Goal: Task Accomplishment & Management: Manage account settings

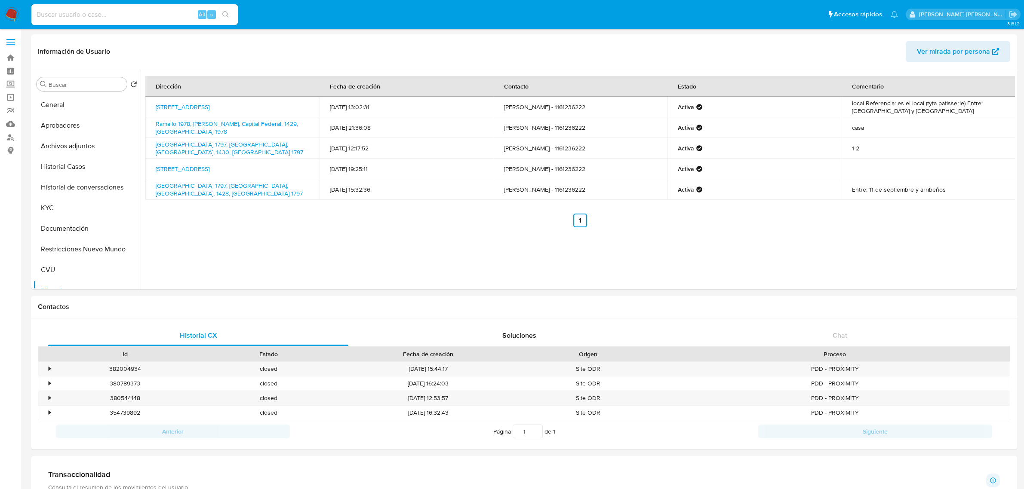
select select "10"
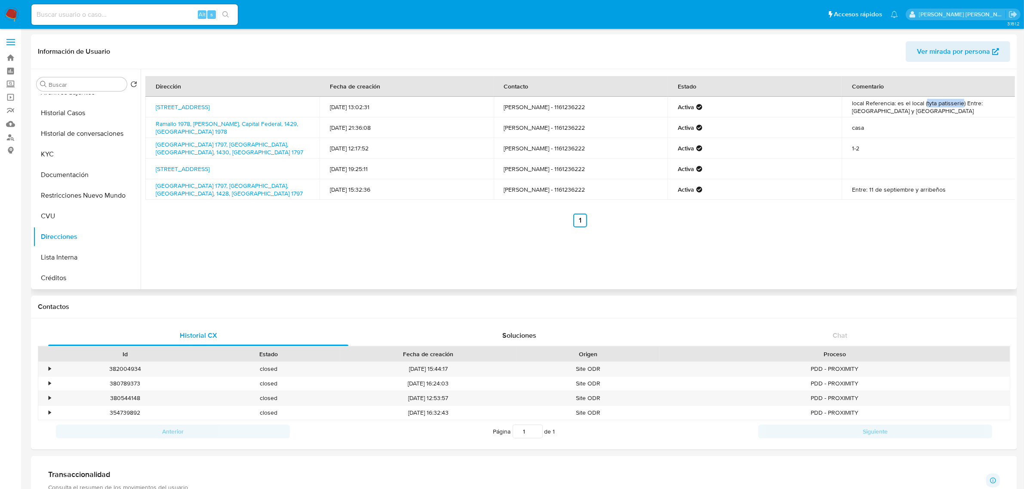
drag, startPoint x: 212, startPoint y: 114, endPoint x: 147, endPoint y: 107, distance: 65.8
click at [147, 107] on td "Calle 11 De Septiembre 2451, Belgrano, Capital Federal, 1428, Argentina 2451" at bounding box center [232, 107] width 174 height 21
copy link "Calle 11 De Septiembre 2451, Belgrano, Capital Federal, 1428, Argentina 2451"
click at [61, 150] on button "KYC" at bounding box center [83, 154] width 101 height 21
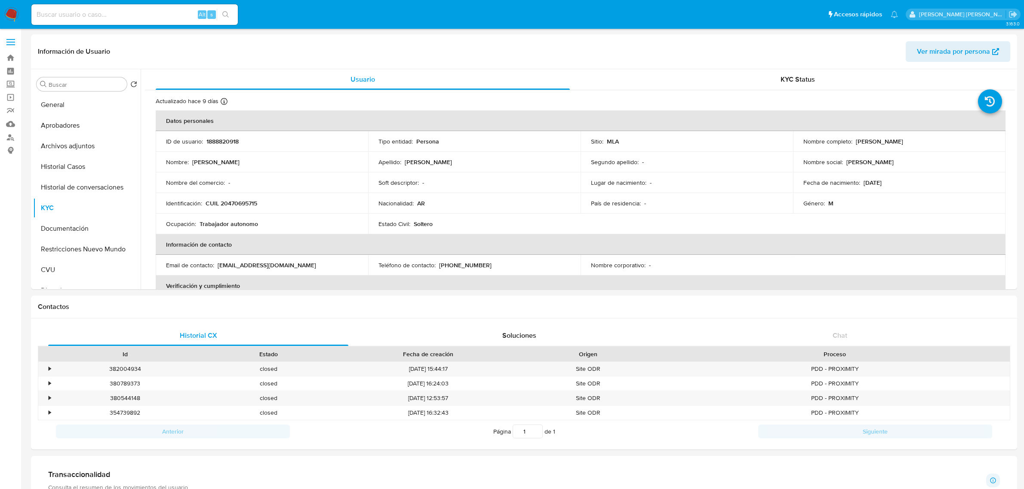
select select "10"
click at [891, 144] on p "Martin Mignone" at bounding box center [879, 142] width 47 height 8
copy p "Mignone"
click at [236, 203] on p "CUIL 20470695715" at bounding box center [232, 204] width 52 height 8
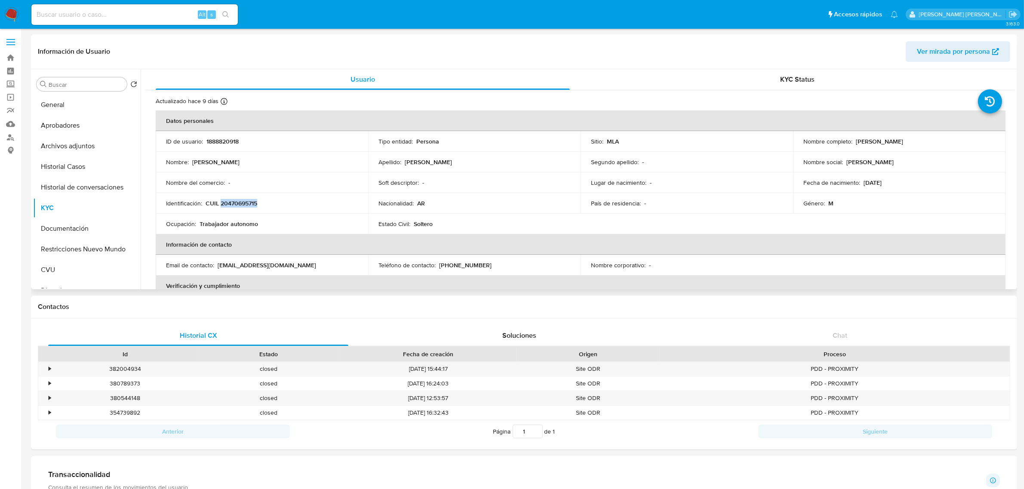
click at [236, 203] on p "CUIL 20470695715" at bounding box center [232, 204] width 52 height 8
copy p "20470695715"
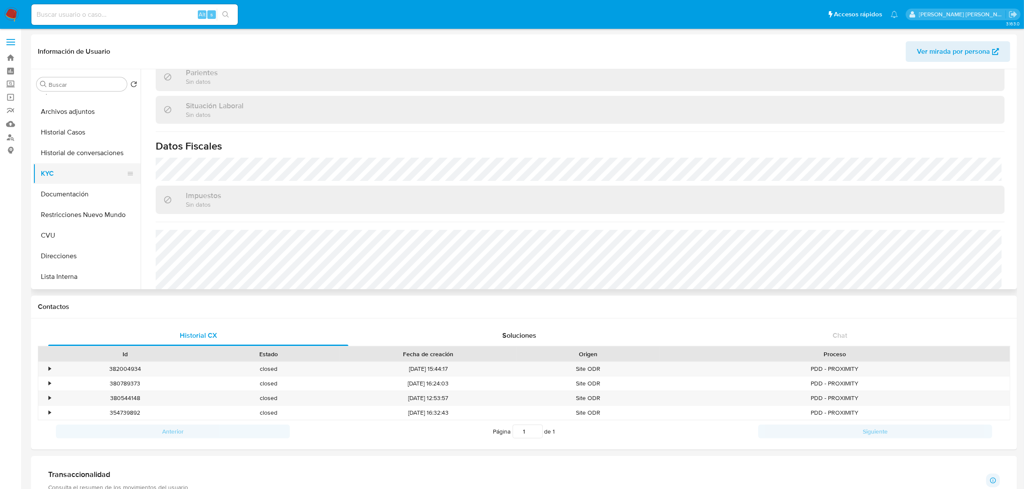
scroll to position [54, 0]
click at [74, 231] on button "Direcciones" at bounding box center [83, 237] width 101 height 21
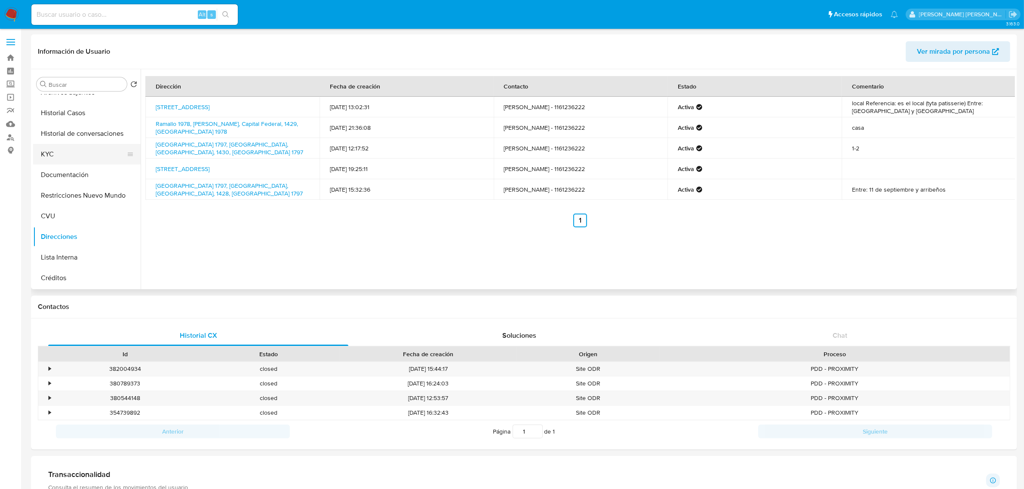
click at [49, 154] on button "KYC" at bounding box center [83, 154] width 101 height 21
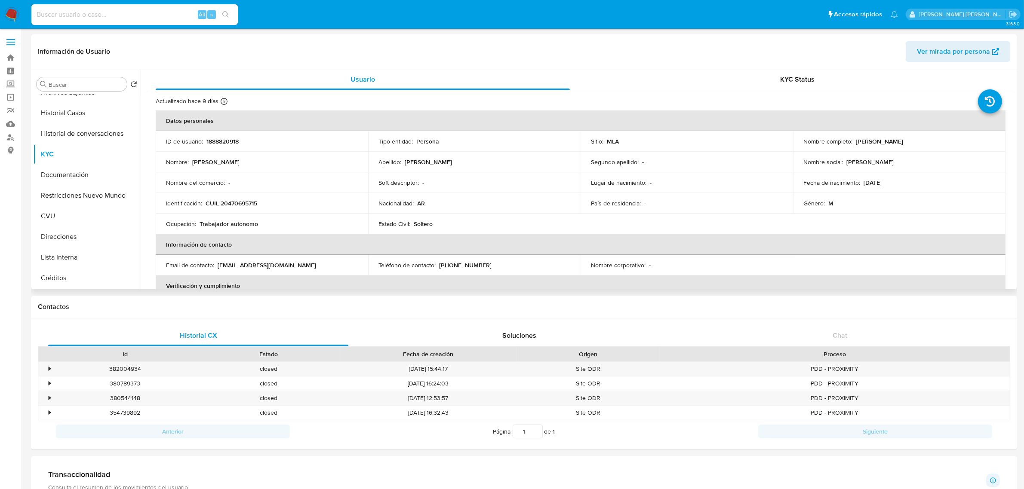
click at [251, 203] on p "CUIL 20470695715" at bounding box center [232, 204] width 52 height 8
copy p "20470695715"
click at [80, 117] on button "Historial Casos" at bounding box center [83, 113] width 101 height 21
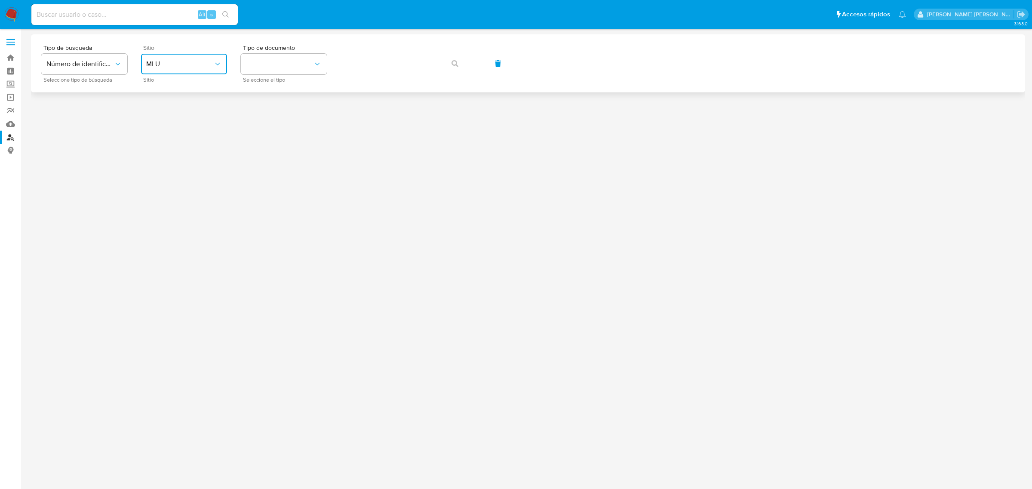
click at [179, 65] on span "MLU" at bounding box center [179, 64] width 67 height 9
click at [185, 114] on div "MLA" at bounding box center [181, 108] width 71 height 21
click at [309, 57] on button "identificationType" at bounding box center [284, 64] width 86 height 21
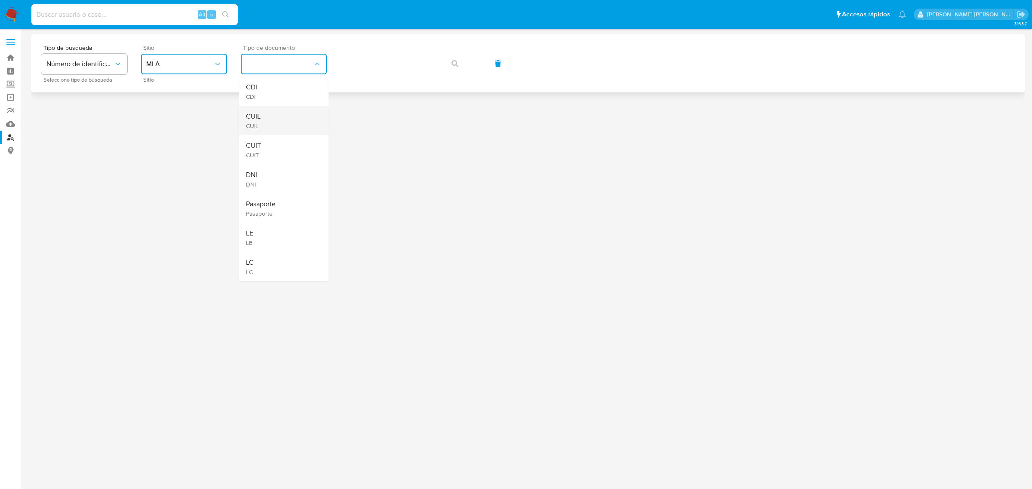
click at [294, 121] on div "CUIL CUIL" at bounding box center [281, 120] width 71 height 29
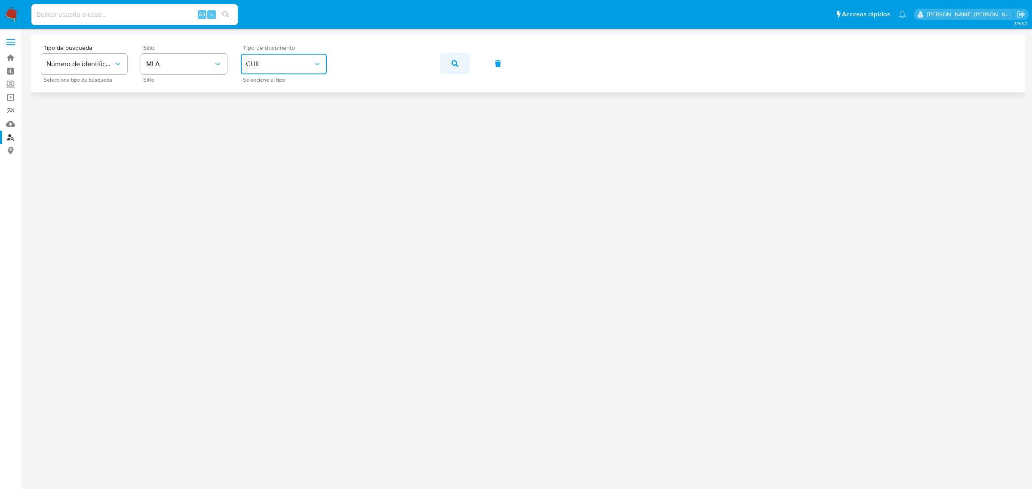
click at [446, 61] on button "button" at bounding box center [454, 63] width 29 height 21
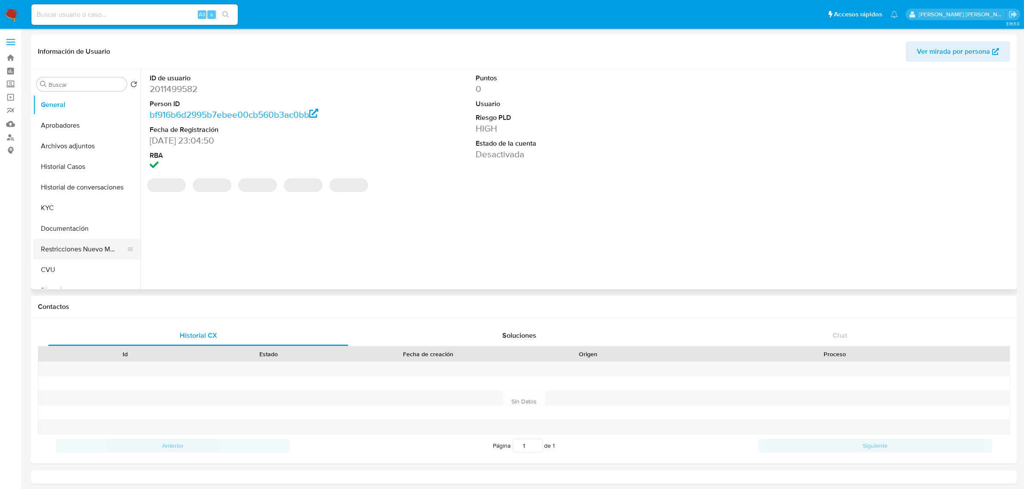
select select "10"
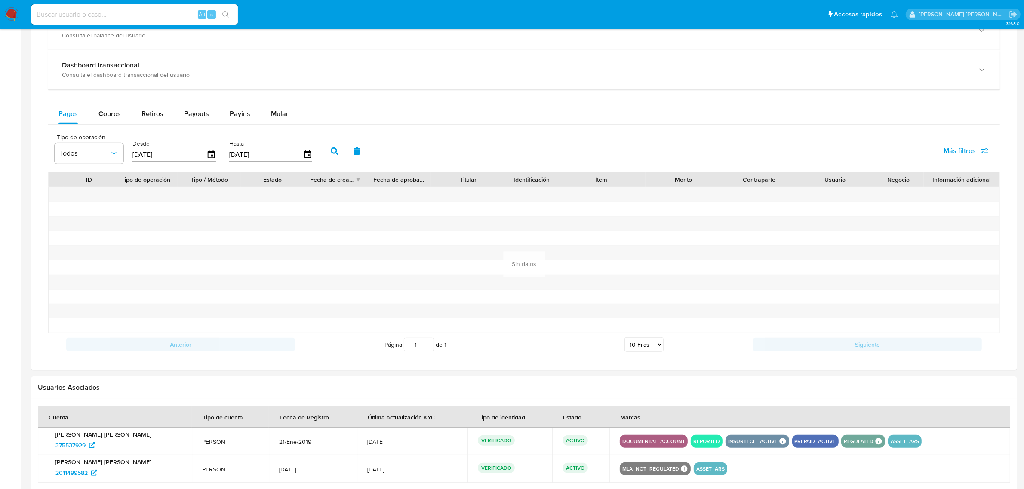
scroll to position [577, 0]
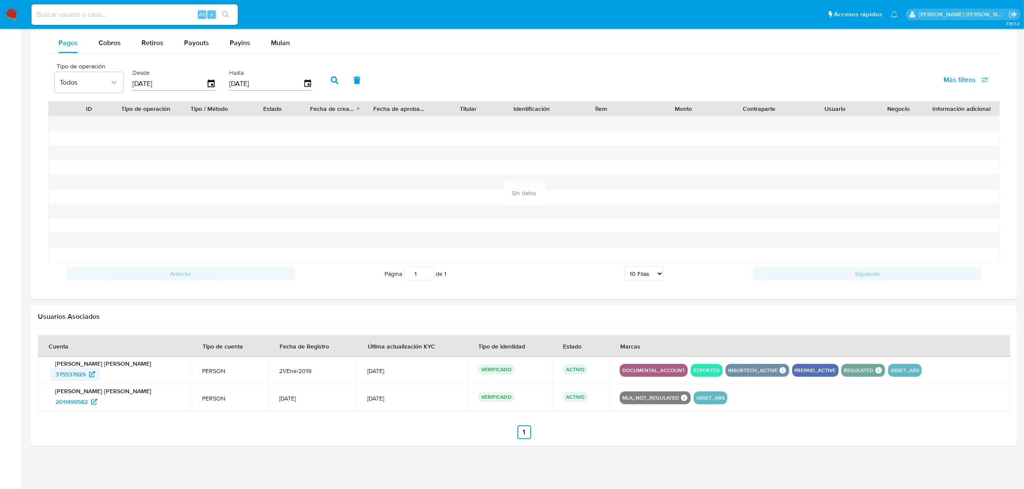
click at [95, 375] on icon at bounding box center [92, 375] width 6 height 6
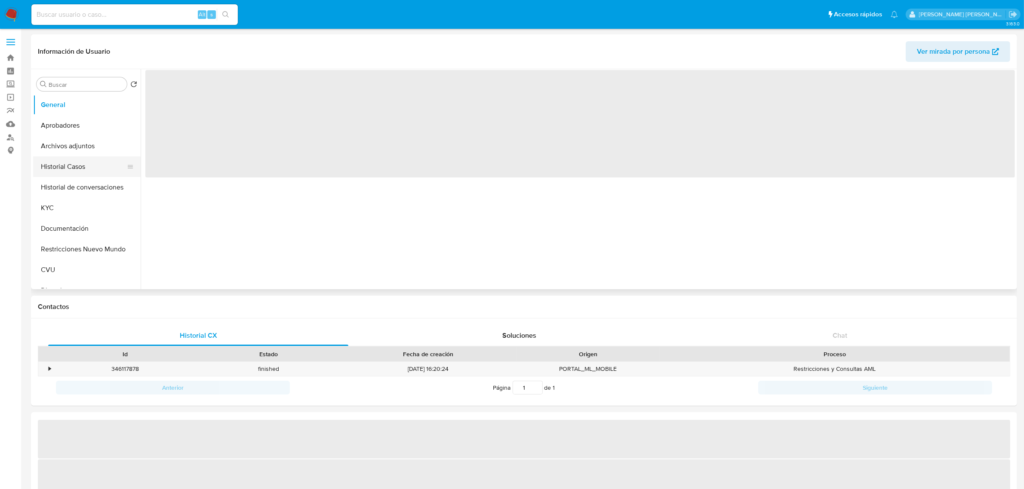
click at [87, 163] on button "Historial Casos" at bounding box center [83, 167] width 101 height 21
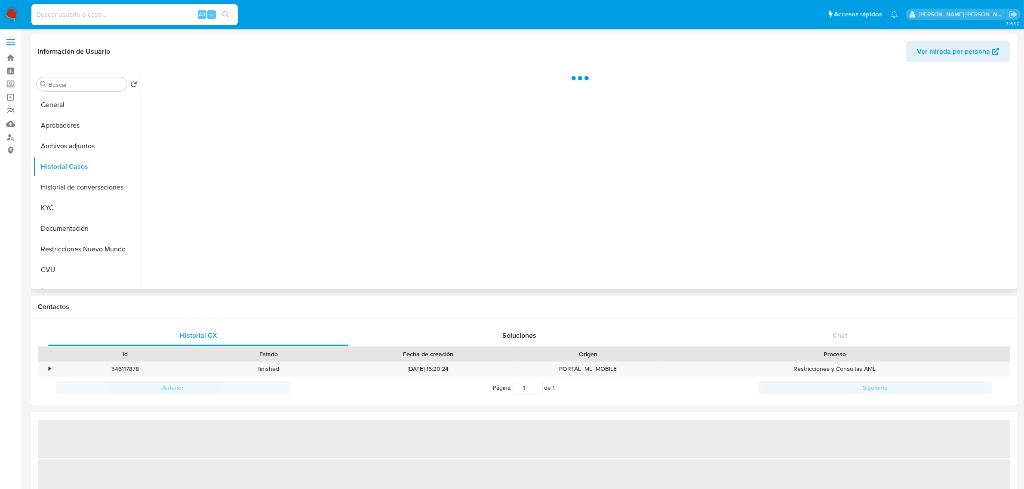
select select "10"
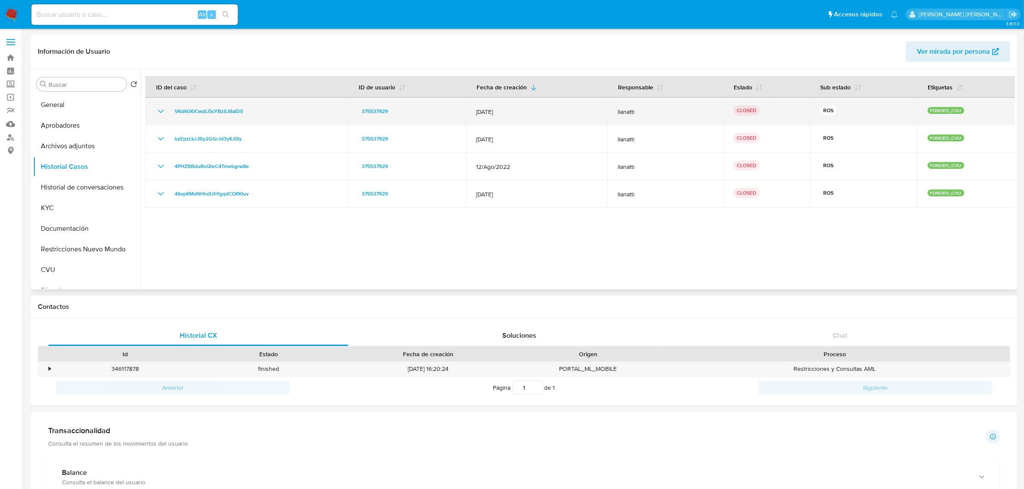
click at [163, 115] on icon "Mostrar/Ocultar" at bounding box center [161, 111] width 10 height 10
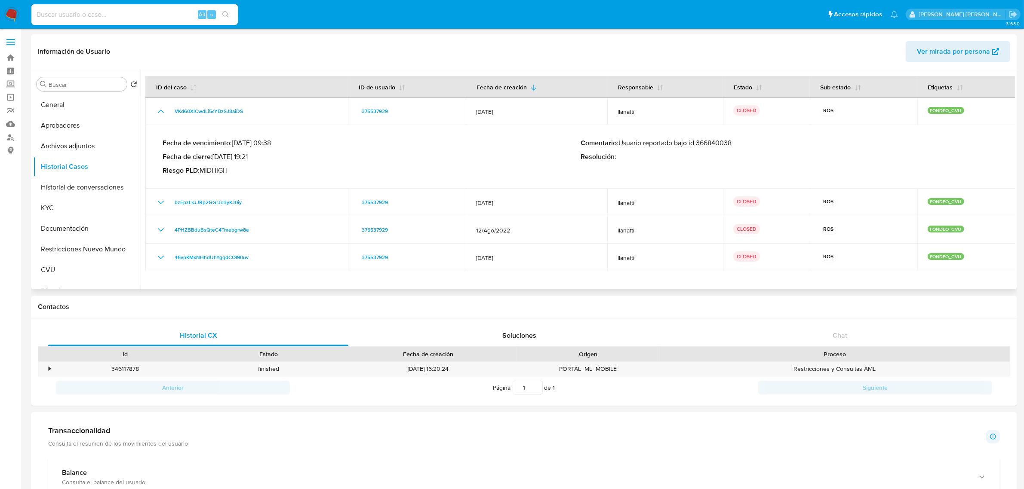
drag, startPoint x: 647, startPoint y: 143, endPoint x: 737, endPoint y: 145, distance: 90.3
click at [737, 145] on p "Comentario : Usuario reportado bajo id 366840038" at bounding box center [789, 143] width 418 height 9
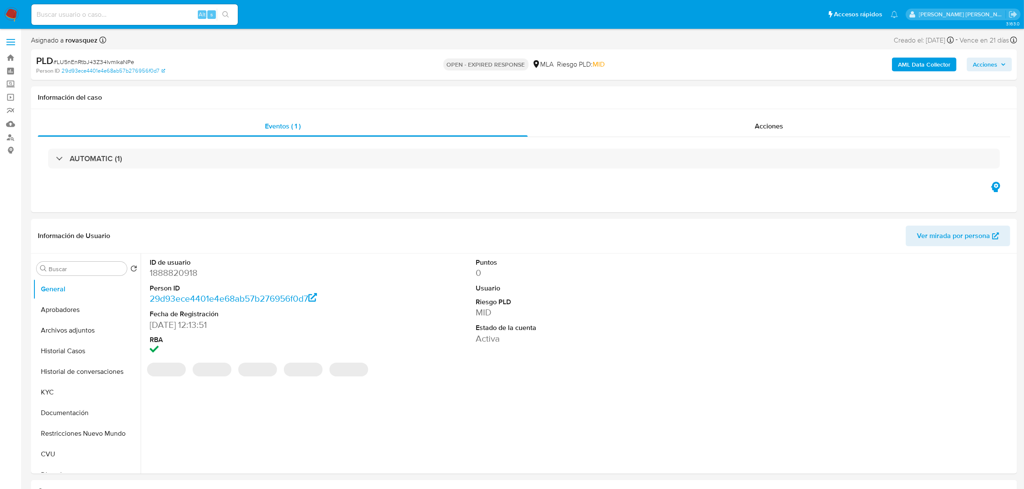
select select "10"
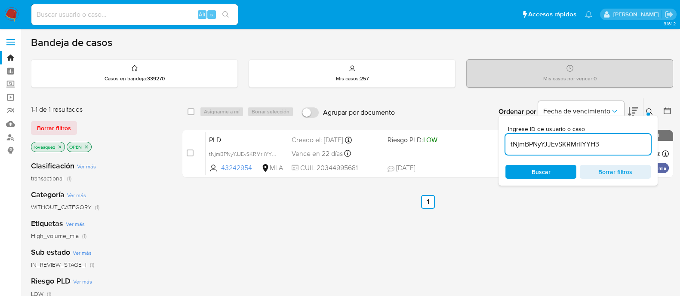
click at [587, 147] on input "tNjmBPNyYJJEvSKRMriiYYH3" at bounding box center [577, 144] width 145 height 11
paste input "LU5nEnRtbJ43Z34IvmlkaNPe"
type input "LU5nEnRtbJ43Z34IvmlkaNPe"
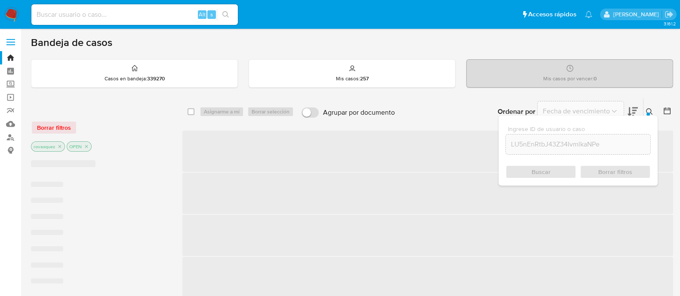
click at [535, 172] on div "Buscar Borrar filtros" at bounding box center [577, 172] width 145 height 14
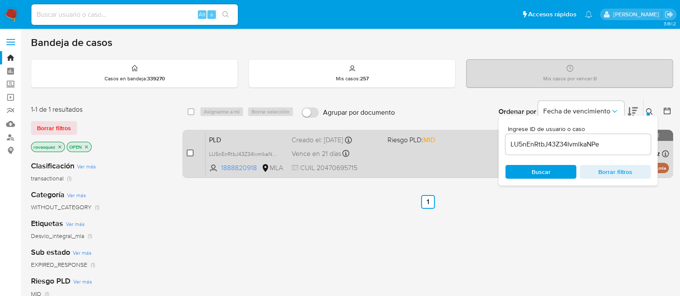
click at [190, 151] on input "checkbox" at bounding box center [190, 153] width 7 height 7
checkbox input "true"
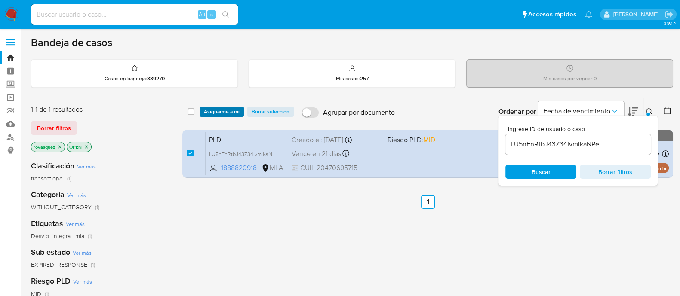
click at [226, 111] on span "Asignarme a mí" at bounding box center [222, 111] width 36 height 9
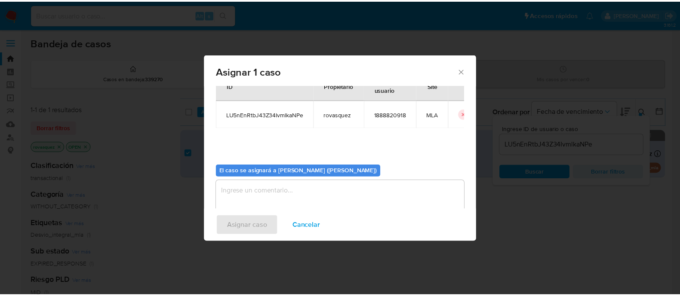
scroll to position [44, 0]
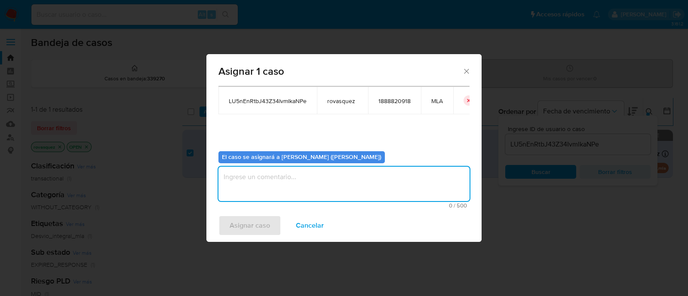
click at [302, 178] on textarea "assign-modal" at bounding box center [343, 184] width 251 height 34
type textarea "."
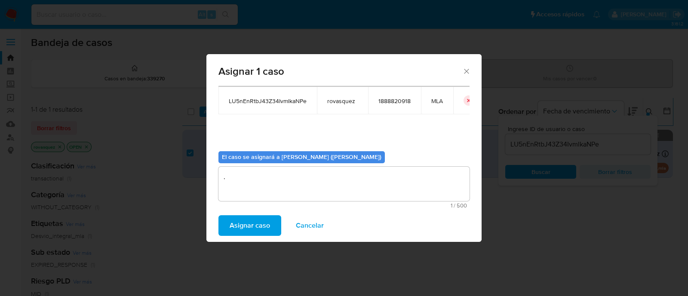
click at [271, 227] on button "Asignar caso" at bounding box center [249, 225] width 63 height 21
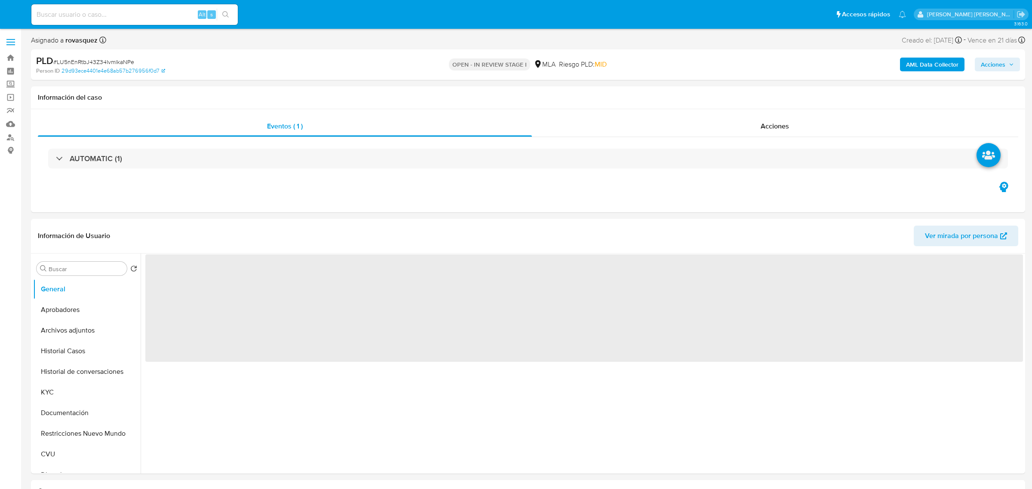
select select "10"
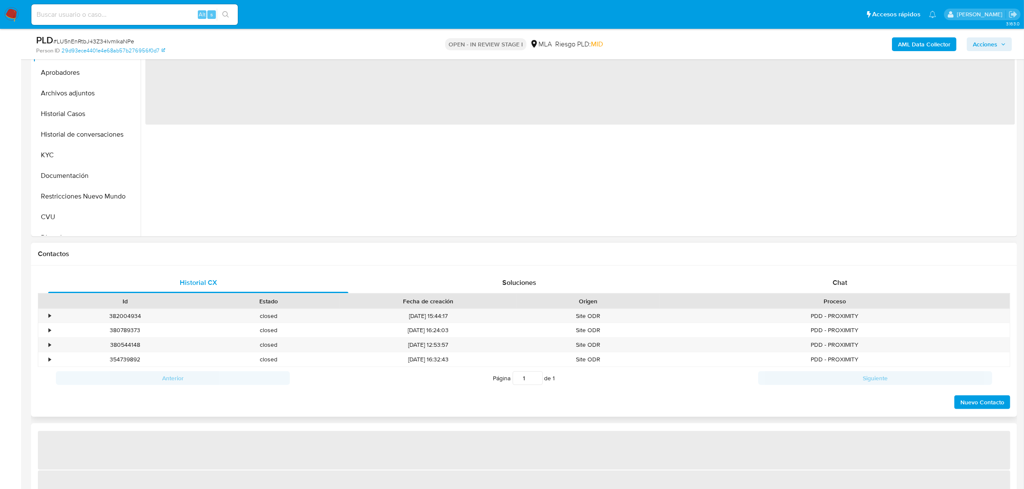
scroll to position [215, 0]
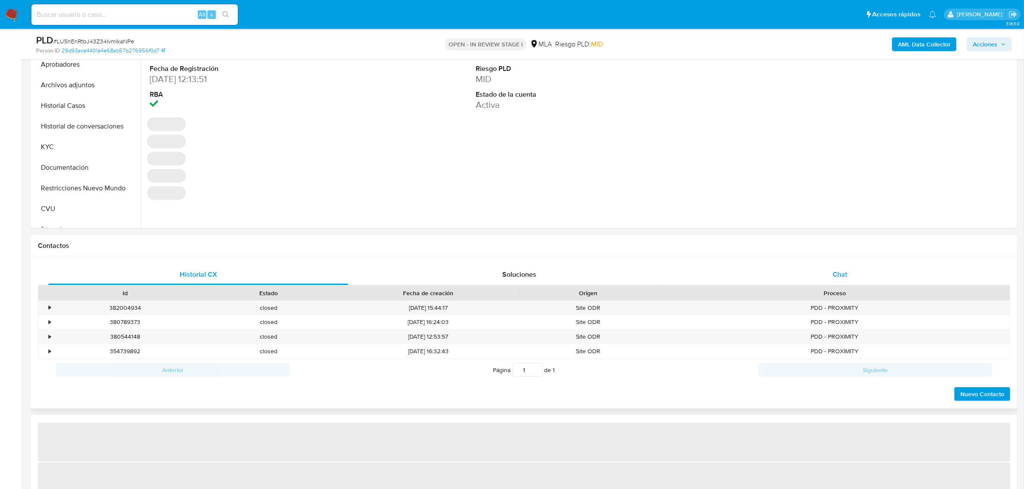
select select "10"
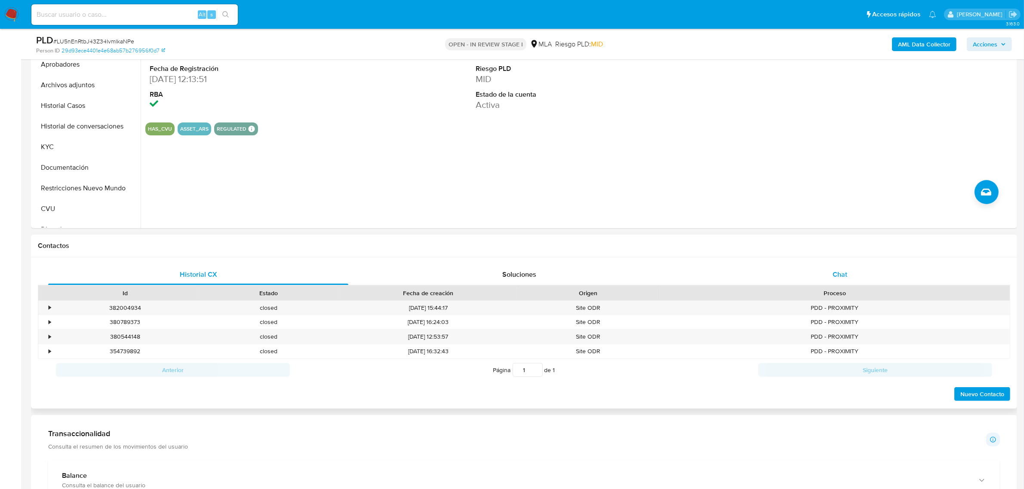
click at [846, 278] on span "Chat" at bounding box center [839, 275] width 15 height 10
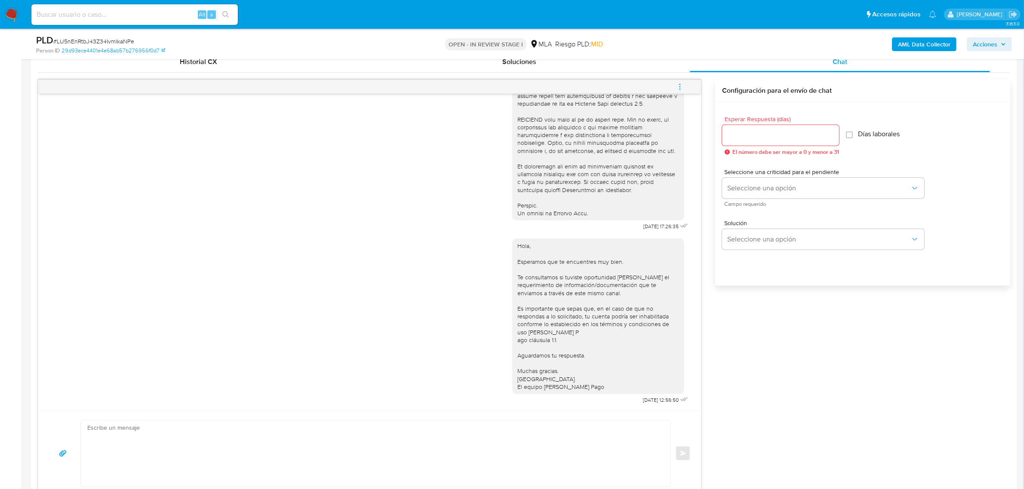
scroll to position [537, 0]
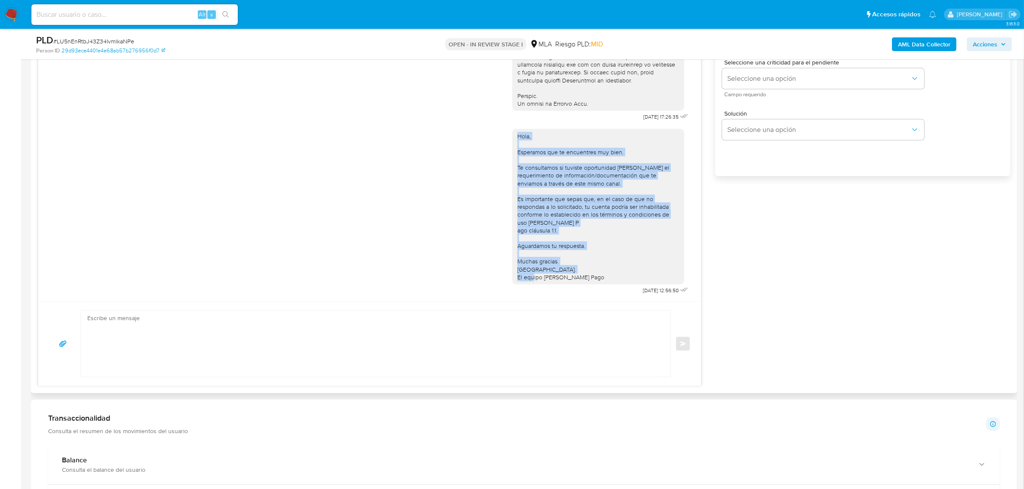
drag, startPoint x: 569, startPoint y: 271, endPoint x: 507, endPoint y: 129, distance: 155.0
click at [512, 129] on div "Hola, Esperamos que te encuentres muy bien. Te consultamos si tuviste oportunid…" at bounding box center [598, 207] width 172 height 156
copy div "Hola, Esperamos que te encuentres muy bien. Te consultamos si tuviste oportunid…"
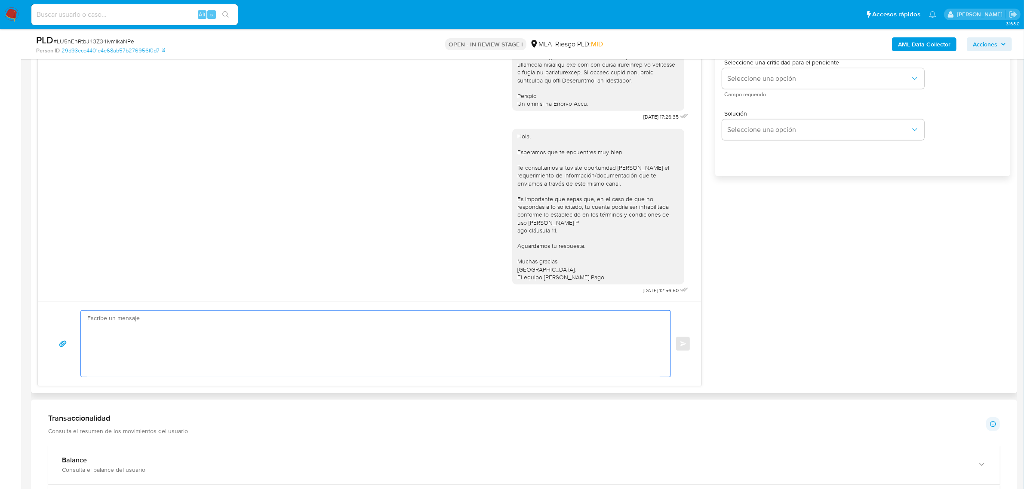
click at [143, 348] on textarea at bounding box center [373, 344] width 572 height 66
paste textarea "Hola, Esperamos que te encuentres muy bien. Te consultamos si tuviste oportunid…"
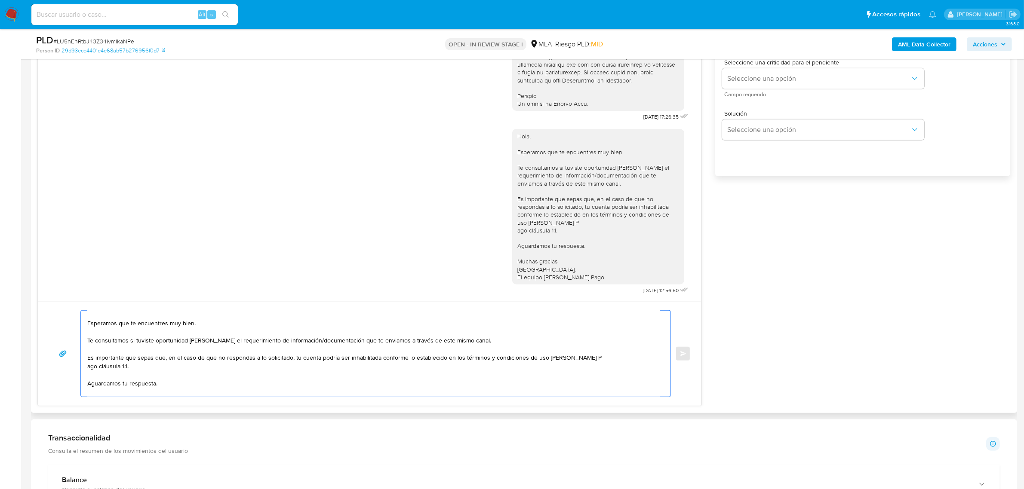
scroll to position [0, 0]
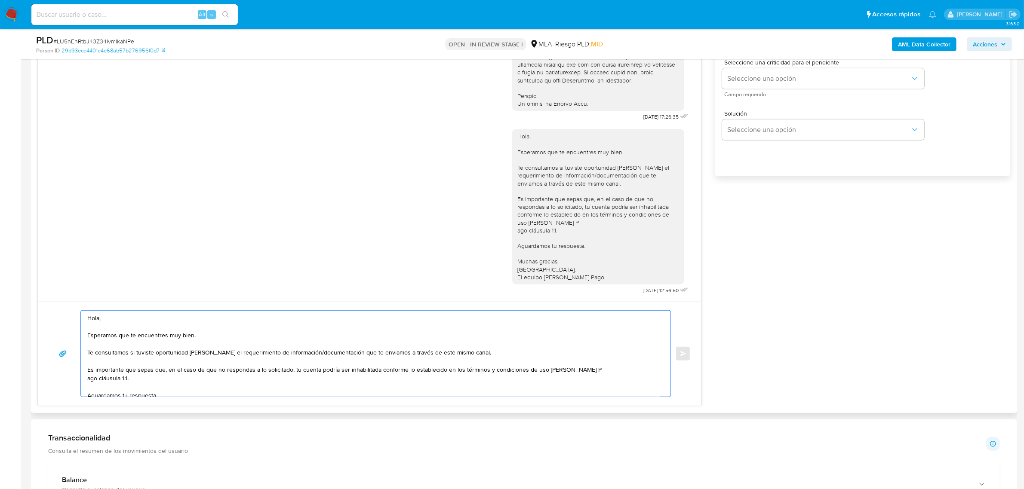
click at [124, 322] on textarea "Hola, Esperamos que te encuentres muy bien. Te consultamos si tuviste oportunid…" at bounding box center [373, 354] width 572 height 86
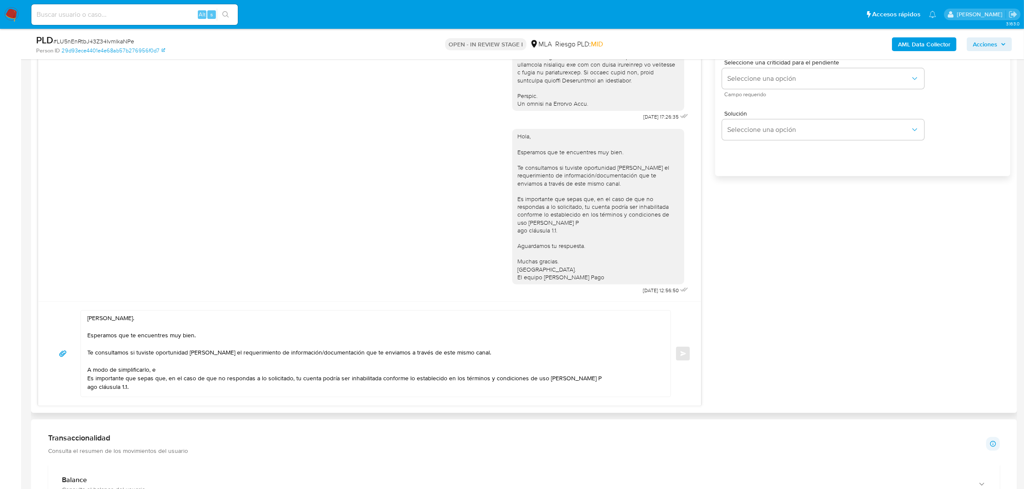
click at [160, 371] on textarea "Hola, Martin. Esperamos que te encuentres muy bien. Te consultamos si tuviste o…" at bounding box center [373, 354] width 572 height 86
paste textarea "n función de las operaciones registradas en tu cuenta de Mercado Pago, necesita…"
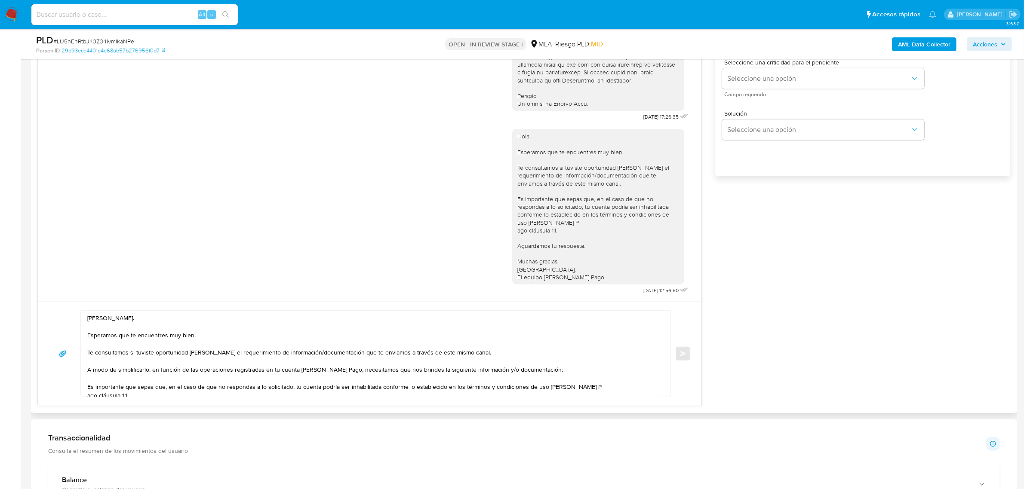
click at [557, 369] on textarea "Hola, Martin. Esperamos que te encuentres muy bien. Te consultamos si tuviste o…" at bounding box center [373, 354] width 572 height 86
paste textarea "1. Descripción de la actividad: - Detalla la actividad que realizas a través de…"
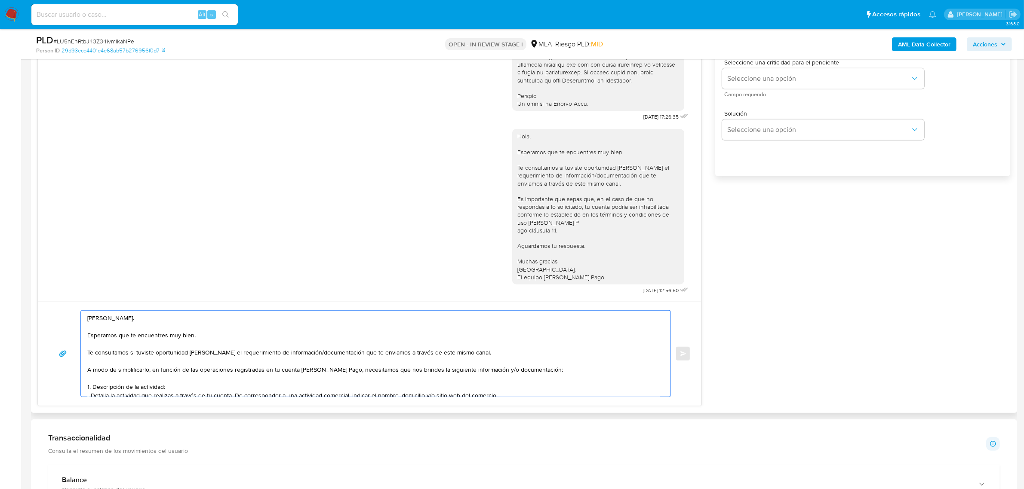
scroll to position [37, 0]
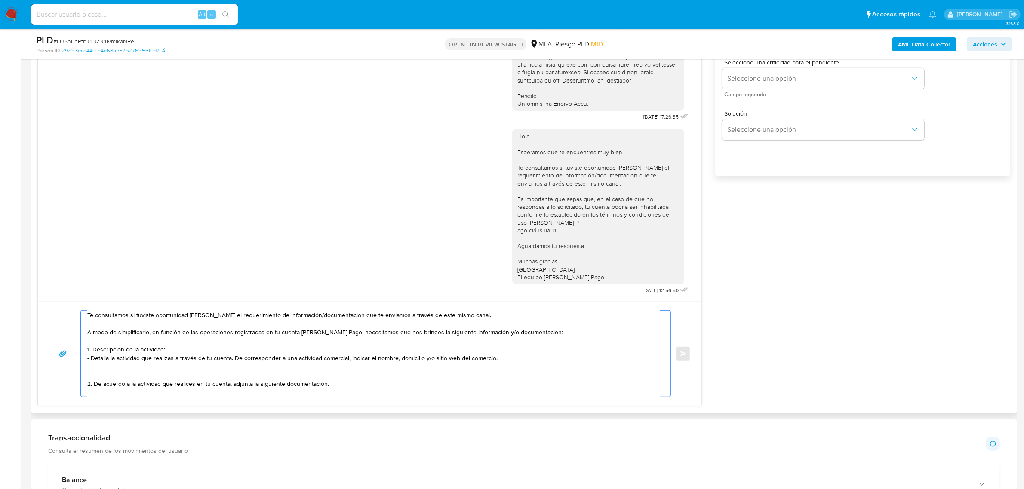
click at [121, 373] on textarea "Hola, Martin. Esperamos que te encuentres muy bien. Te consultamos si tuviste o…" at bounding box center [373, 354] width 572 height 86
click at [97, 392] on textarea "Hola, Martin. Esperamos que te encuentres muy bien. Te consultamos si tuviste o…" at bounding box center [373, 354] width 572 height 86
paste textarea "Detalle del motivo económico de las operaciones cursadas con las siguientes con…"
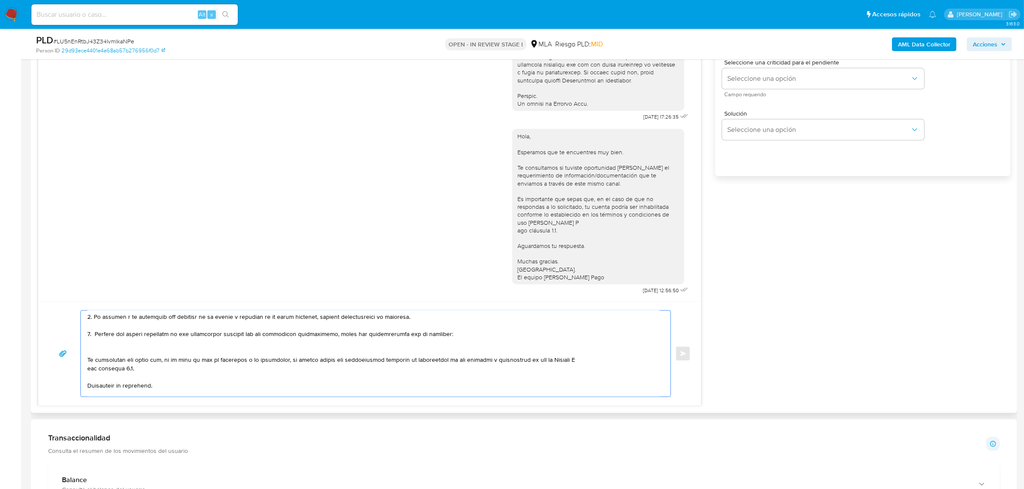
scroll to position [72, 0]
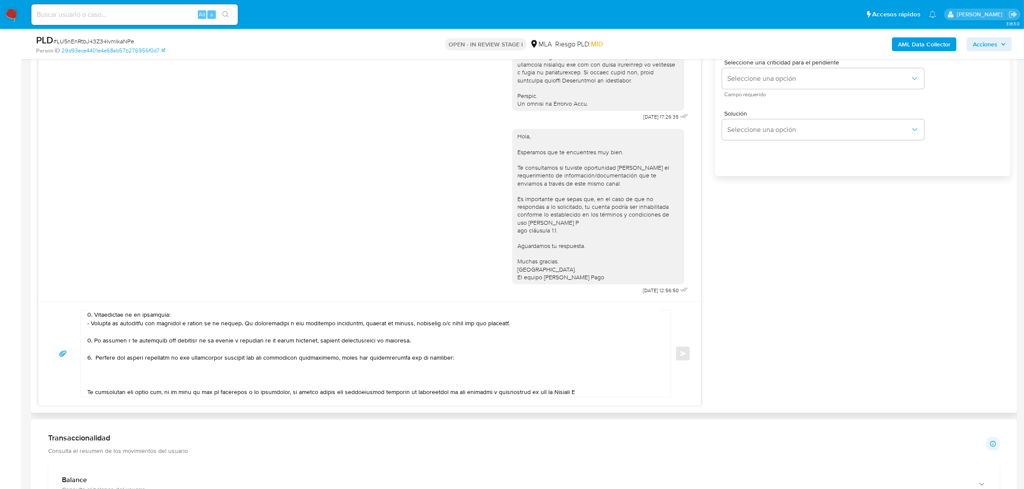
click at [96, 370] on textarea at bounding box center [373, 354] width 572 height 86
paste textarea "20222125643 Walter Pablo Mignone 33712269729 name: Ricardo Alberto Barreiro Y R…"
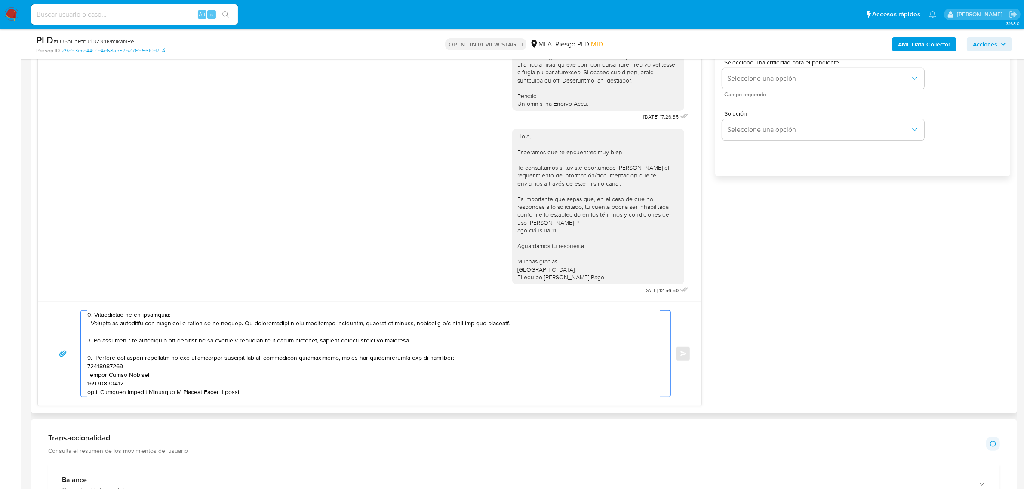
scroll to position [80, 0]
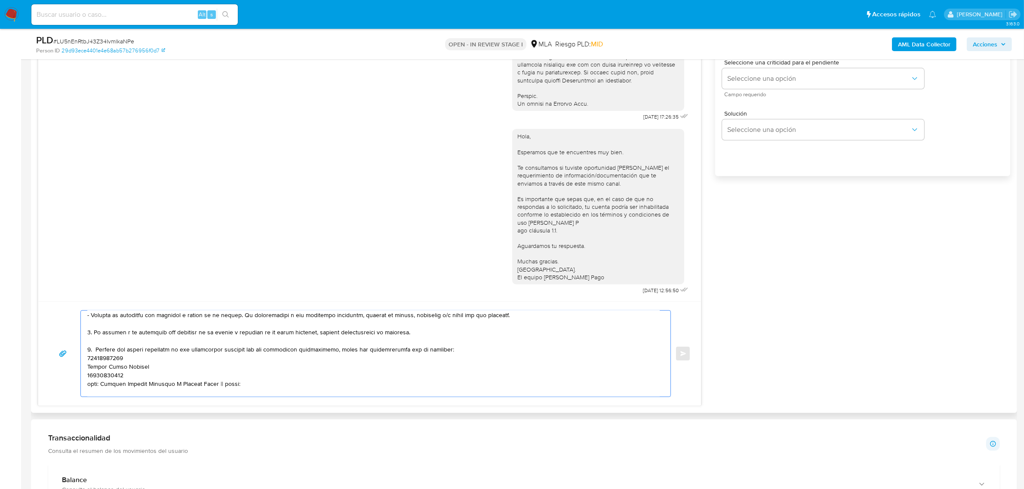
paste textarea "20382149190 name: Facundo Lopez || alias: 23370316619 name: Ezequiel Rossi || a…"
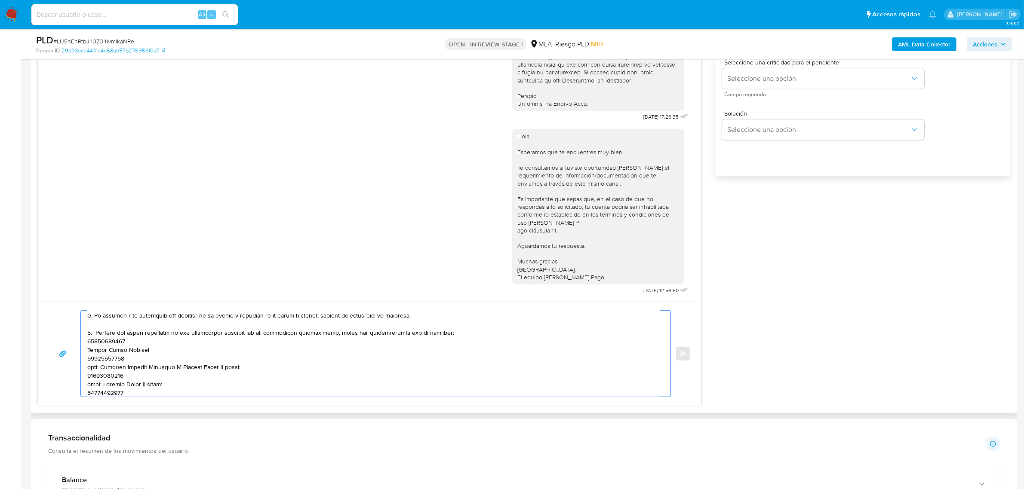
scroll to position [78, 0]
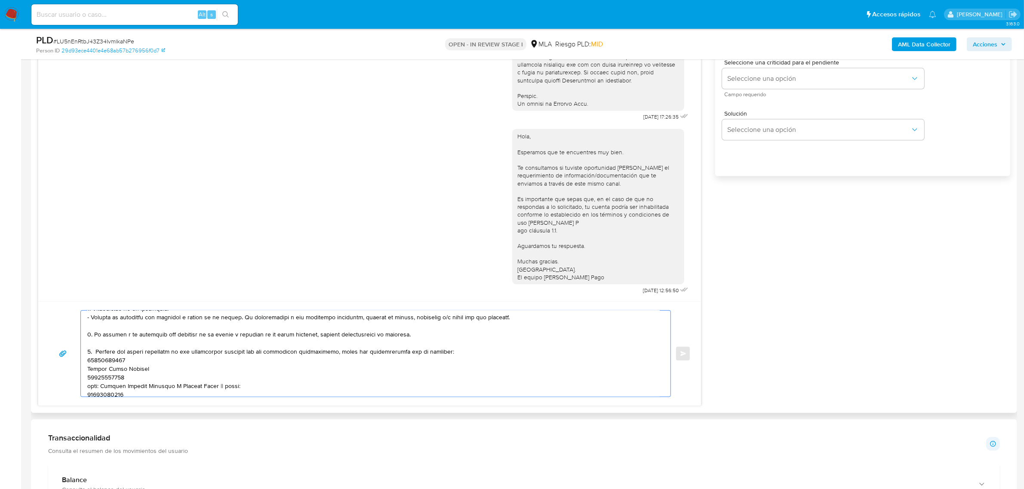
click at [110, 365] on textarea at bounding box center [373, 354] width 572 height 86
paste textarea "20222125643"
paste textarea "33712269729"
paste textarea "20382149190"
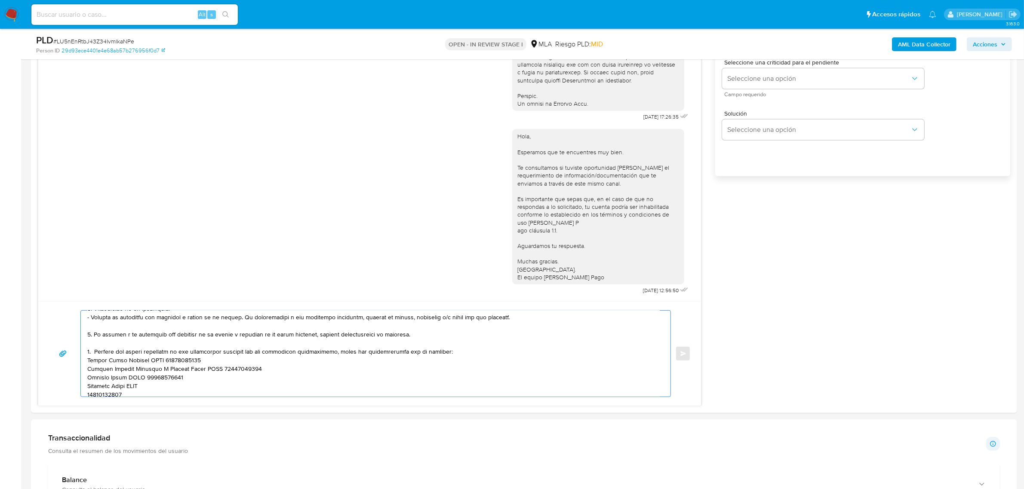
paste textarea "23370316619"
paste textarea "27455713779"
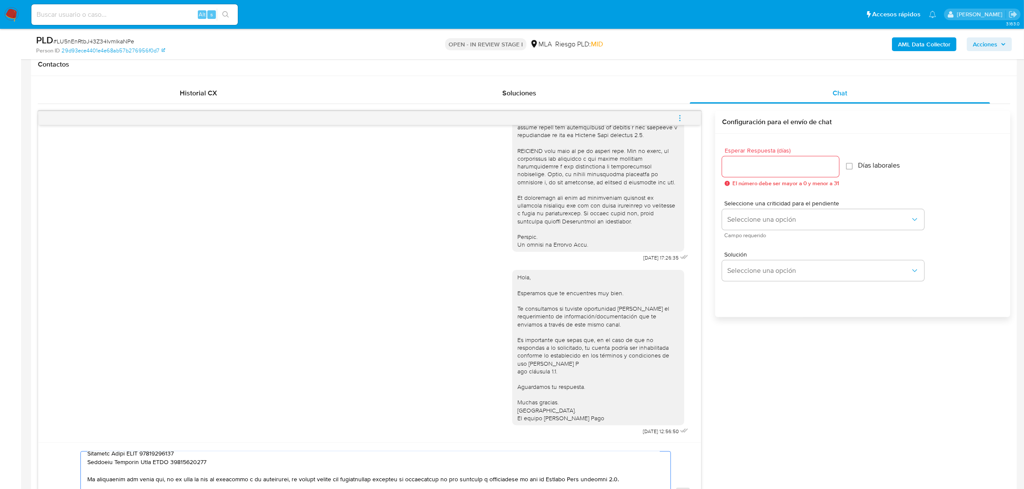
scroll to position [376, 0]
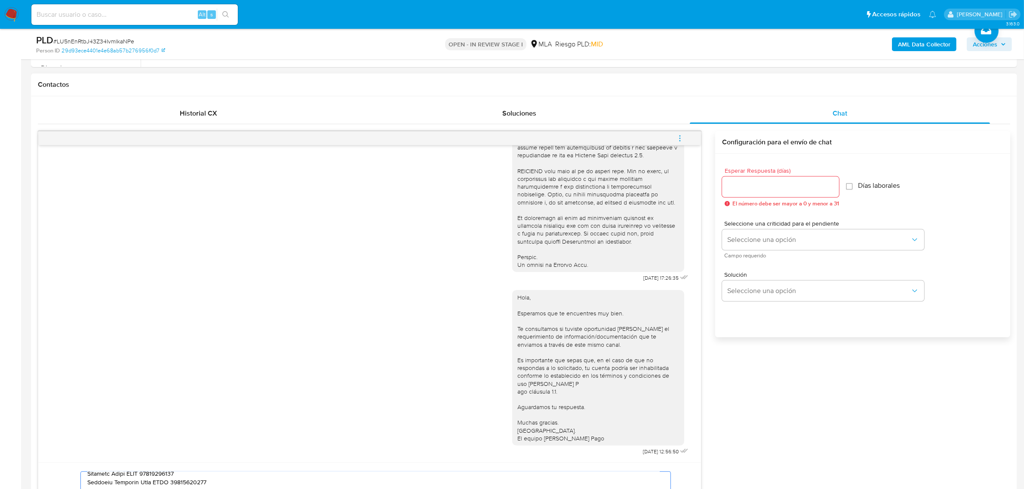
type textarea "Hola, Martin. Esperamos que te encuentres muy bien. Te consultamos si tuviste o…"
click at [751, 190] on input "Esperar Respuesta (días)" at bounding box center [780, 186] width 117 height 11
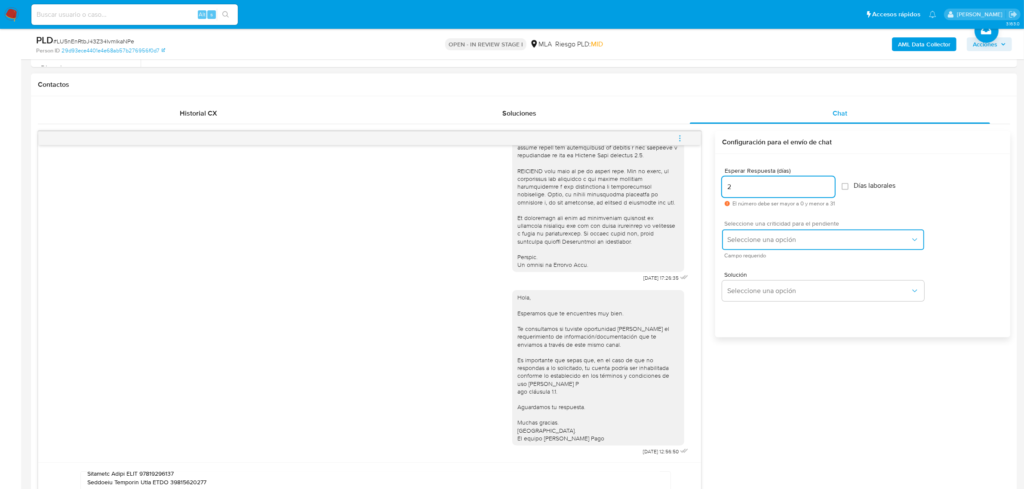
click at [752, 246] on button "Seleccione una opción" at bounding box center [823, 240] width 202 height 21
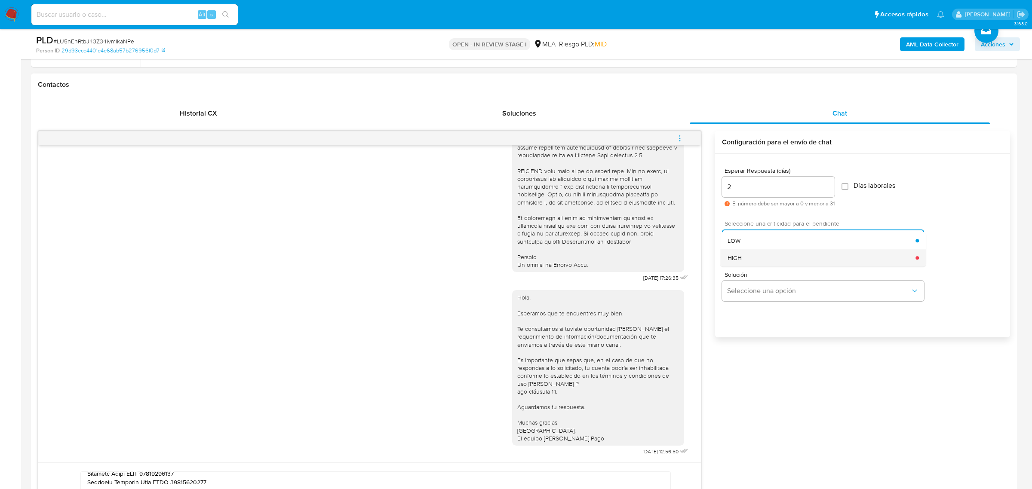
click at [749, 252] on div "HIGH" at bounding box center [822, 257] width 188 height 17
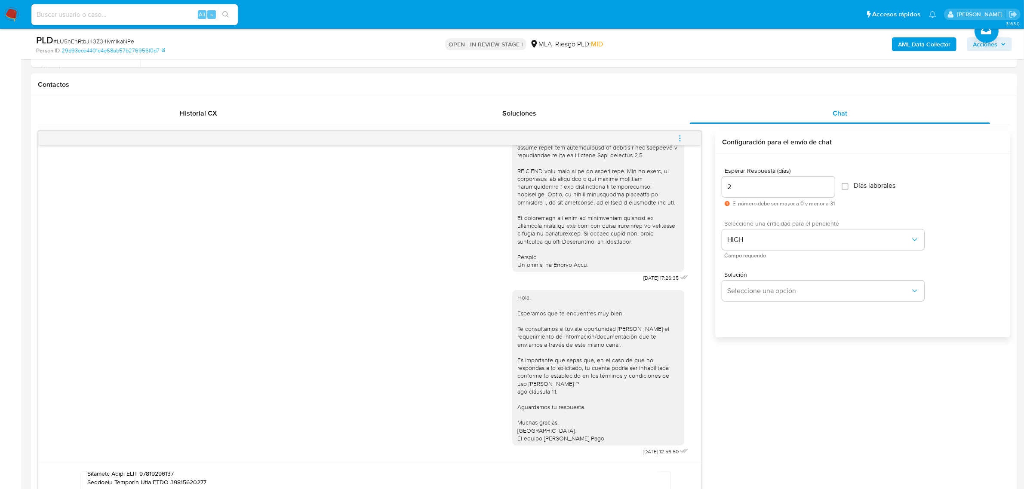
click at [745, 192] on input "2" at bounding box center [778, 186] width 113 height 11
drag, startPoint x: 746, startPoint y: 192, endPoint x: 671, endPoint y: 192, distance: 75.2
click at [671, 192] on div "18/08/2025 17:26:35 Hola, Esperamos que te encuentres muy bien. Te consultamos …" at bounding box center [524, 349] width 972 height 436
type input "1"
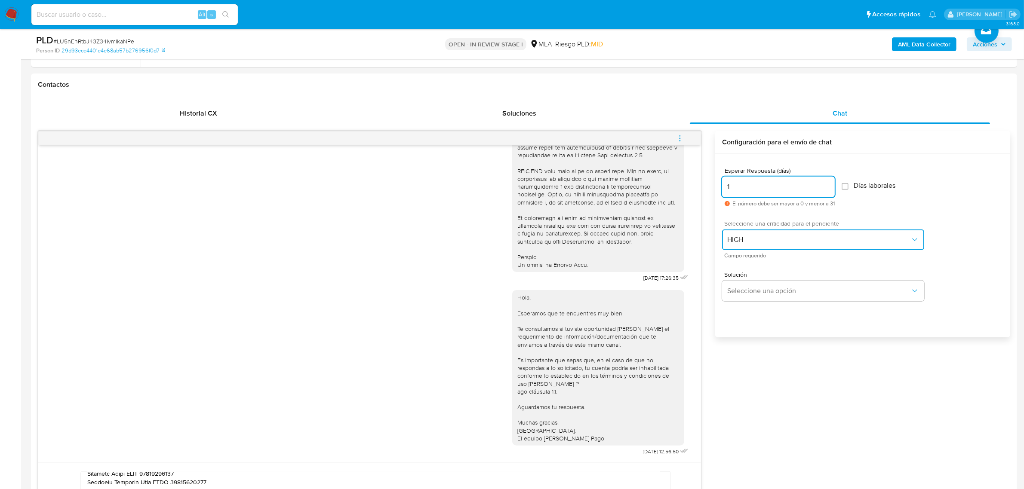
click at [760, 246] on button "HIGH" at bounding box center [823, 240] width 202 height 21
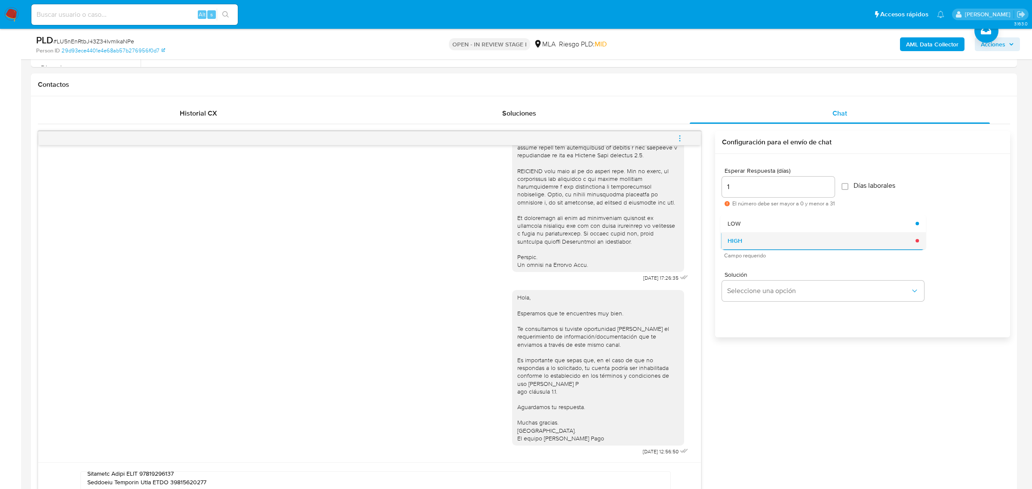
click at [763, 249] on div "HIGH" at bounding box center [822, 240] width 188 height 17
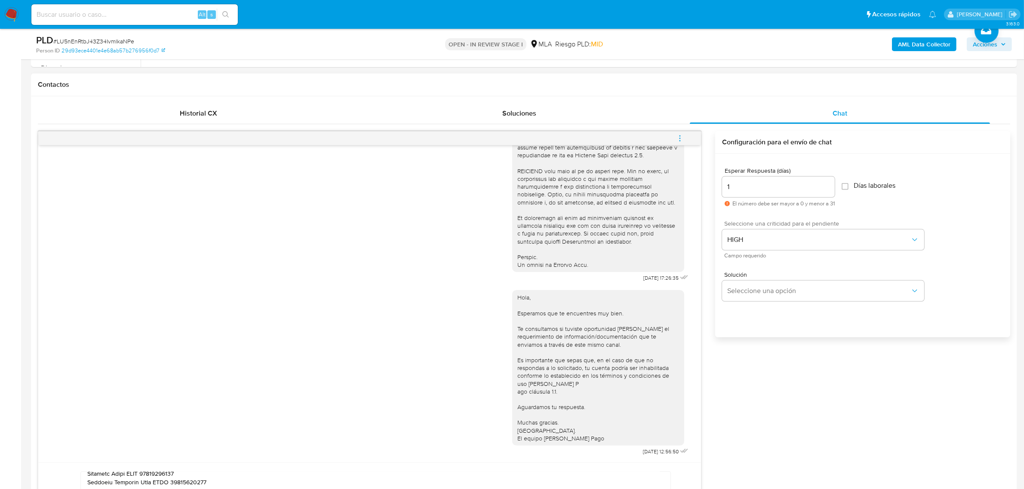
click at [762, 354] on div "Esperar Respuesta (días) 1 El número debe ser mayor a 0 y menor a 31 Días labor…" at bounding box center [862, 257] width 295 height 206
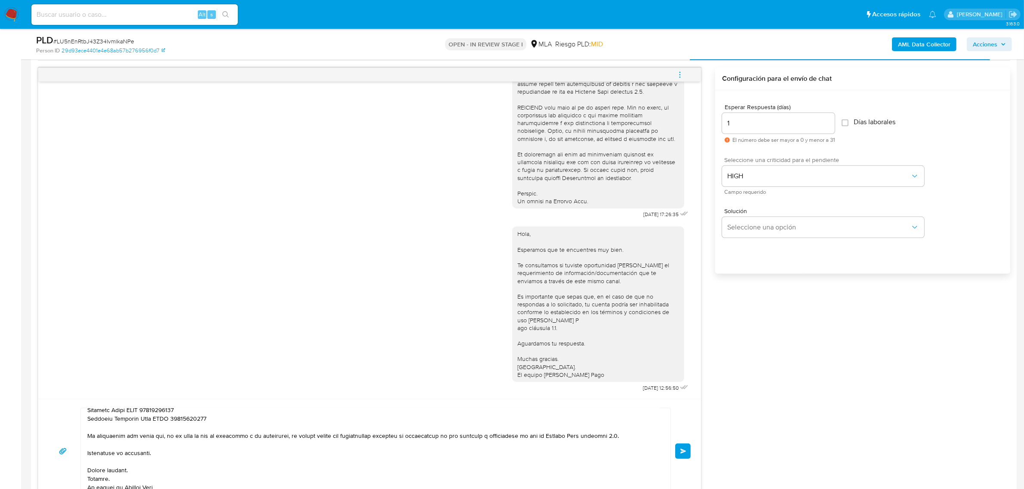
scroll to position [537, 0]
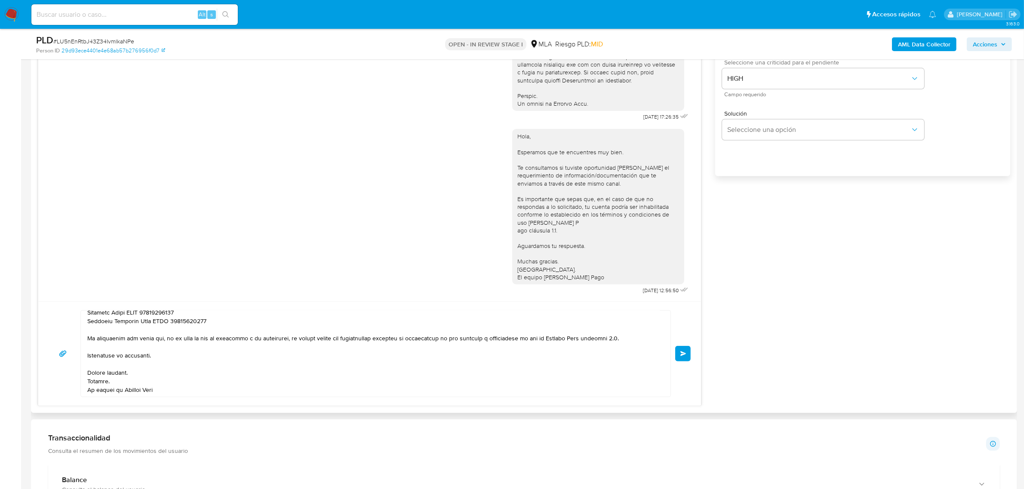
click at [680, 353] on span "Enviar" at bounding box center [683, 353] width 6 height 5
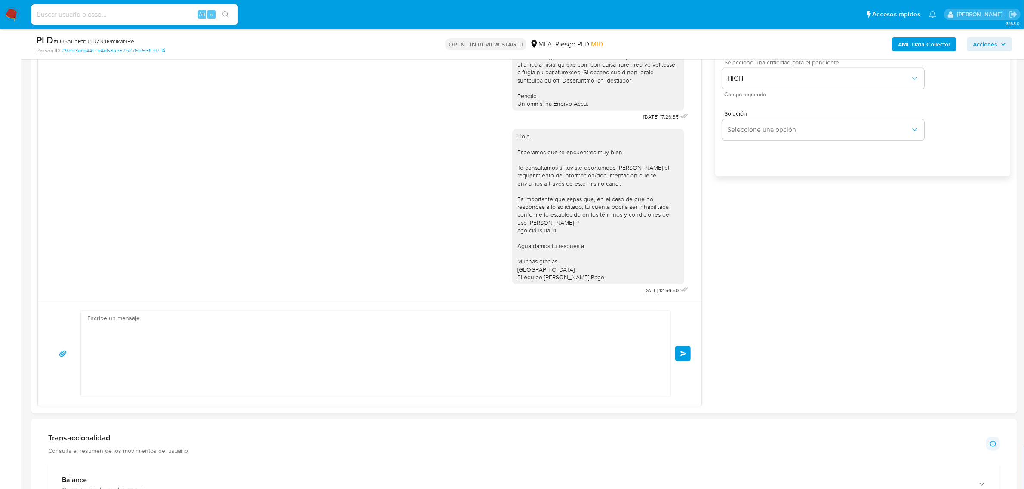
scroll to position [698, 0]
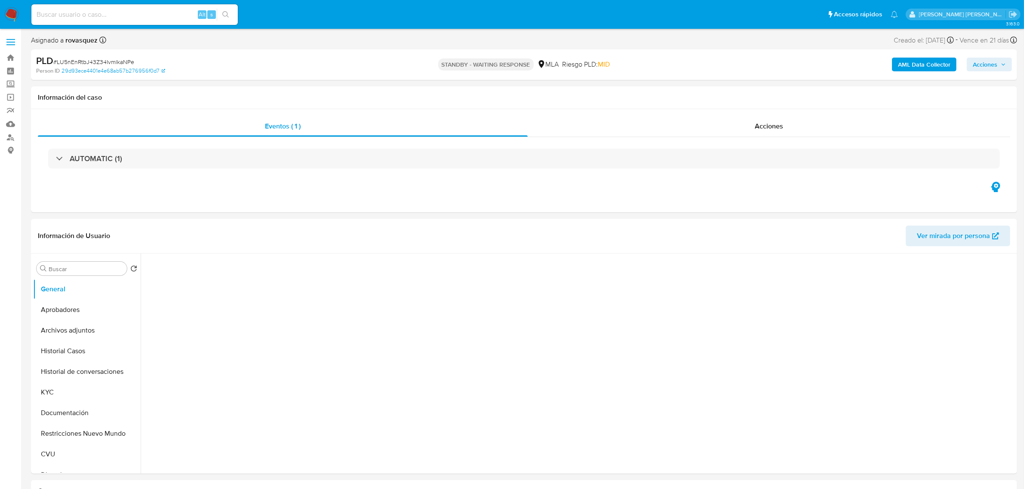
select select "10"
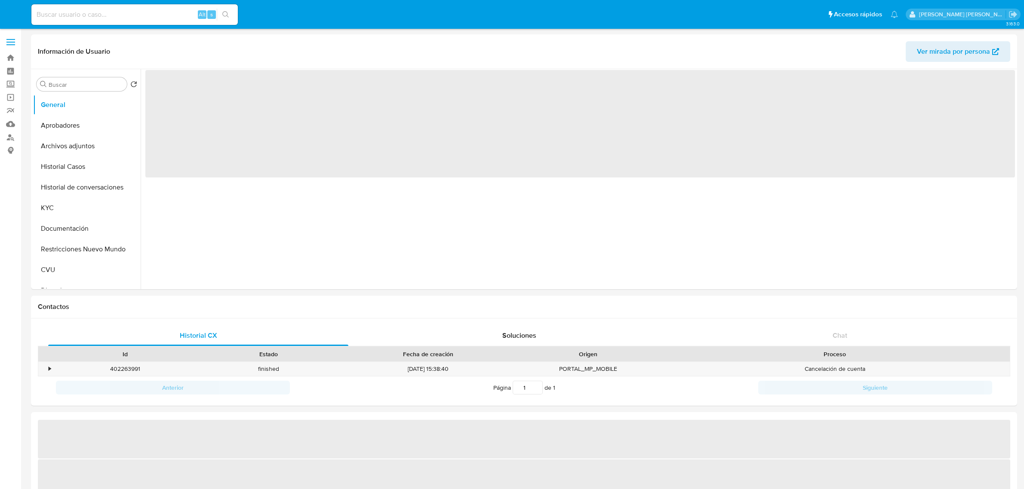
select select "10"
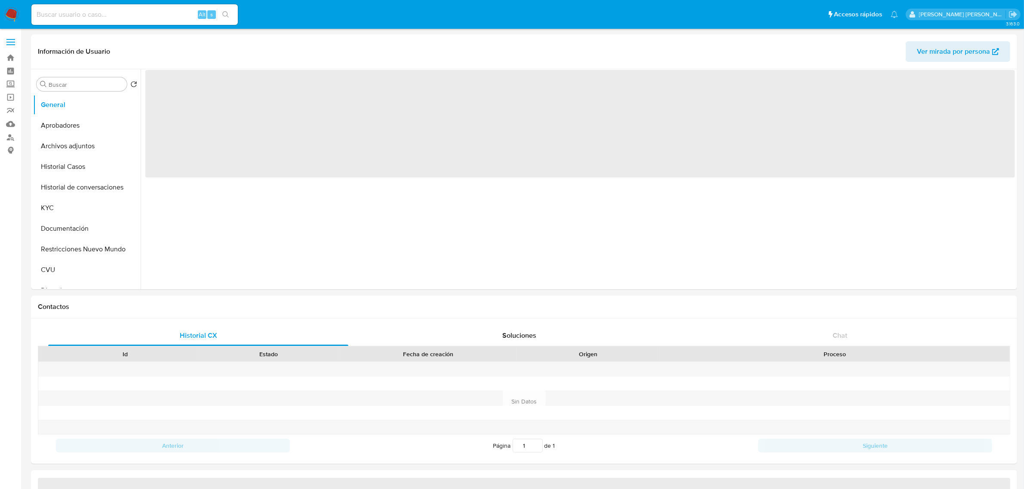
select select "10"
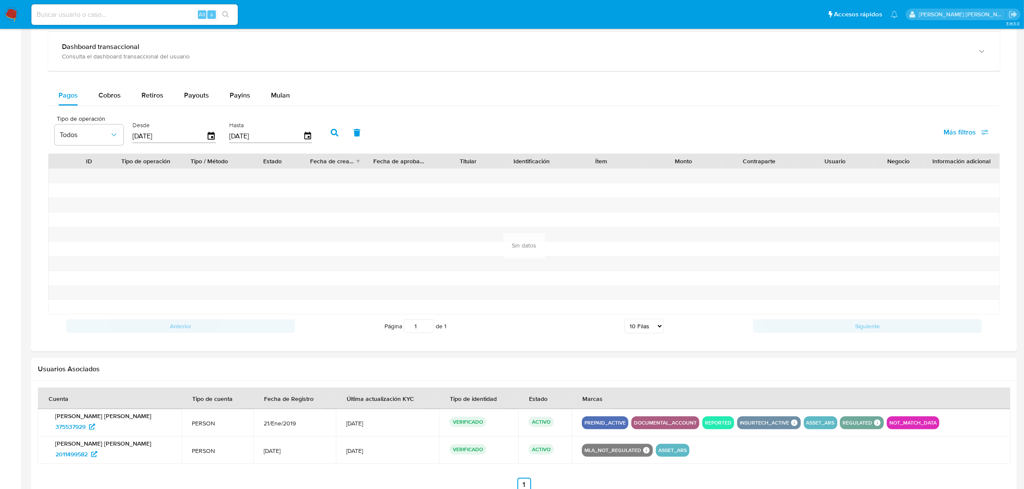
scroll to position [577, 0]
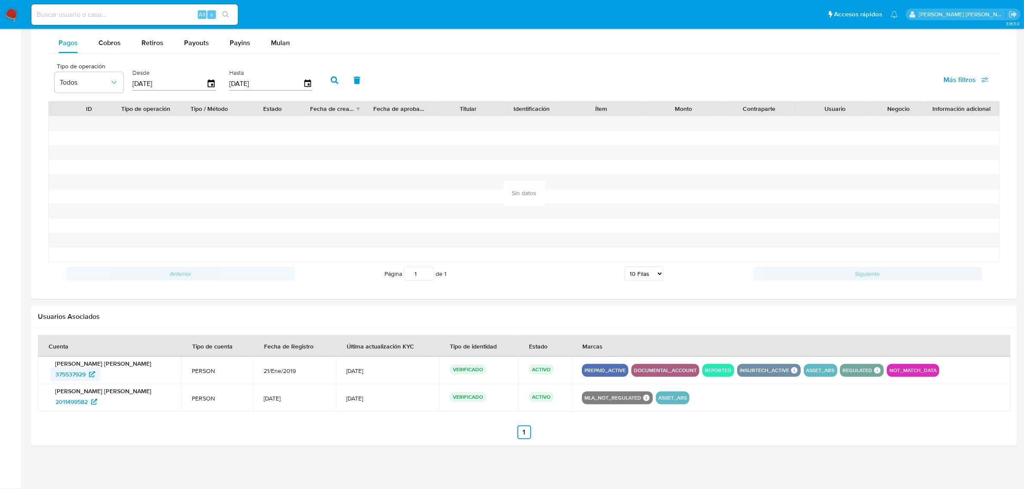
click at [74, 374] on span "375537929" at bounding box center [70, 375] width 30 height 14
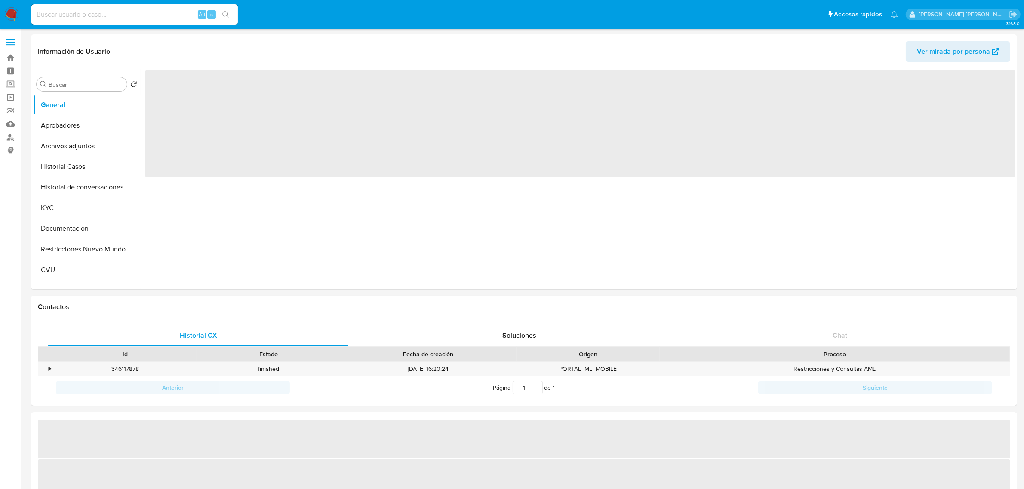
select select "10"
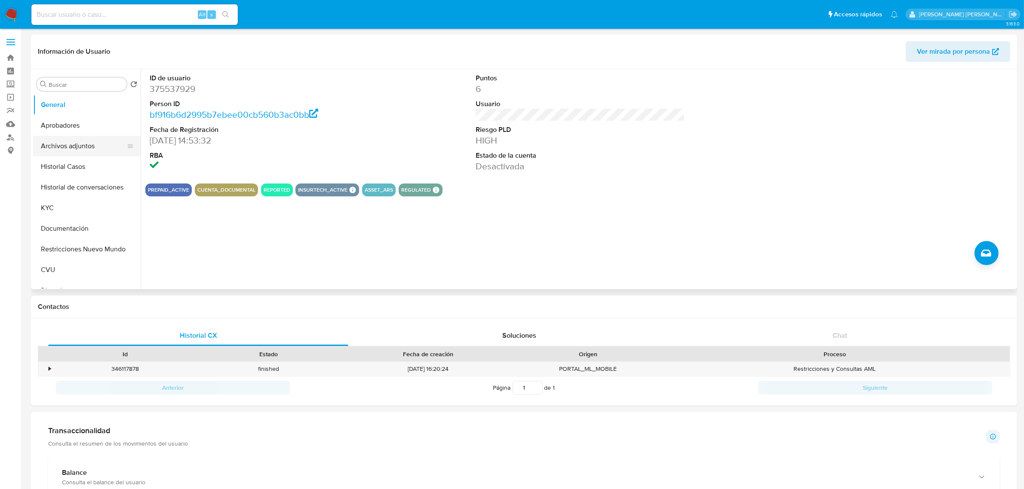
click at [80, 140] on button "Archivos adjuntos" at bounding box center [83, 146] width 101 height 21
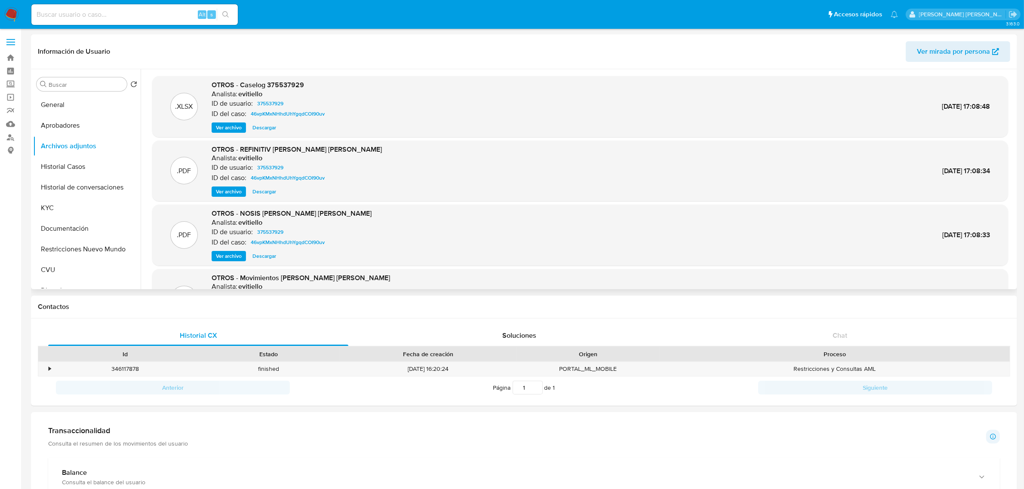
click at [227, 128] on span "Ver archivo" at bounding box center [229, 127] width 26 height 9
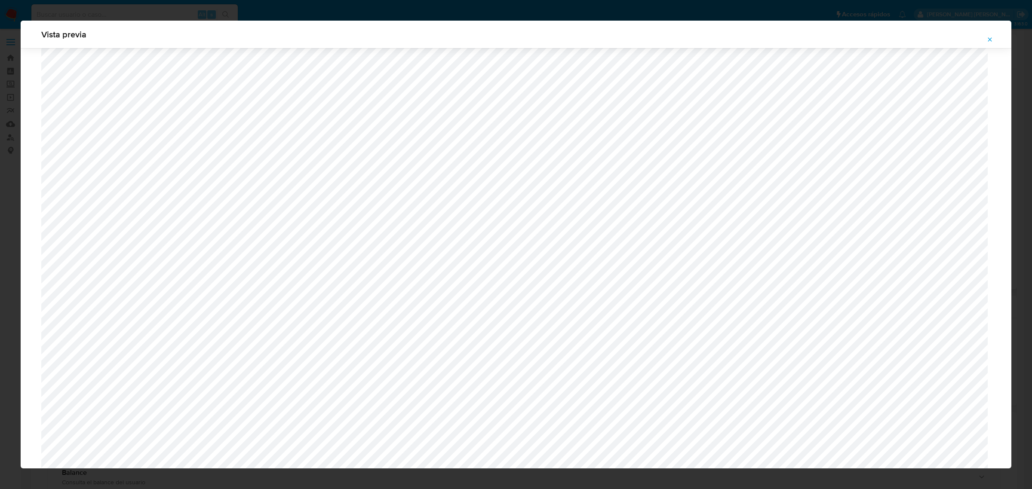
scroll to position [255, 0]
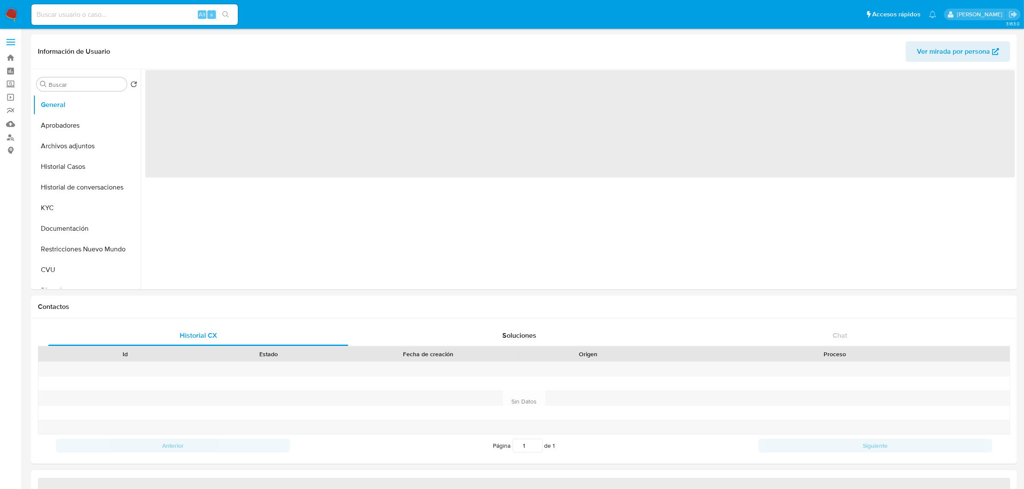
select select "10"
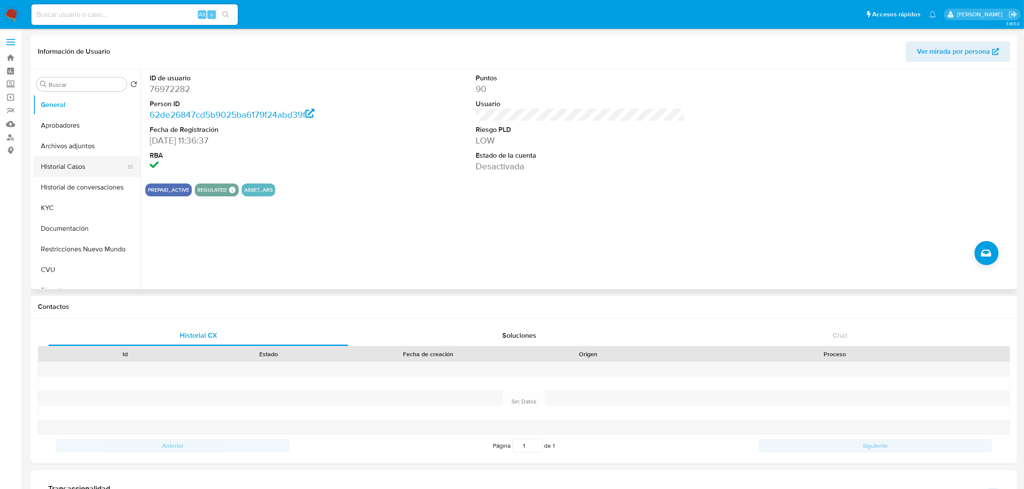
click at [72, 169] on button "Historial Casos" at bounding box center [83, 167] width 101 height 21
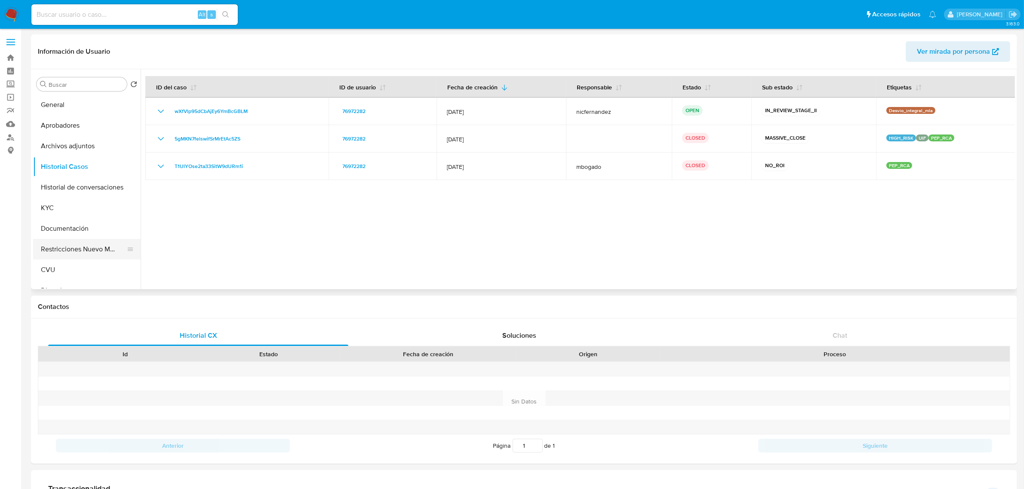
click at [64, 252] on button "Restricciones Nuevo Mundo" at bounding box center [83, 249] width 101 height 21
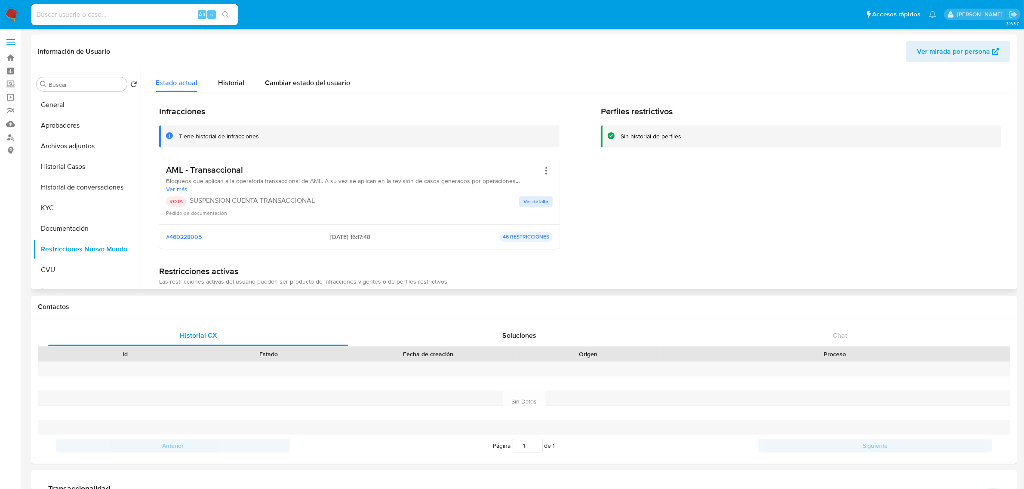
click at [87, 176] on button "Historial Casos" at bounding box center [83, 167] width 101 height 21
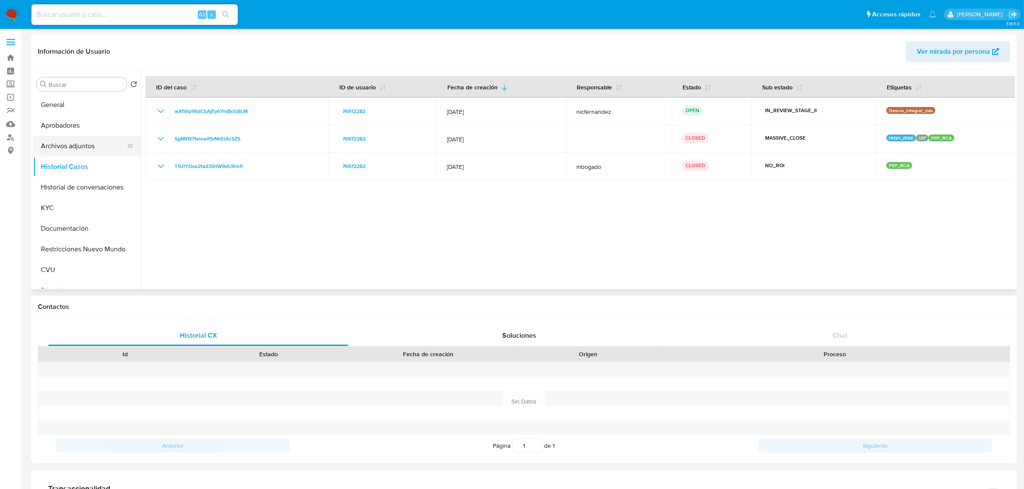
click at [76, 147] on button "Archivos adjuntos" at bounding box center [83, 146] width 101 height 21
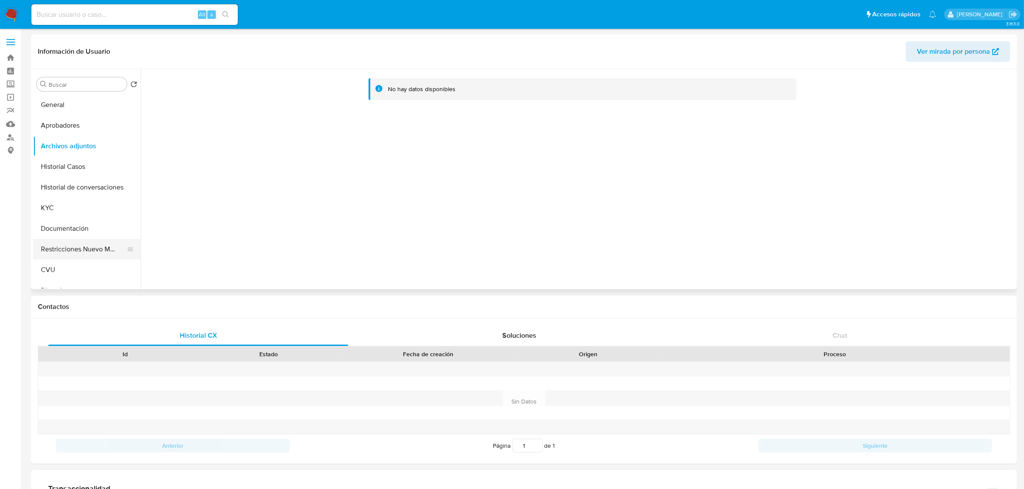
click at [73, 249] on button "Restricciones Nuevo Mundo" at bounding box center [83, 249] width 101 height 21
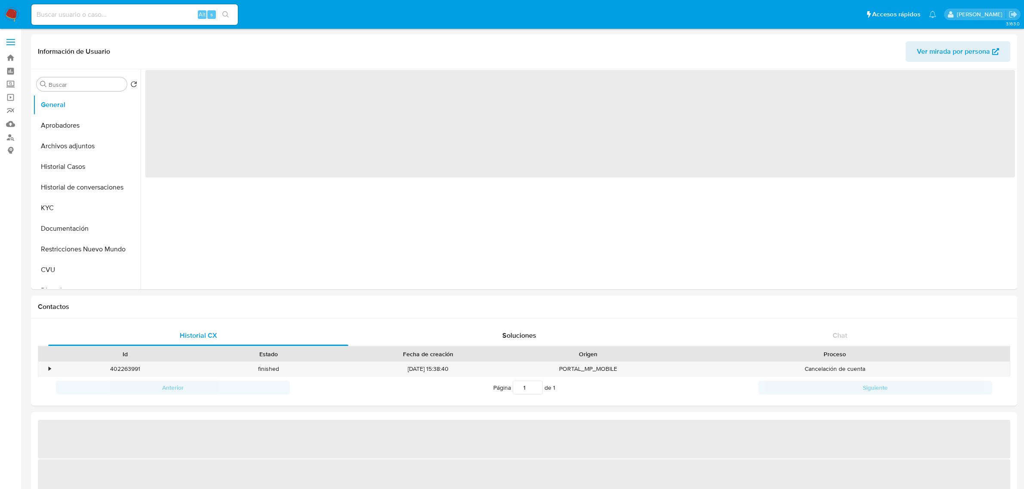
select select "10"
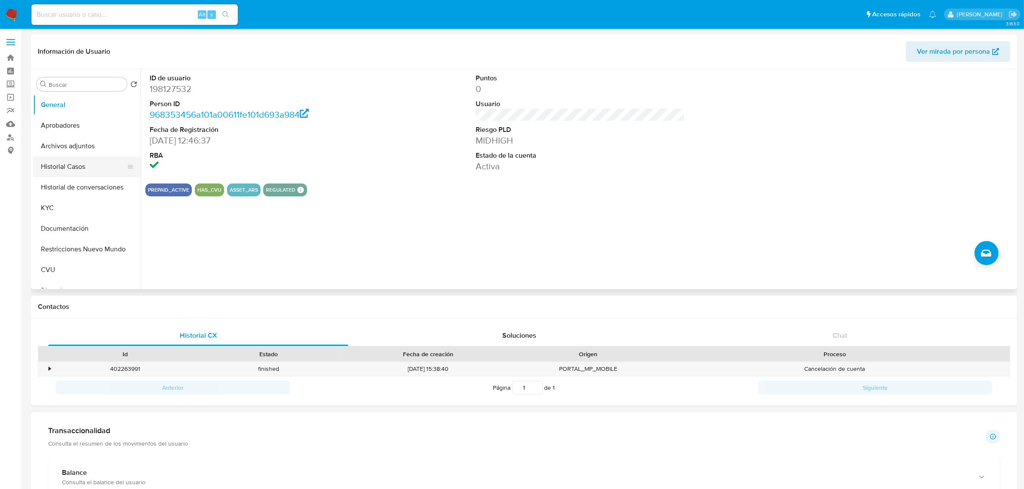
click at [71, 170] on button "Historial Casos" at bounding box center [83, 167] width 101 height 21
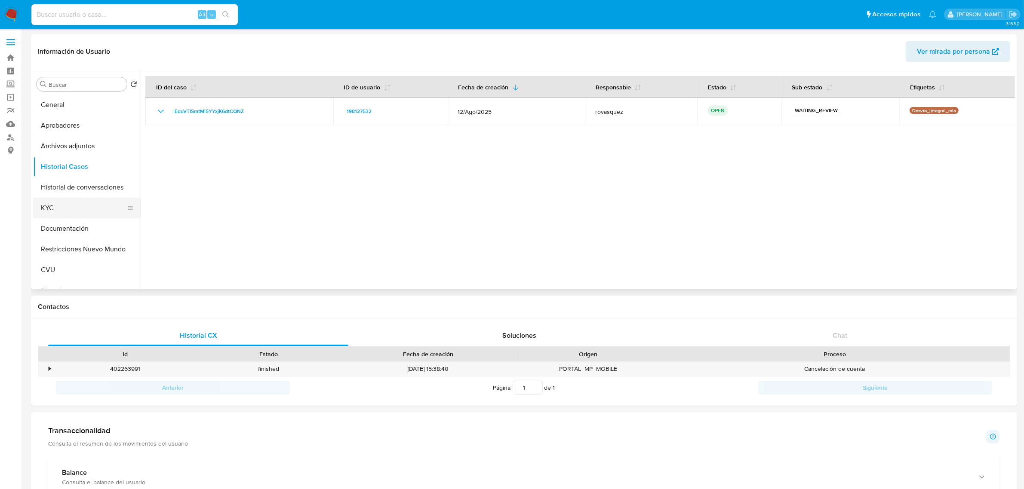
click at [47, 203] on button "KYC" at bounding box center [83, 208] width 101 height 21
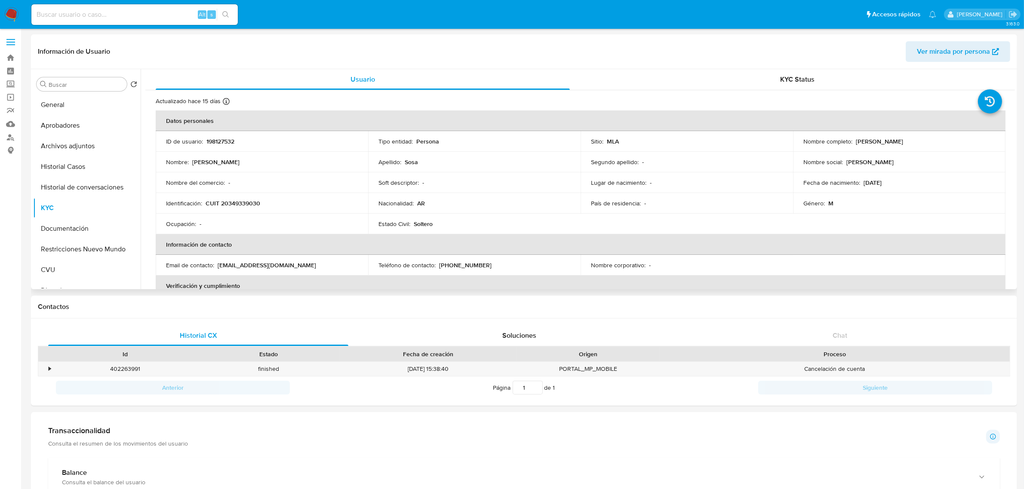
drag, startPoint x: 852, startPoint y: 143, endPoint x: 920, endPoint y: 145, distance: 68.4
click at [920, 145] on div "Nombre completo : Alejandro Ariel Sosa" at bounding box center [899, 142] width 192 height 8
copy div "Alejandro Ariel Sosa"
click at [71, 146] on button "Archivos adjuntos" at bounding box center [83, 146] width 101 height 21
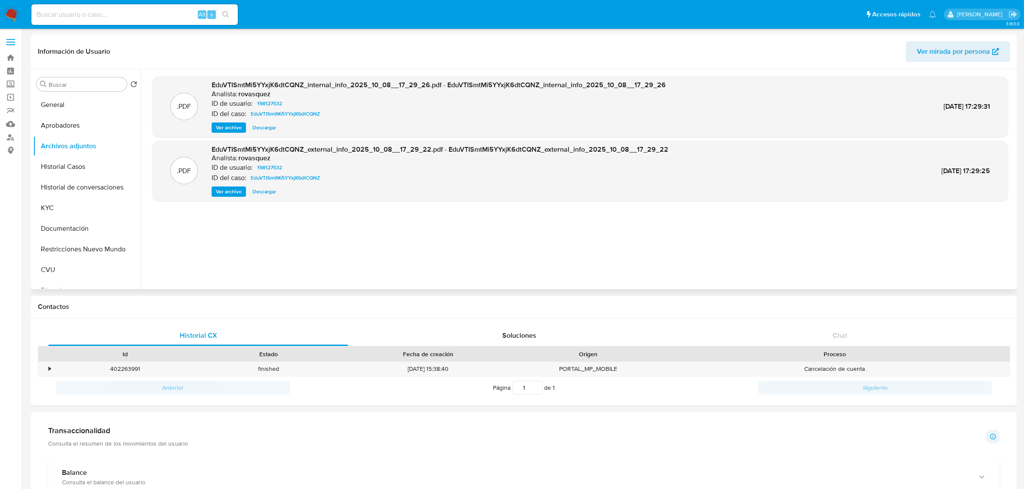
click at [231, 188] on span "Ver archivo" at bounding box center [229, 191] width 26 height 9
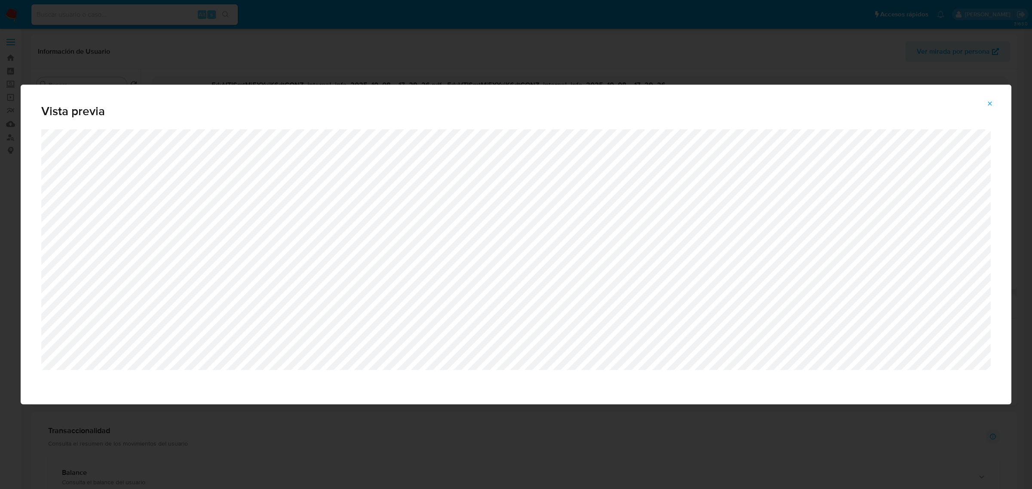
click at [986, 104] on button "Attachment preview" at bounding box center [989, 104] width 19 height 14
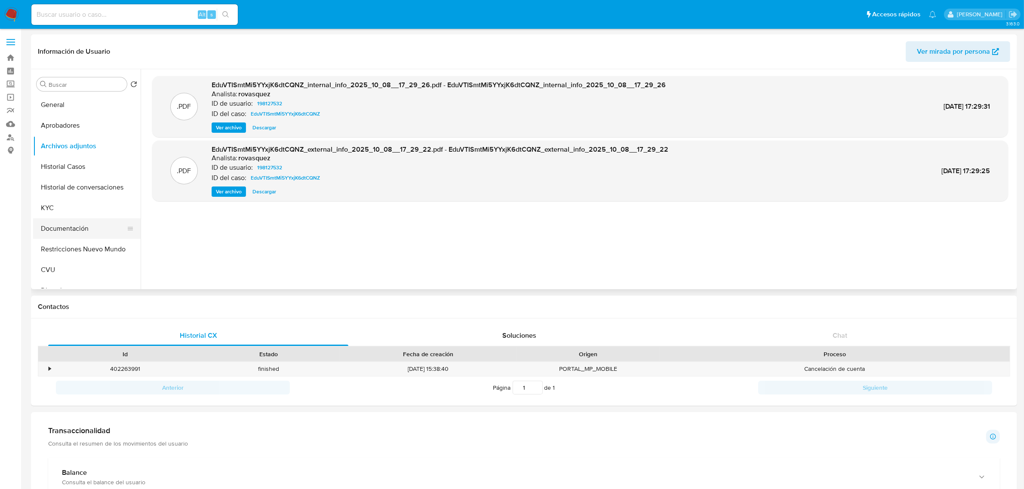
click at [71, 230] on button "Documentación" at bounding box center [83, 228] width 101 height 21
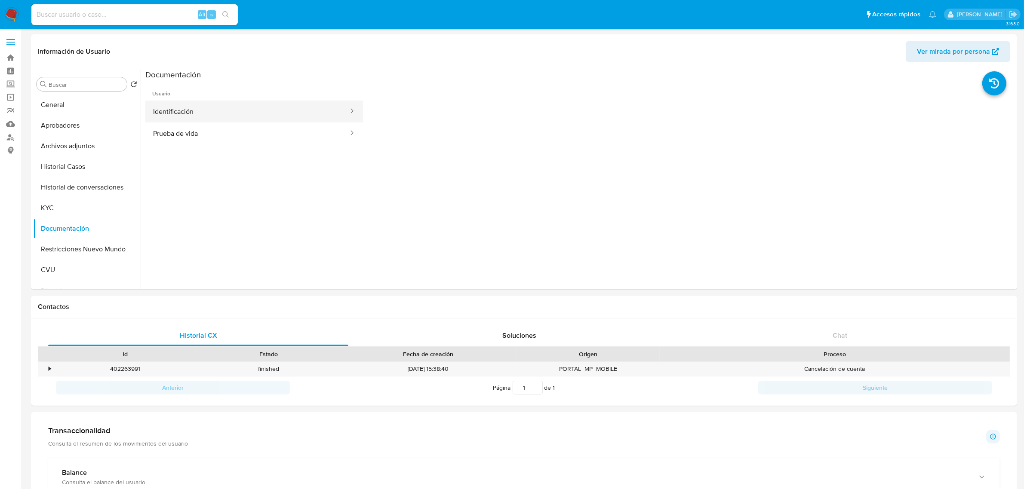
click at [220, 115] on button "Identificación" at bounding box center [247, 112] width 204 height 22
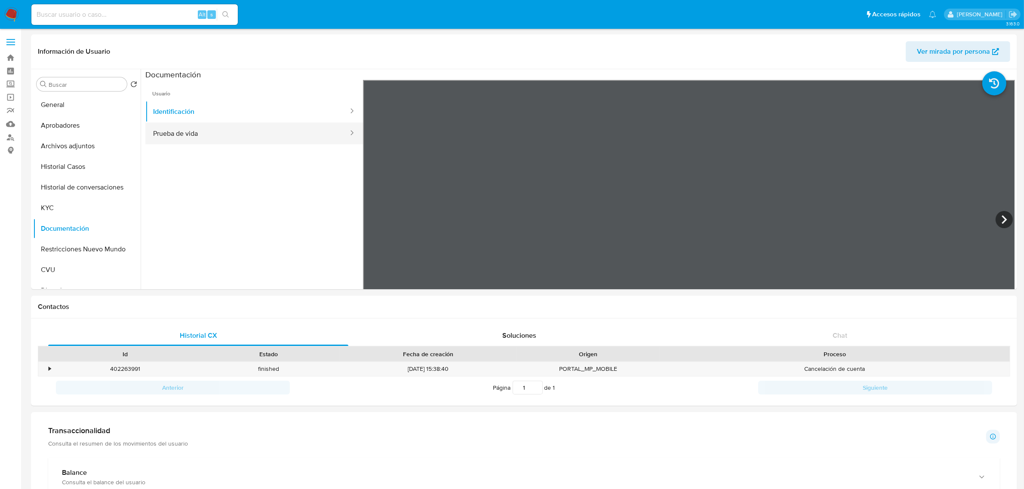
click at [190, 135] on button "Prueba de vida" at bounding box center [247, 134] width 204 height 22
click at [83, 209] on button "KYC" at bounding box center [83, 208] width 101 height 21
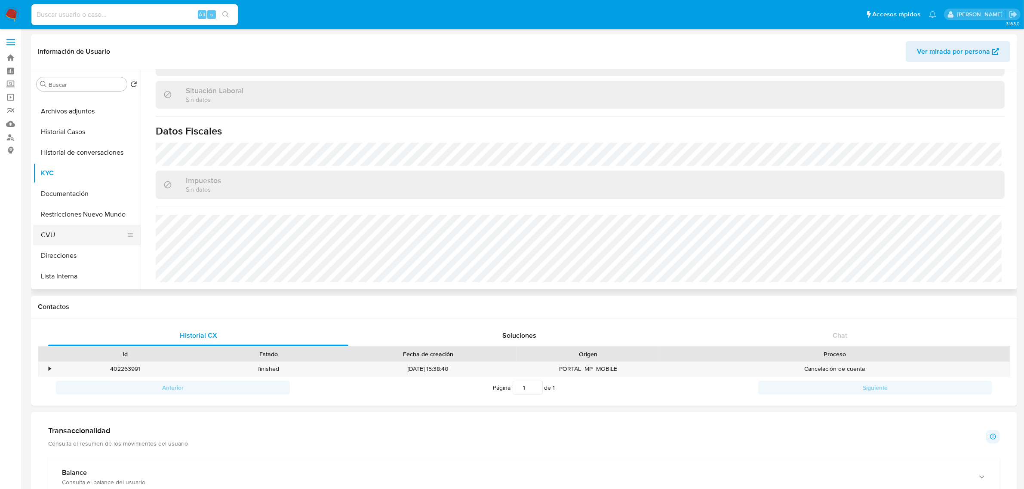
scroll to position [54, 0]
drag, startPoint x: 65, startPoint y: 236, endPoint x: 87, endPoint y: 221, distance: 27.1
click at [64, 237] on button "Direcciones" at bounding box center [86, 237] width 107 height 21
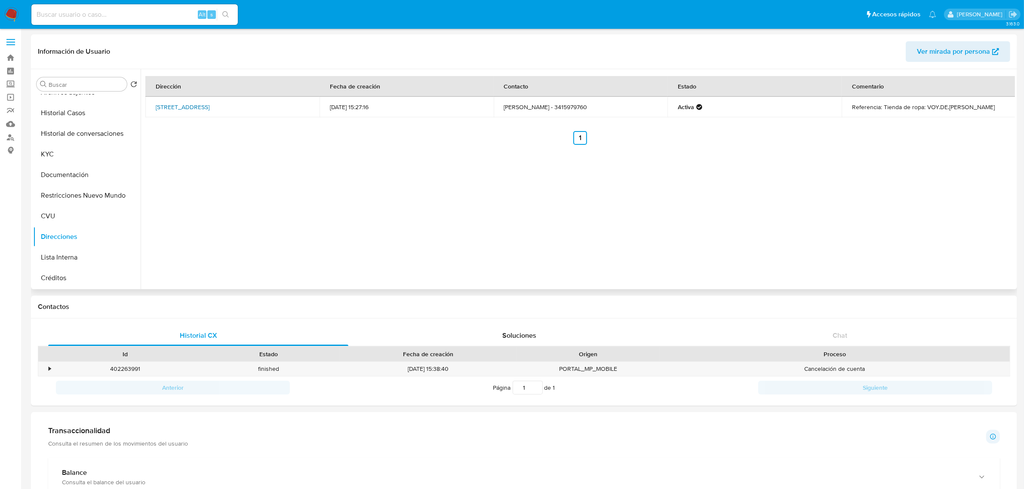
drag, startPoint x: 314, startPoint y: 111, endPoint x: 171, endPoint y: 109, distance: 143.6
click at [170, 109] on td "Calle Patricios 631, Rosario, Santa Fe, 2011, Argentina 631" at bounding box center [232, 107] width 174 height 21
copy link "Patricios 631, Rosario, Santa Fe, 2011, Argentina 631"
click at [189, 154] on div "Dirección Fecha de creación Contacto Estado Comentario Calle Patricios 631, Ros…" at bounding box center [578, 179] width 874 height 220
drag, startPoint x: 310, startPoint y: 107, endPoint x: 171, endPoint y: 108, distance: 139.8
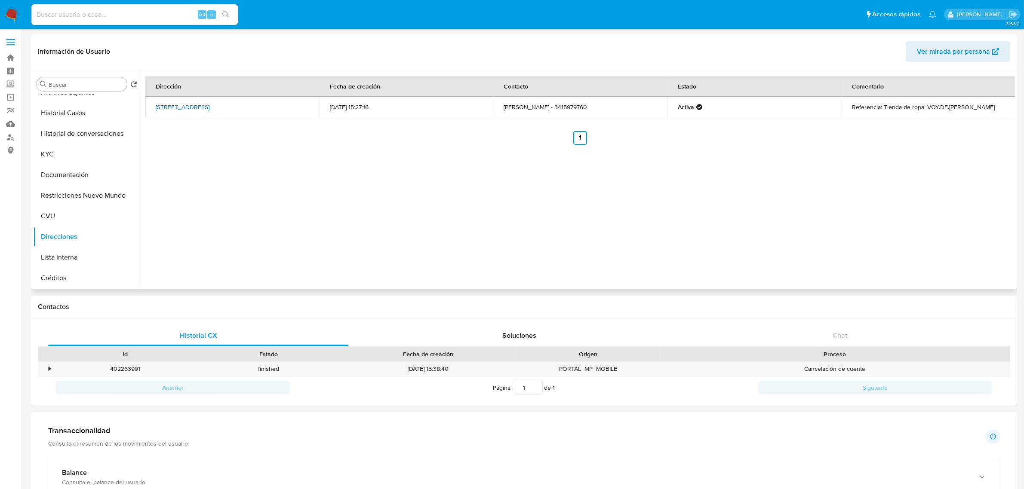
click at [171, 108] on td "Calle Patricios 631, Rosario, Santa Fe, 2011, Argentina 631" at bounding box center [232, 107] width 174 height 21
copy link "Patricios 631, Rosario, Santa Fe, 2011, Argentina 631"
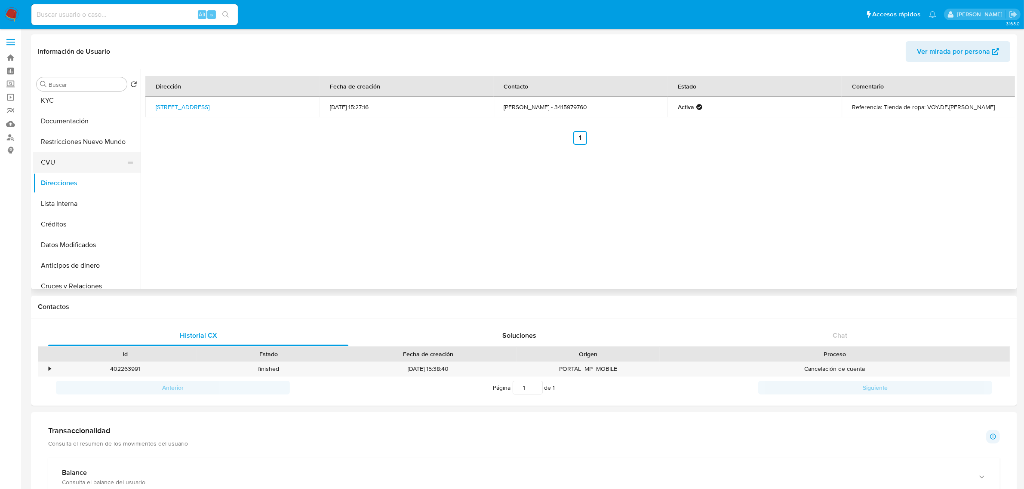
click at [59, 161] on button "CVU" at bounding box center [83, 162] width 101 height 21
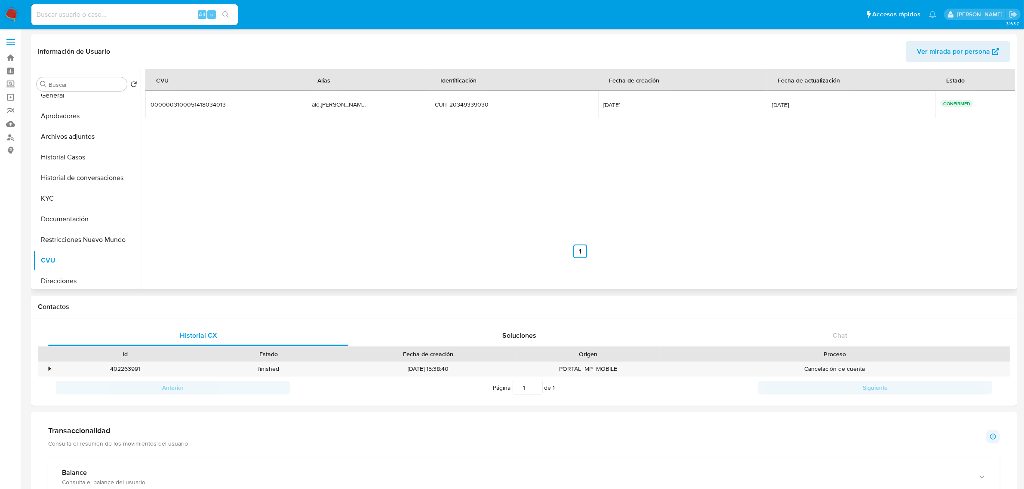
scroll to position [0, 0]
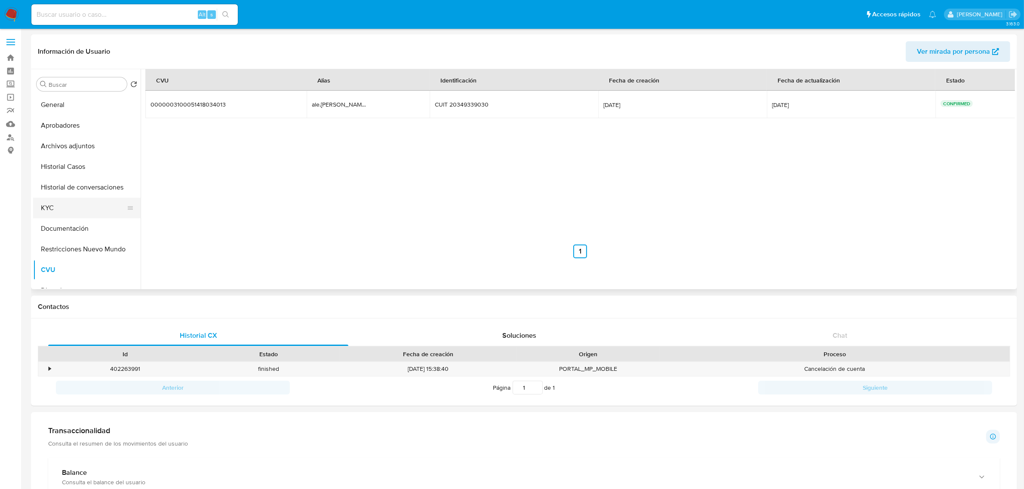
click at [75, 209] on button "KYC" at bounding box center [83, 208] width 101 height 21
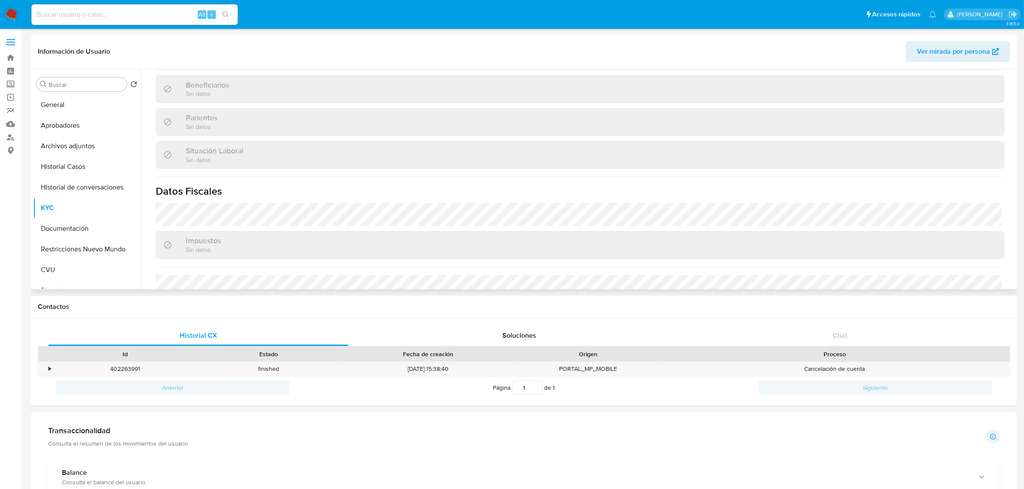
scroll to position [445, 0]
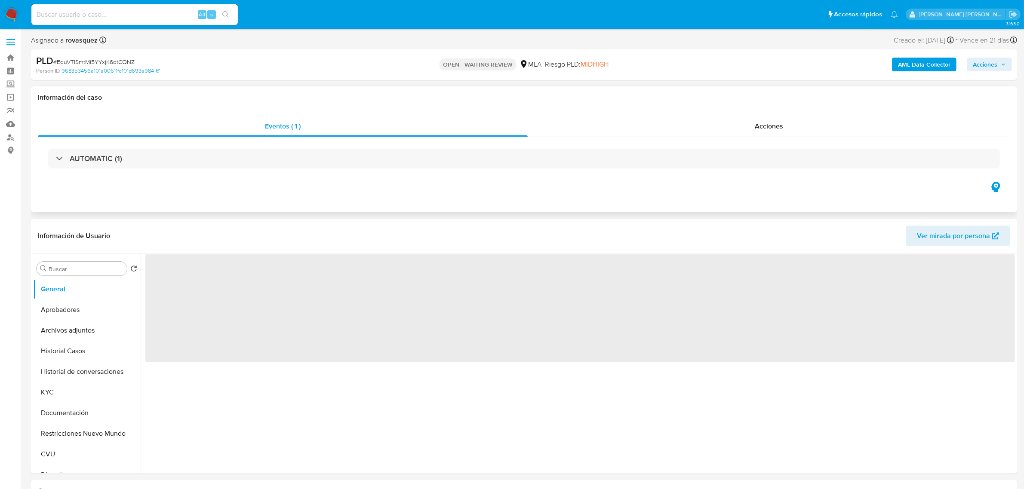
select select "10"
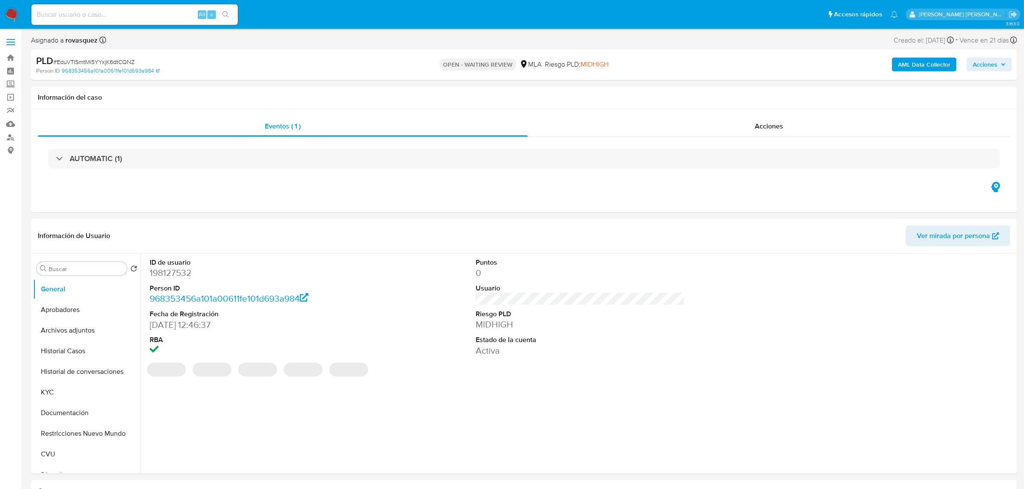
click at [940, 66] on b "AML Data Collector" at bounding box center [924, 65] width 52 height 14
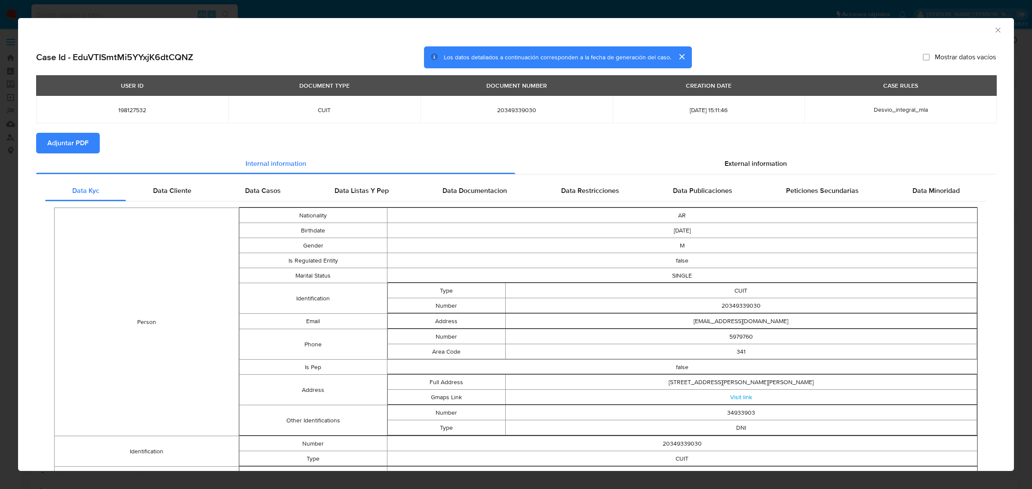
click at [62, 138] on span "Adjuntar PDF" at bounding box center [67, 143] width 41 height 19
click at [994, 34] on icon "Cerrar ventana" at bounding box center [998, 30] width 9 height 9
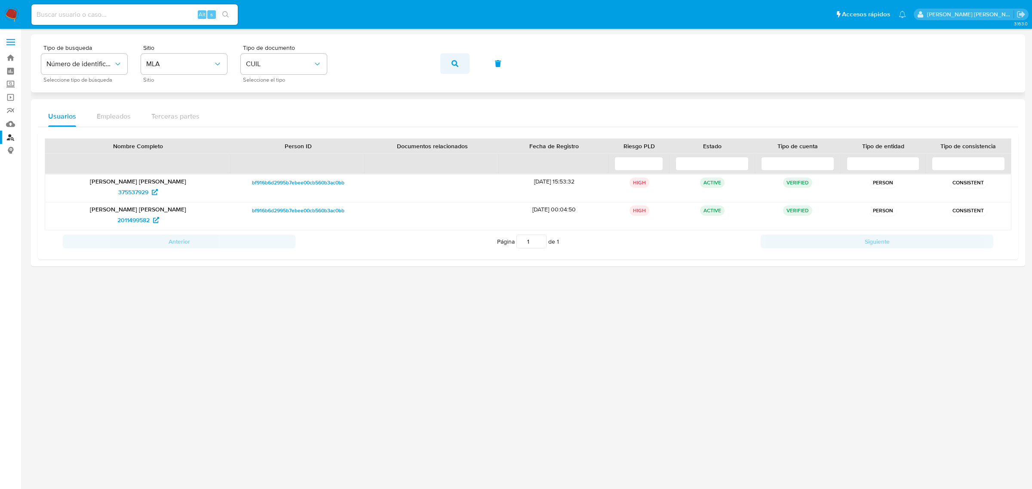
click at [451, 64] on icon "button" at bounding box center [454, 63] width 7 height 7
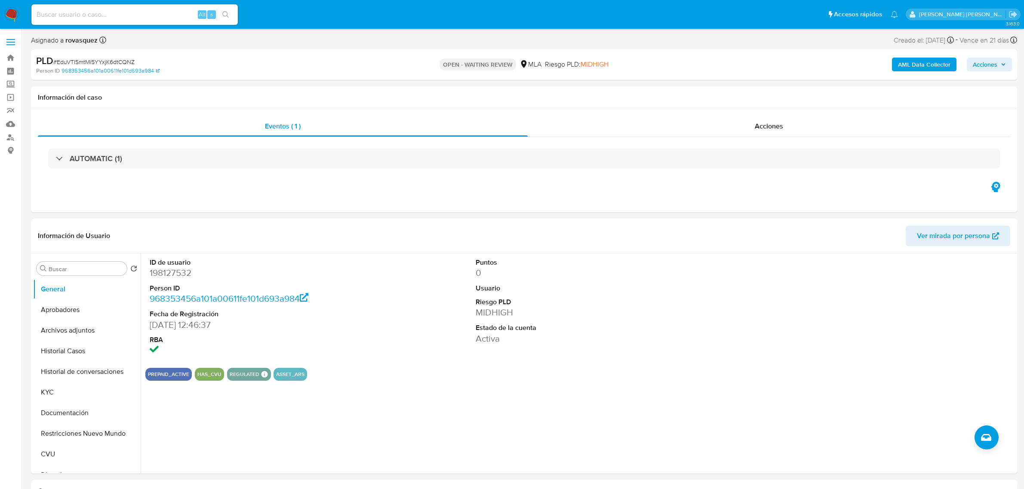
select select "10"
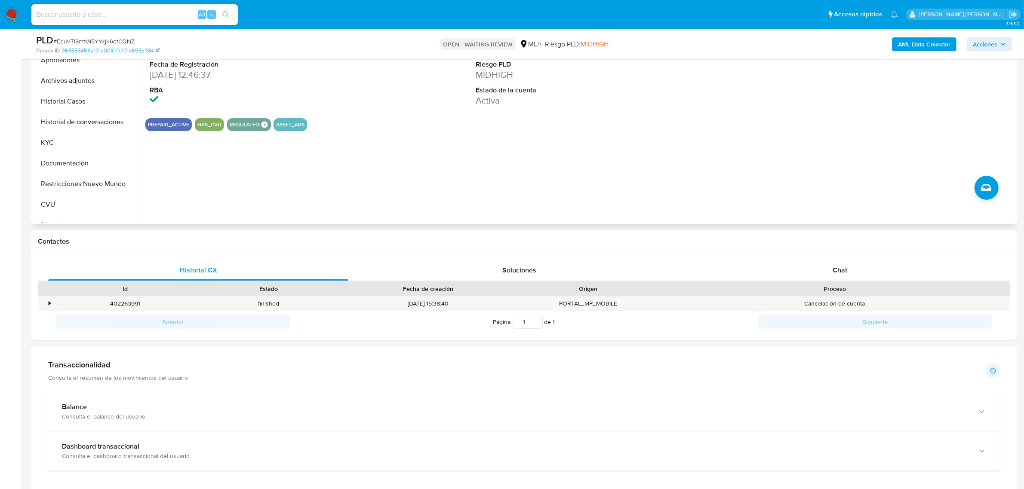
scroll to position [269, 0]
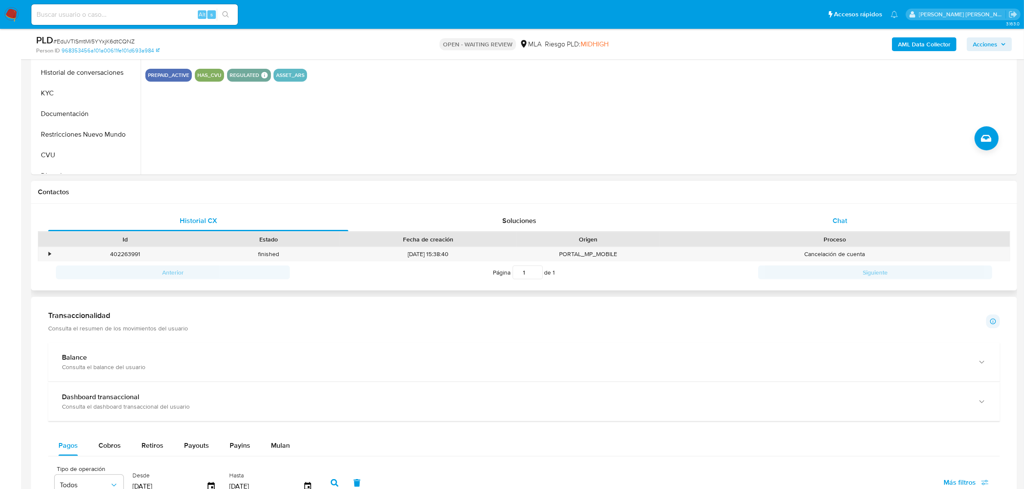
click at [828, 230] on div "Chat" at bounding box center [840, 221] width 300 height 21
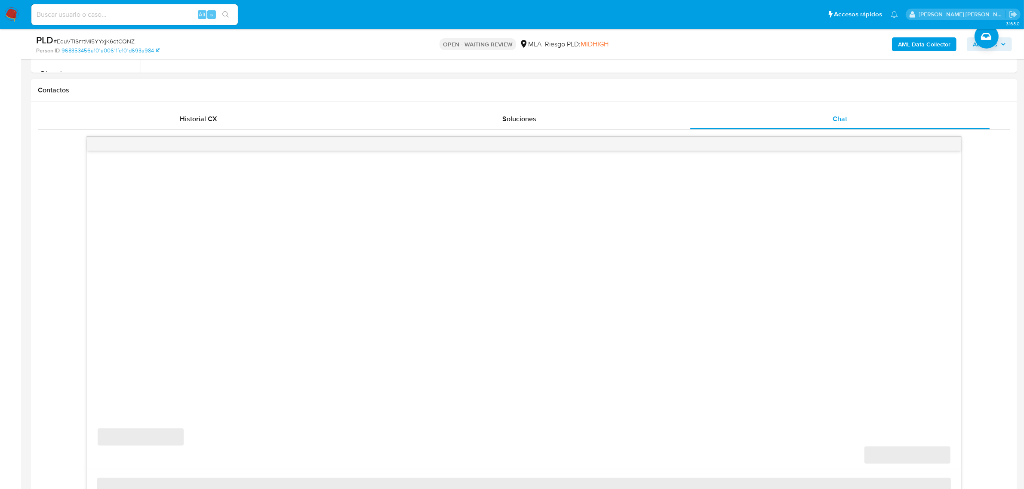
scroll to position [484, 0]
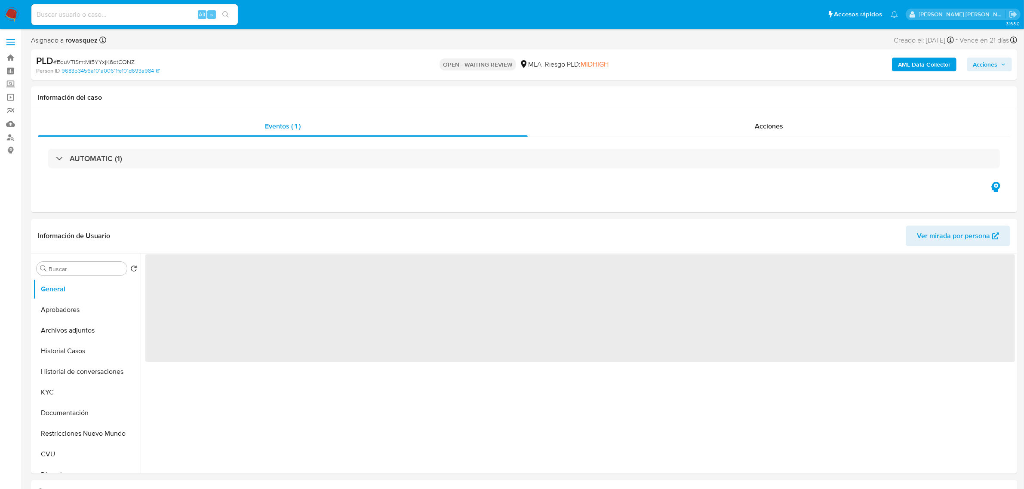
select select "10"
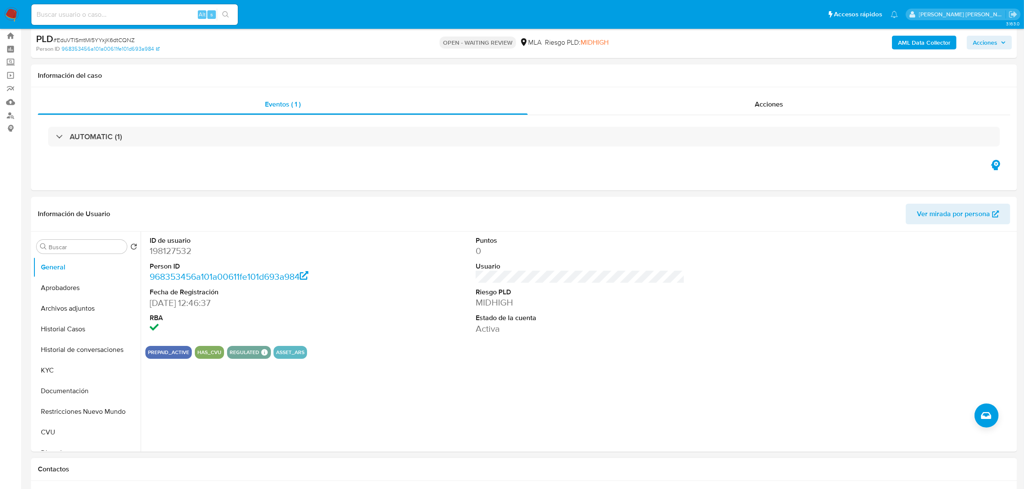
scroll to position [215, 0]
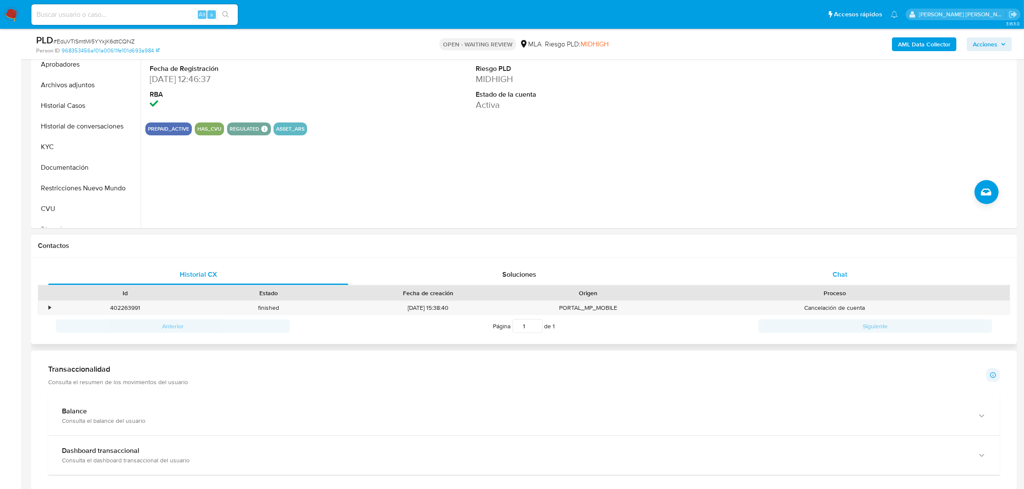
click at [827, 280] on div "Chat" at bounding box center [840, 274] width 300 height 21
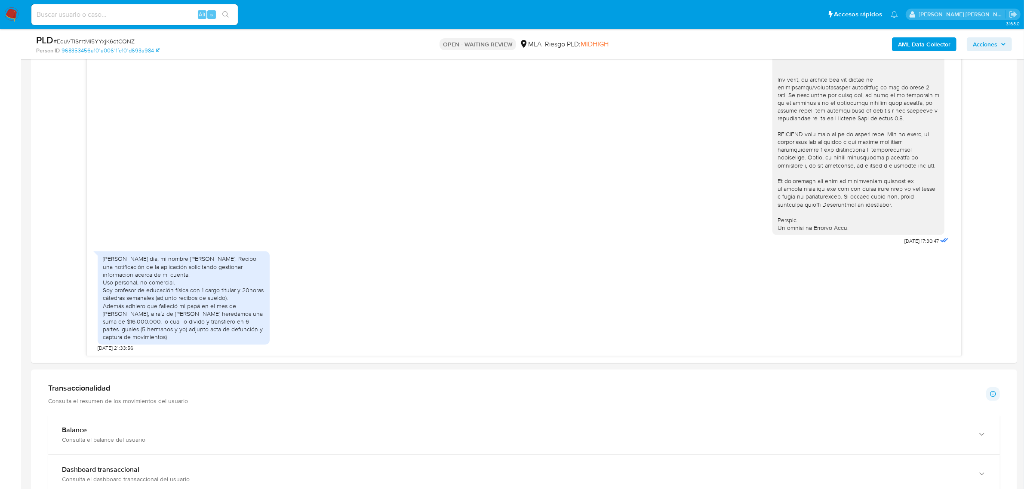
scroll to position [484, 0]
drag, startPoint x: 102, startPoint y: 292, endPoint x: 244, endPoint y: 304, distance: 142.4
click at [244, 304] on div "[PERSON_NAME] dia, mi nombre [PERSON_NAME]. Recibo una notificación de la aplic…" at bounding box center [184, 297] width 172 height 93
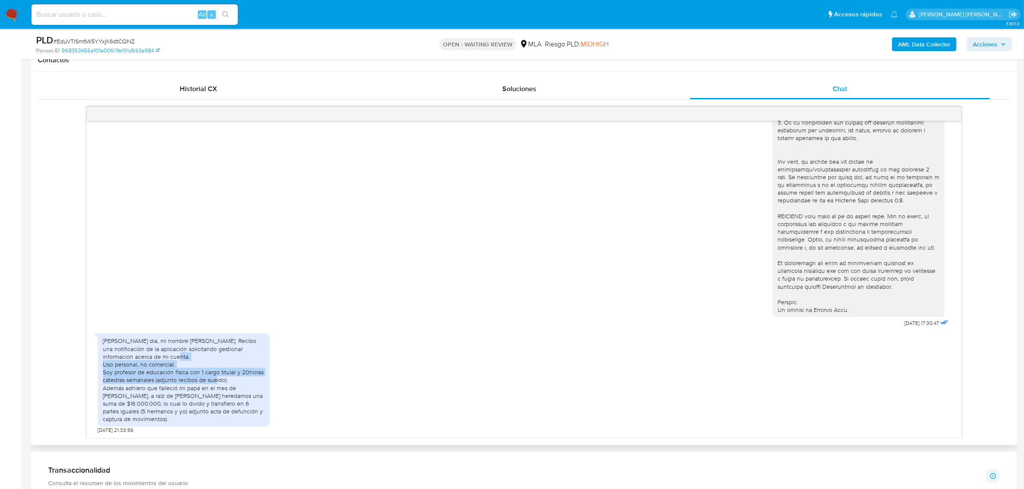
scroll to position [322, 0]
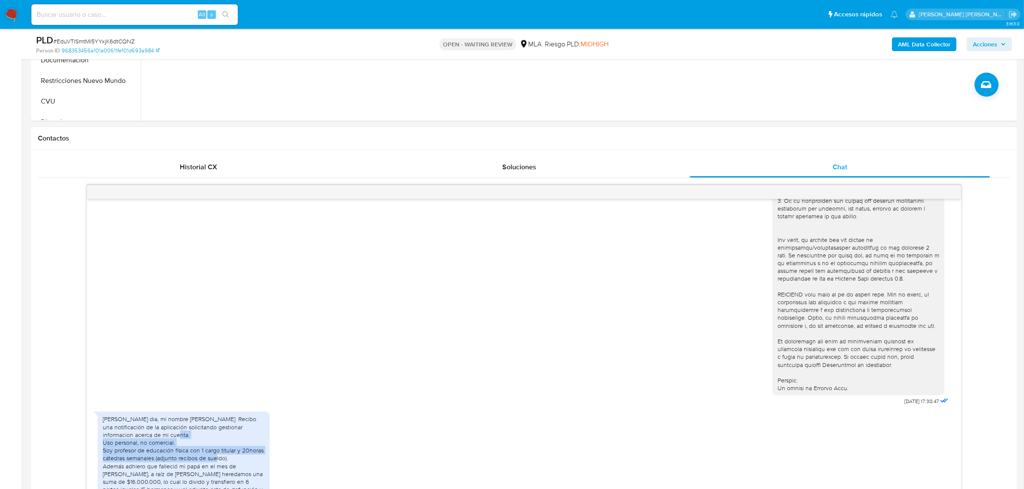
drag, startPoint x: 186, startPoint y: 177, endPoint x: 191, endPoint y: 178, distance: 5.4
click at [191, 178] on div "Historial CX Soluciones Chat" at bounding box center [524, 167] width 972 height 21
click at [221, 170] on div "Historial CX" at bounding box center [198, 167] width 300 height 21
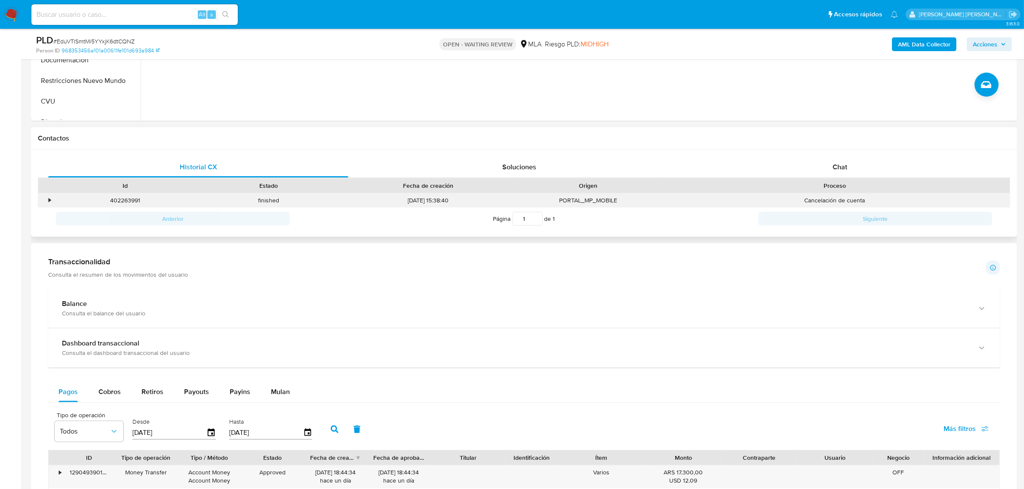
click at [129, 200] on div "402263991" at bounding box center [124, 200] width 143 height 14
copy div "402263991"
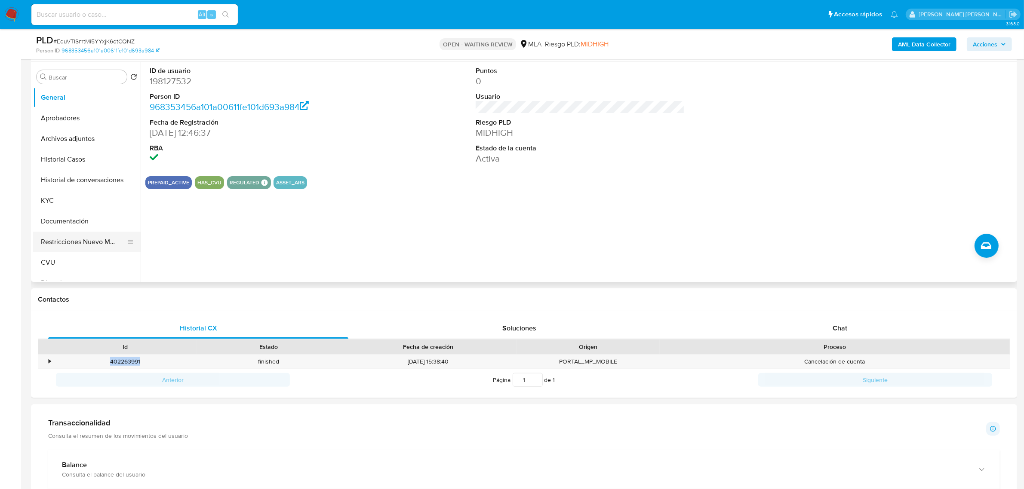
click at [80, 242] on button "Restricciones Nuevo Mundo" at bounding box center [83, 242] width 101 height 21
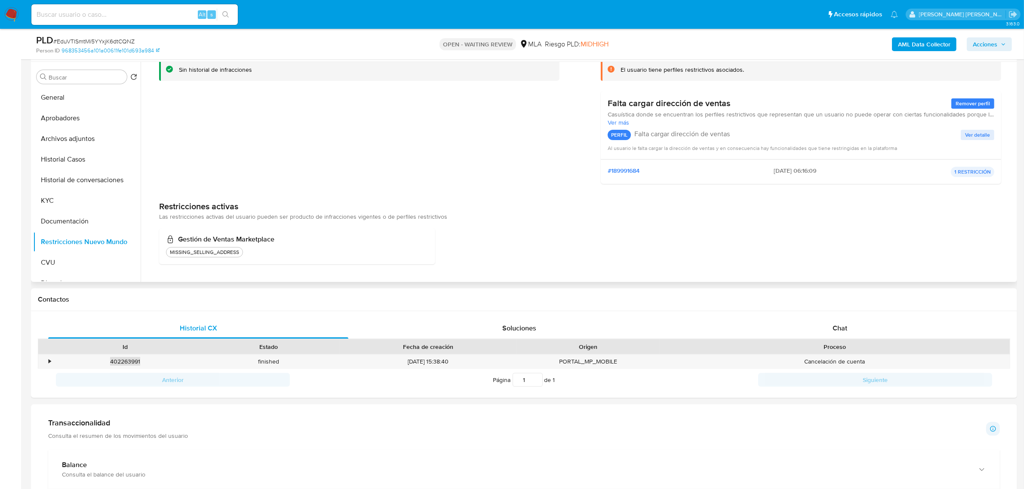
scroll to position [0, 0]
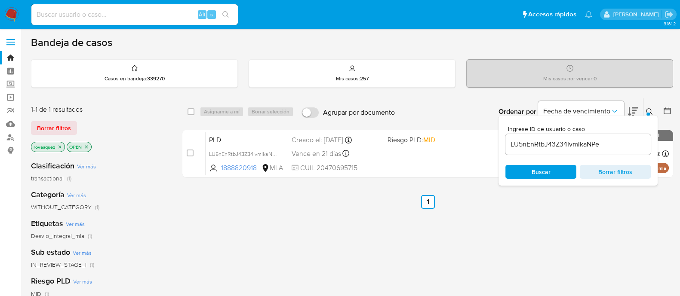
click at [546, 150] on div "LU5nEnRtbJ43Z34IvmlkaNPe" at bounding box center [577, 144] width 145 height 21
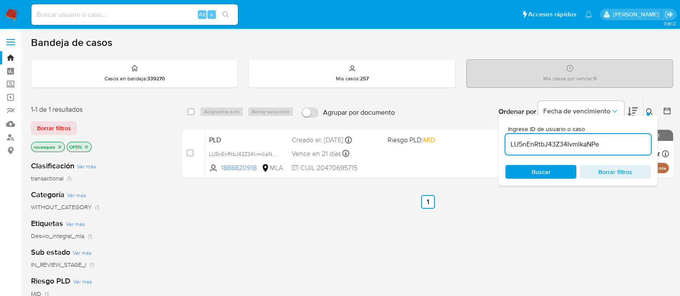
click at [546, 149] on input "LU5nEnRtbJ43Z34IvmlkaNPe" at bounding box center [577, 144] width 145 height 11
paste input "EduVTISmtMi5YYxjK6dtCQNZ"
type input "EduVTISmtMi5YYxjK6dtCQNZ"
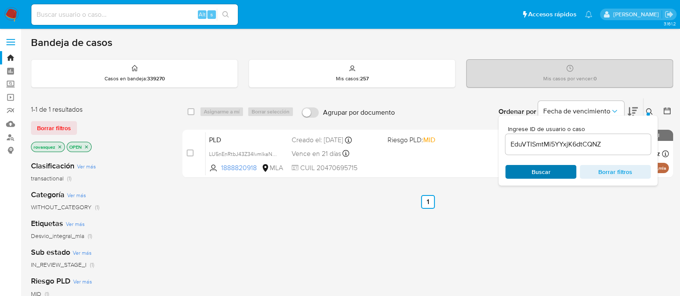
click at [531, 170] on span "Buscar" at bounding box center [540, 172] width 59 height 12
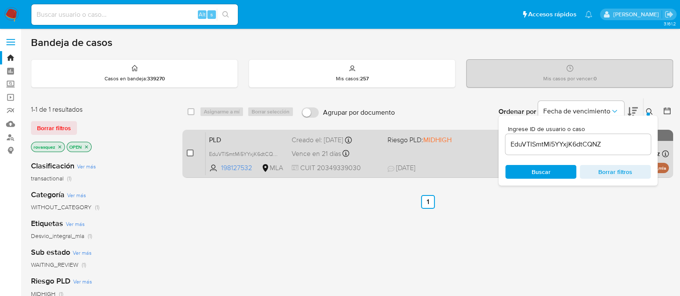
click at [192, 153] on input "checkbox" at bounding box center [190, 153] width 7 height 7
checkbox input "true"
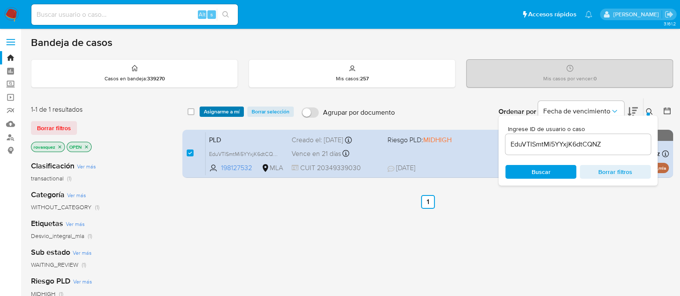
click at [217, 113] on span "Asignarme a mí" at bounding box center [222, 111] width 36 height 9
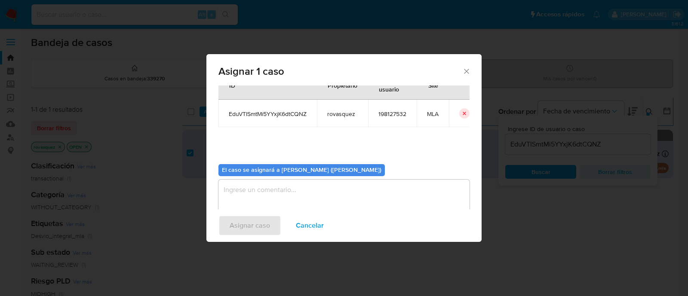
scroll to position [44, 0]
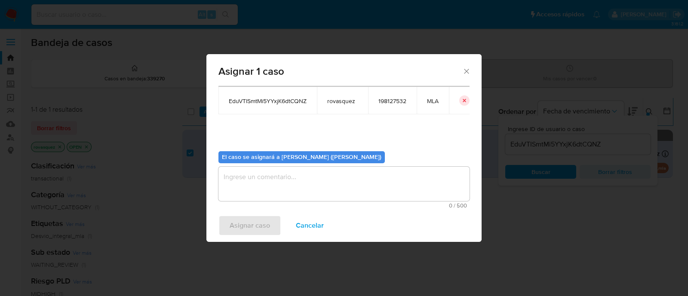
click at [252, 178] on textarea "assign-modal" at bounding box center [343, 184] width 251 height 34
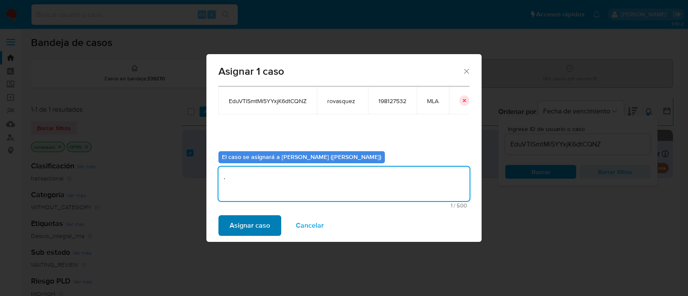
type textarea "."
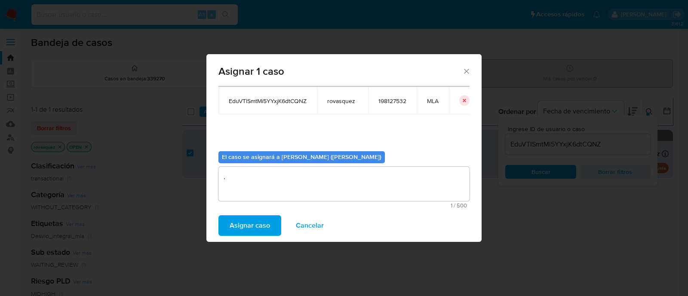
click at [235, 226] on span "Asignar caso" at bounding box center [250, 225] width 40 height 19
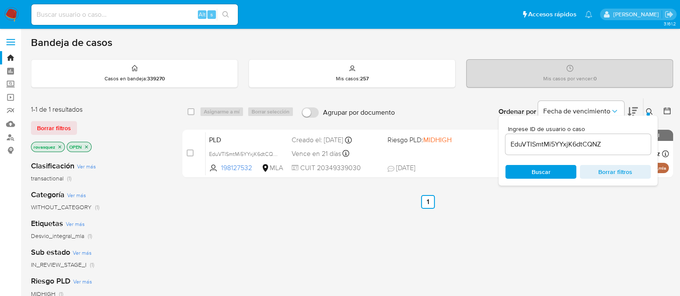
click at [527, 146] on input "EduVTISmtMi5YYxjK6dtCQNZ" at bounding box center [577, 144] width 145 height 11
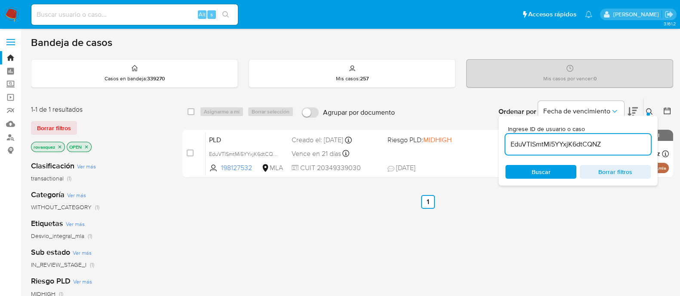
click at [527, 146] on input "EduVTISmtMi5YYxjK6dtCQNZ" at bounding box center [577, 144] width 145 height 11
paste input "F8OlR852JDWfj1VOksG84yf2"
type input "F8OlR852JDWfj1VOksG84yf2"
click at [533, 169] on span "Buscar" at bounding box center [540, 172] width 19 height 14
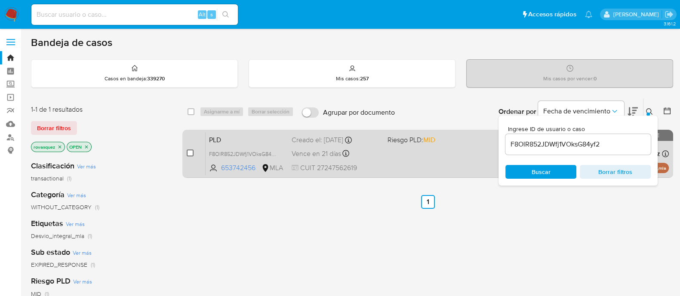
click at [189, 154] on input "checkbox" at bounding box center [190, 153] width 7 height 7
checkbox input "true"
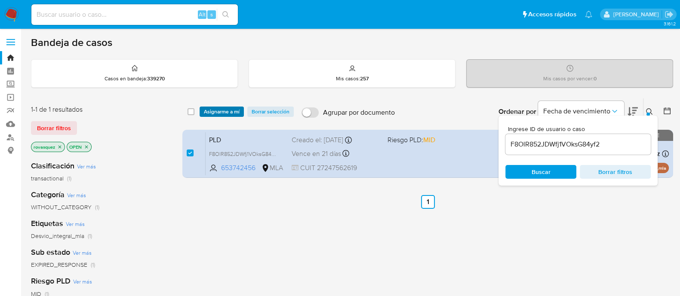
click at [233, 110] on span "Asignarme a mí" at bounding box center [222, 111] width 36 height 9
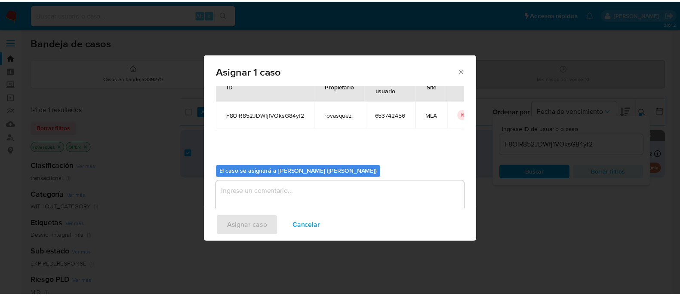
scroll to position [44, 0]
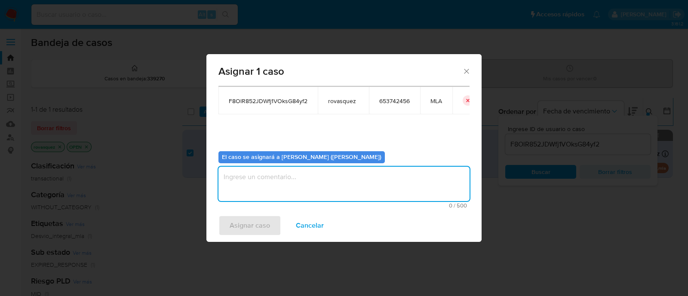
click at [298, 194] on textarea "assign-modal" at bounding box center [343, 184] width 251 height 34
type textarea "."
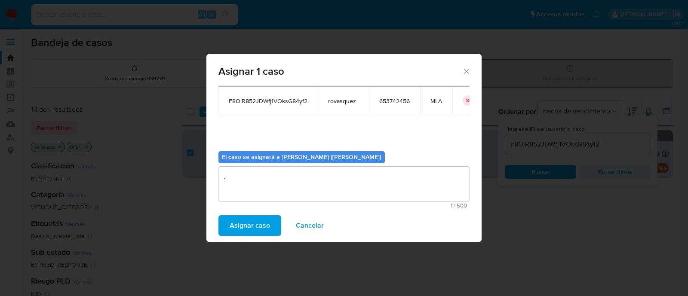
click at [264, 229] on span "Asignar caso" at bounding box center [250, 225] width 40 height 19
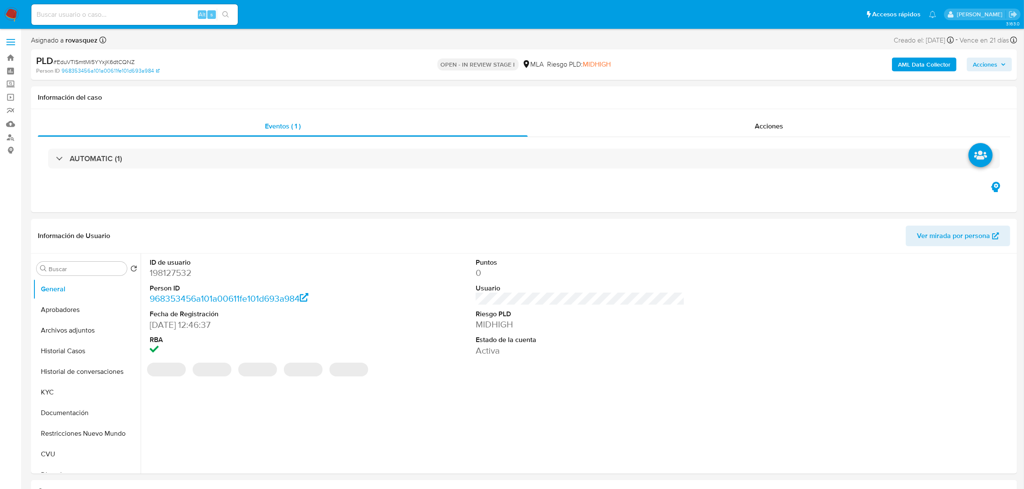
select select "10"
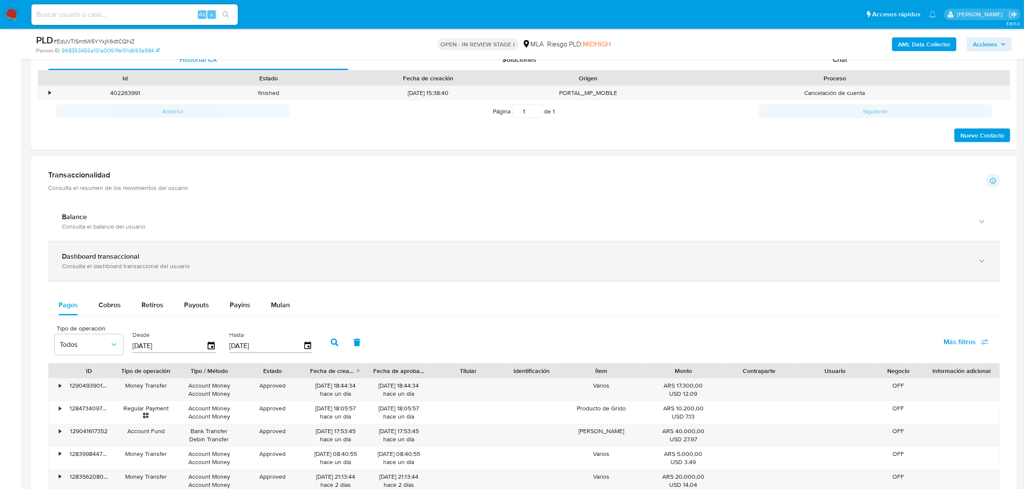
scroll to position [215, 0]
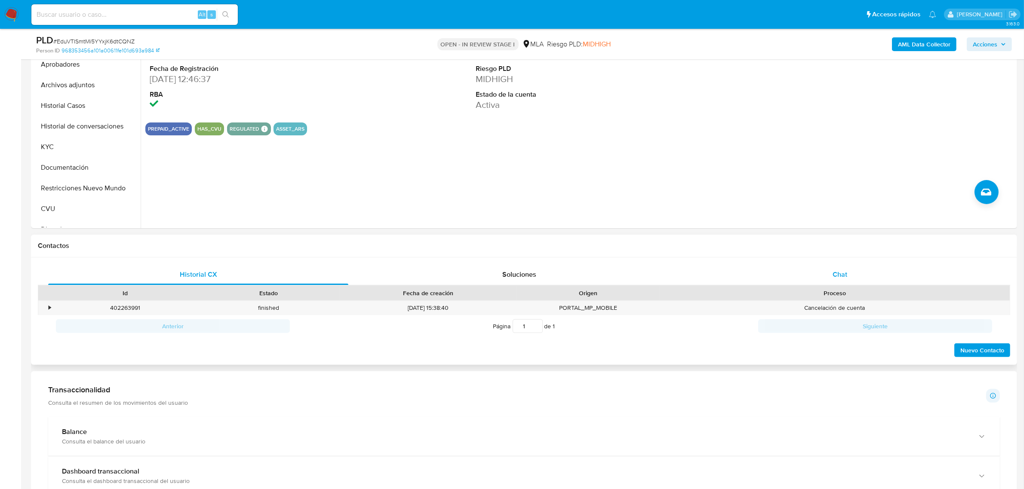
click at [848, 280] on div "Chat" at bounding box center [840, 274] width 300 height 21
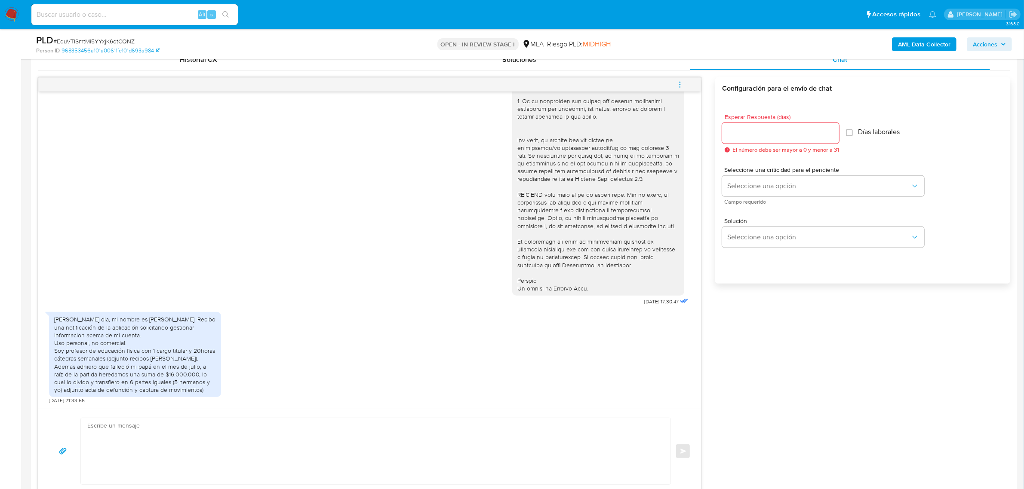
scroll to position [484, 0]
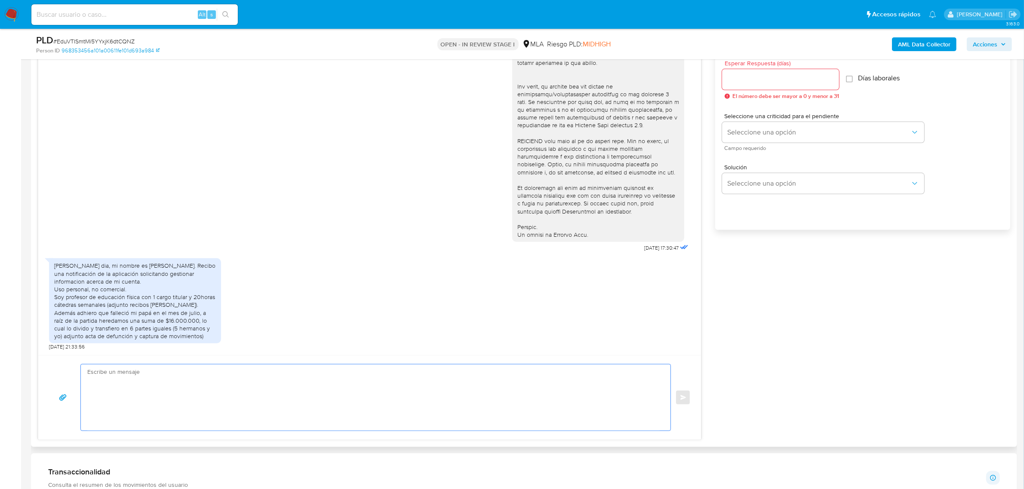
click at [149, 387] on textarea at bounding box center [373, 398] width 572 height 66
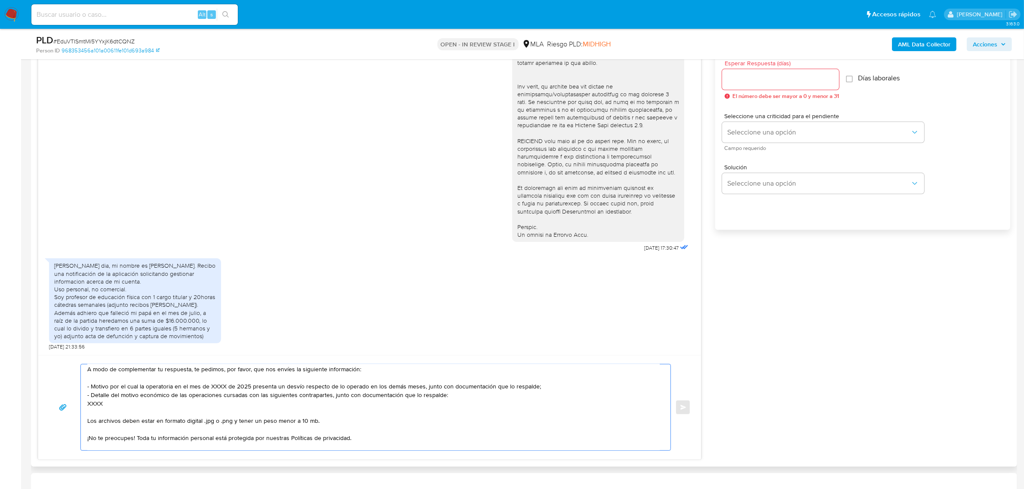
scroll to position [3, 0]
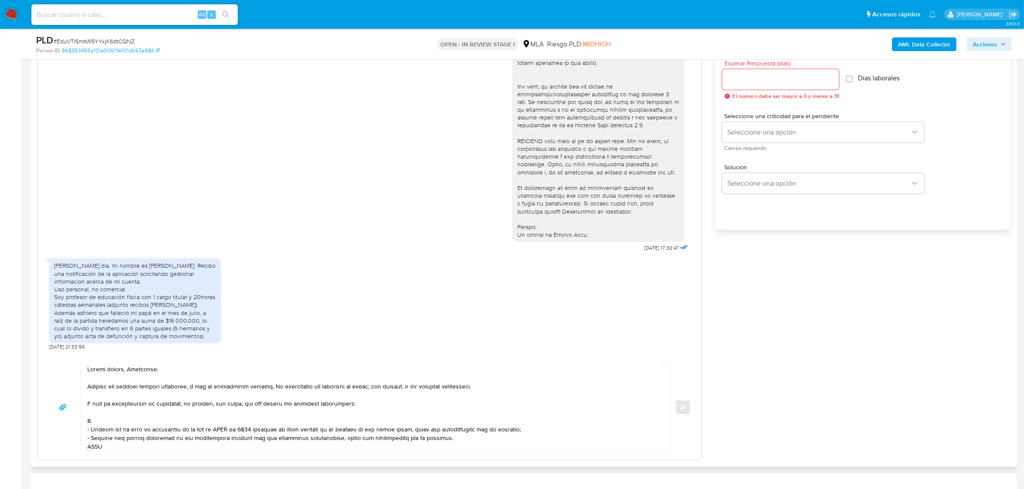
click at [111, 424] on textarea at bounding box center [373, 408] width 572 height 86
paste textarea "Últimos 3 recibos de sueldo/jubilación."
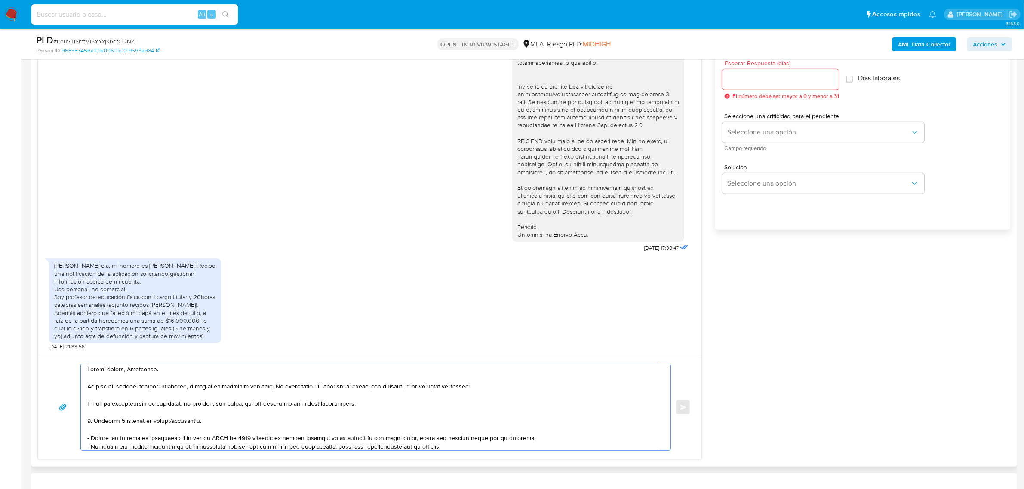
click at [183, 428] on textarea at bounding box center [373, 408] width 572 height 86
click at [183, 422] on textarea at bounding box center [373, 408] width 572 height 86
click at [121, 434] on textarea at bounding box center [373, 408] width 572 height 86
click at [97, 432] on textarea at bounding box center [373, 408] width 572 height 86
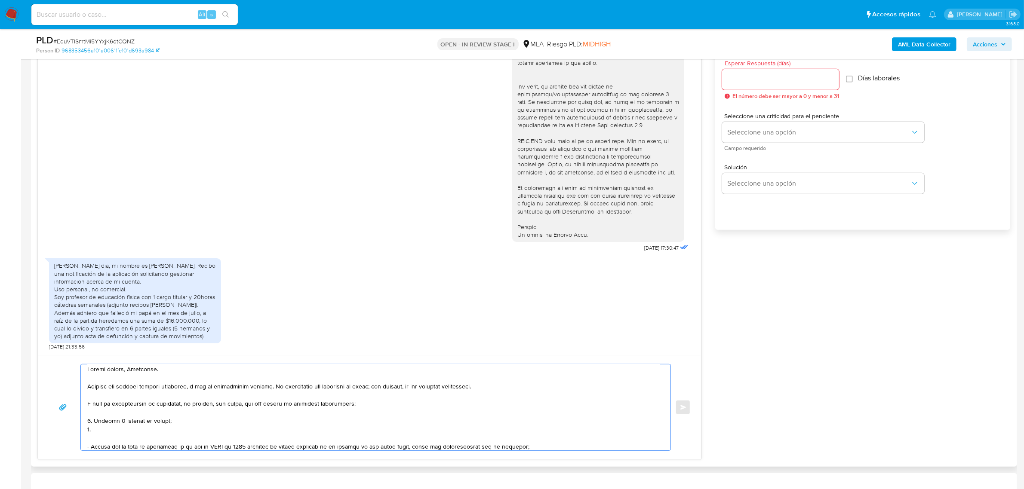
paste textarea "Resumen de Comprobantes Electrónicos emitidos de los períodos 2024 y 2025. Si t…"
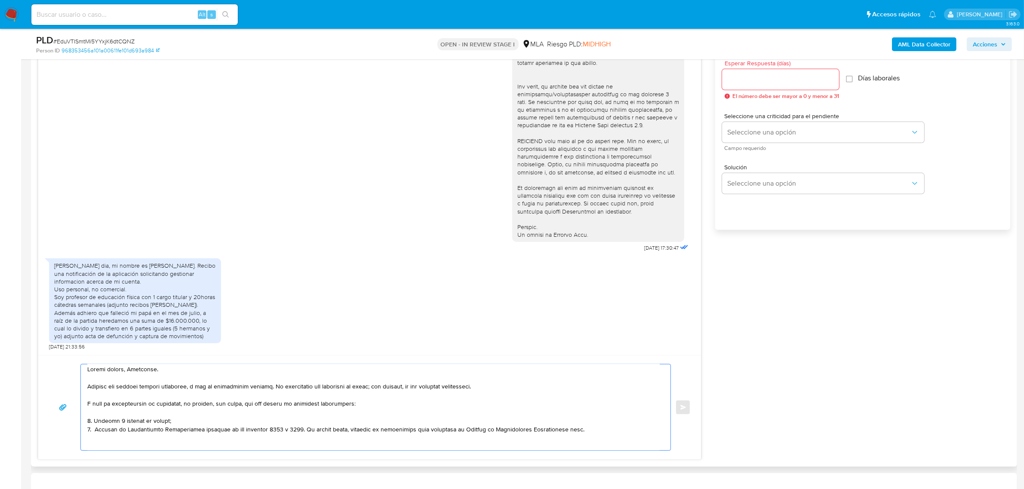
click at [95, 430] on textarea at bounding box center [373, 408] width 572 height 86
click at [599, 433] on textarea at bounding box center [373, 408] width 572 height 86
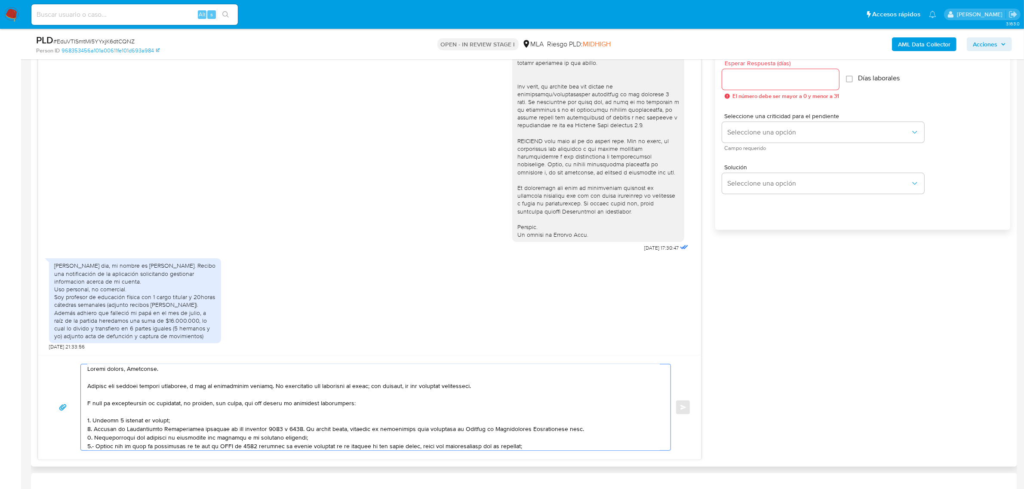
scroll to position [12, 0]
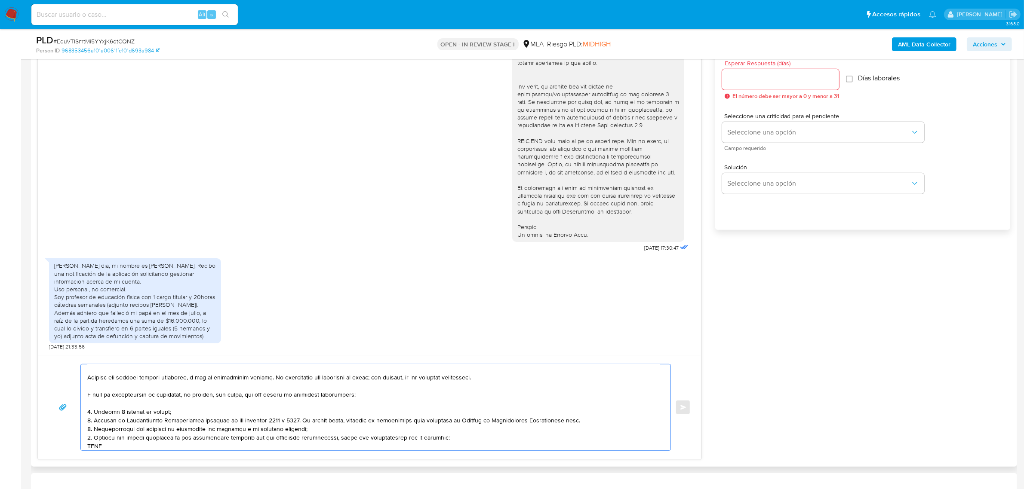
click at [94, 445] on textarea at bounding box center [373, 408] width 572 height 86
paste textarea "Sergio Enrique Sosa"
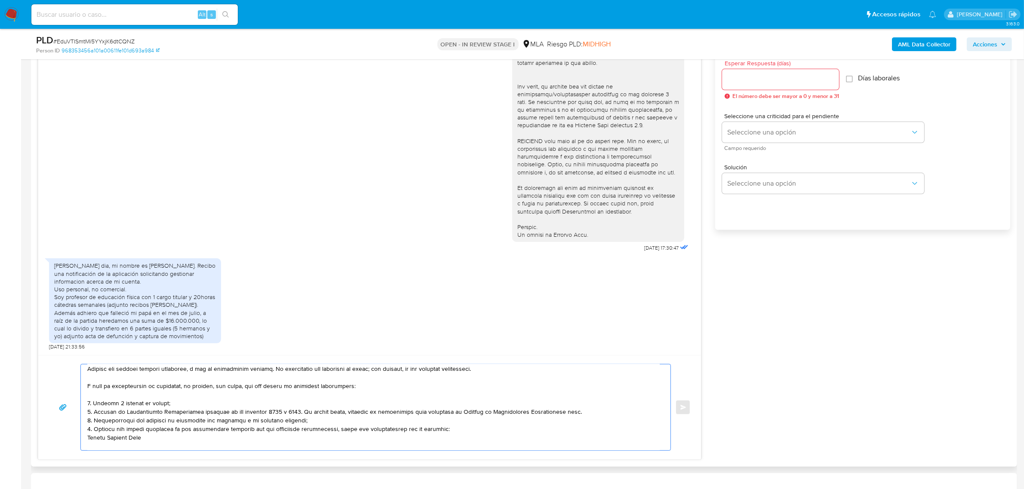
click at [145, 442] on textarea at bounding box center [373, 408] width 572 height 86
paste textarea "20179280249"
paste textarea "27239369559 name: DAMICO NATALIA LA || alias:"
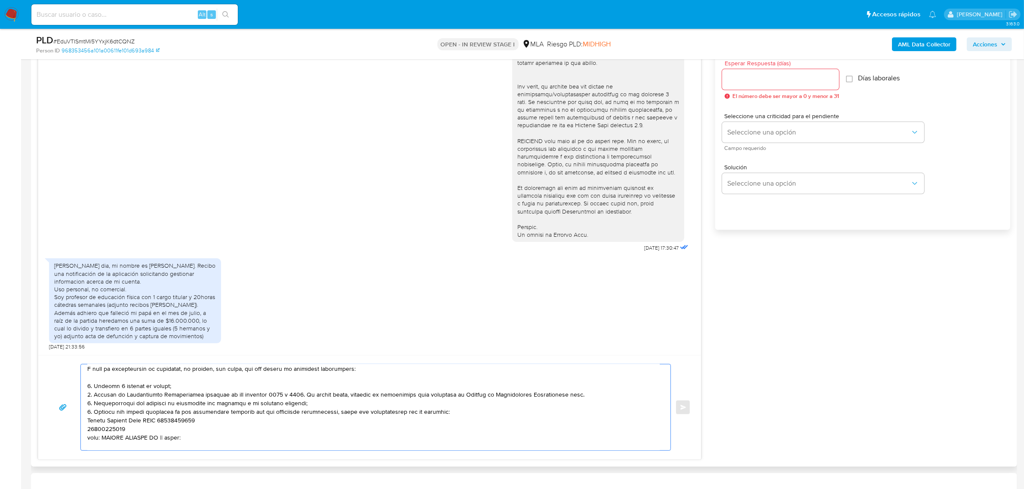
click at [108, 432] on textarea at bounding box center [373, 408] width 572 height 86
paste textarea "27239369559"
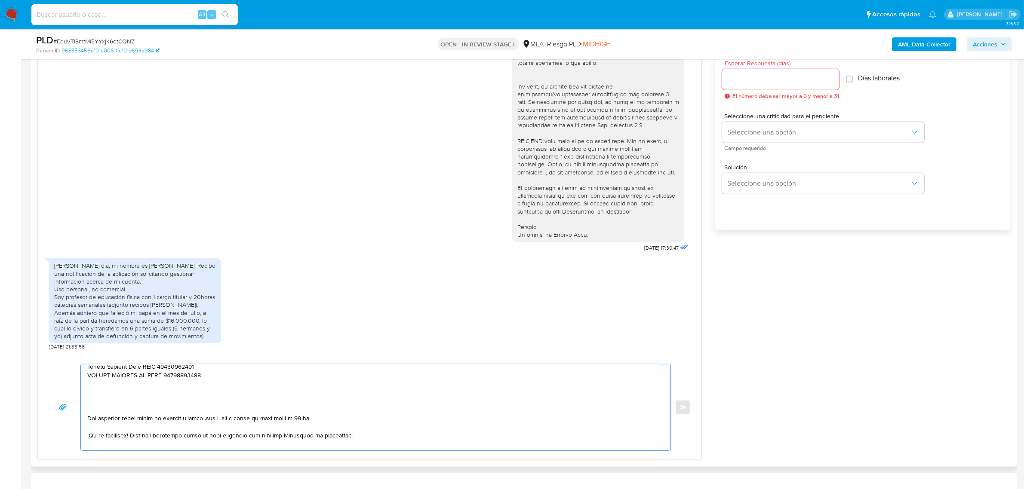
paste textarea "27333053476 name: Sosa, Vanesa Soledad || alias: 27461332809 Avril Sosa 2745490…"
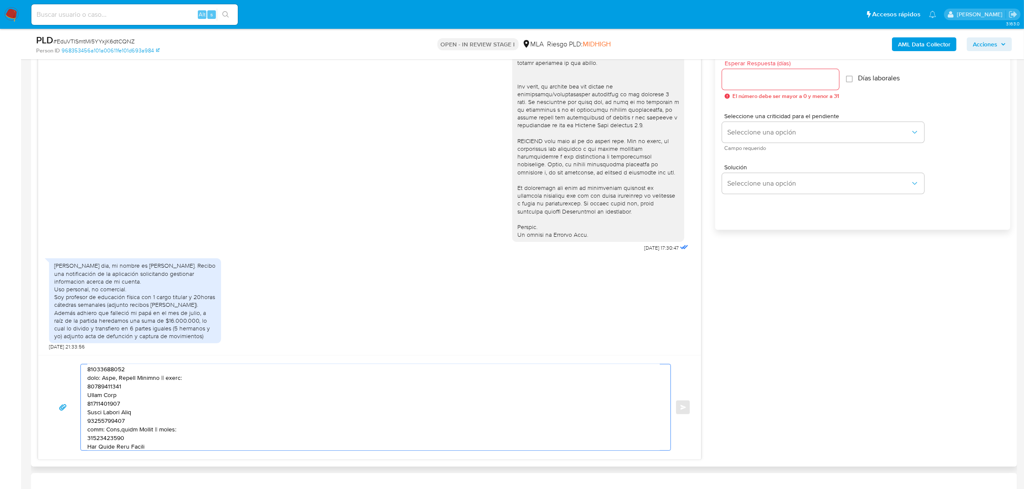
scroll to position [97, 0]
paste textarea "27333053476"
paste textarea "27461332809"
paste textarea "27454903515"
paste textarea "20395675371"
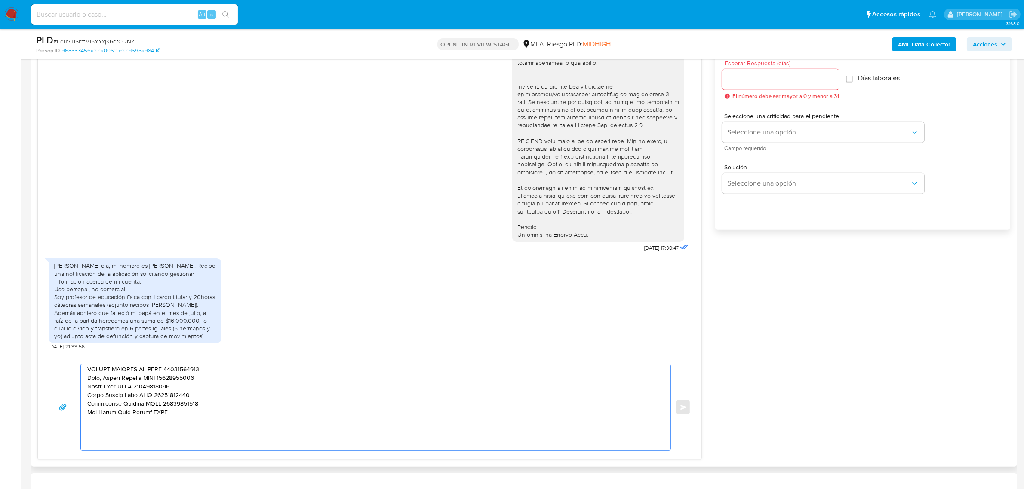
paste textarea "27488991596"
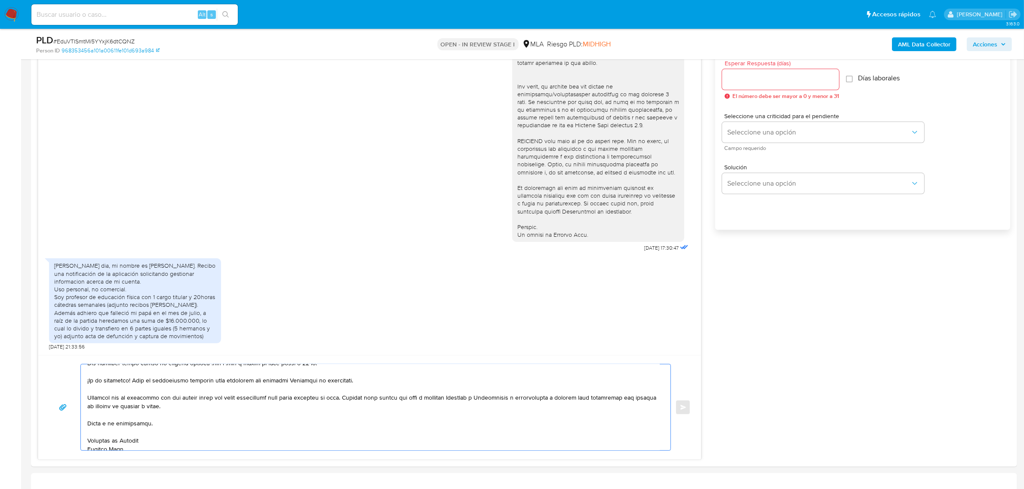
scroll to position [178, 0]
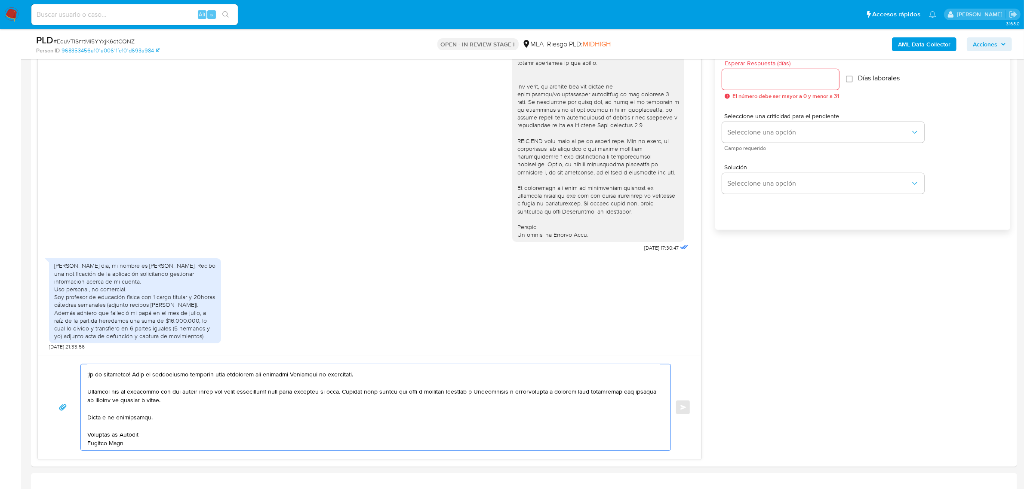
drag, startPoint x: 93, startPoint y: 421, endPoint x: 177, endPoint y: 468, distance: 96.6
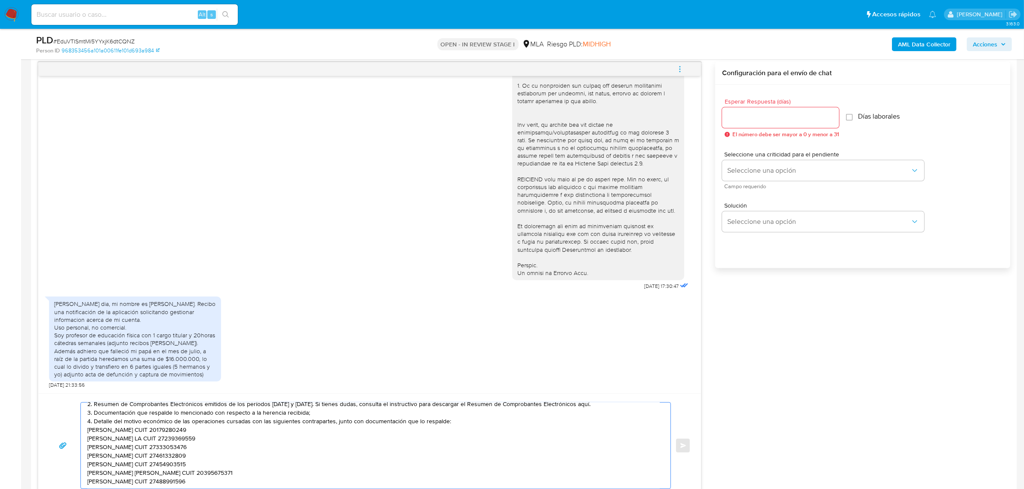
scroll to position [80, 0]
paste textarea "Es importante que sepas que, en caso de no responder a lo solicitado o si lo pr…"
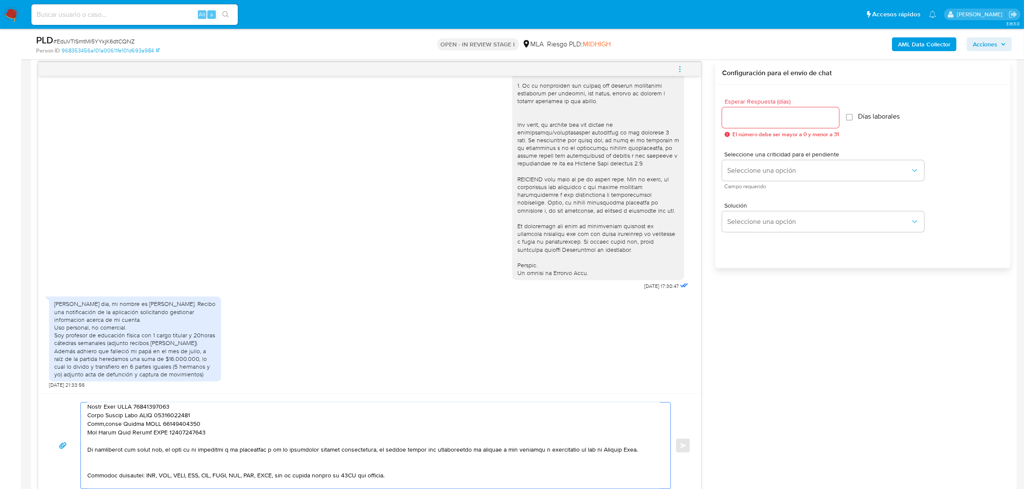
scroll to position [134, 0]
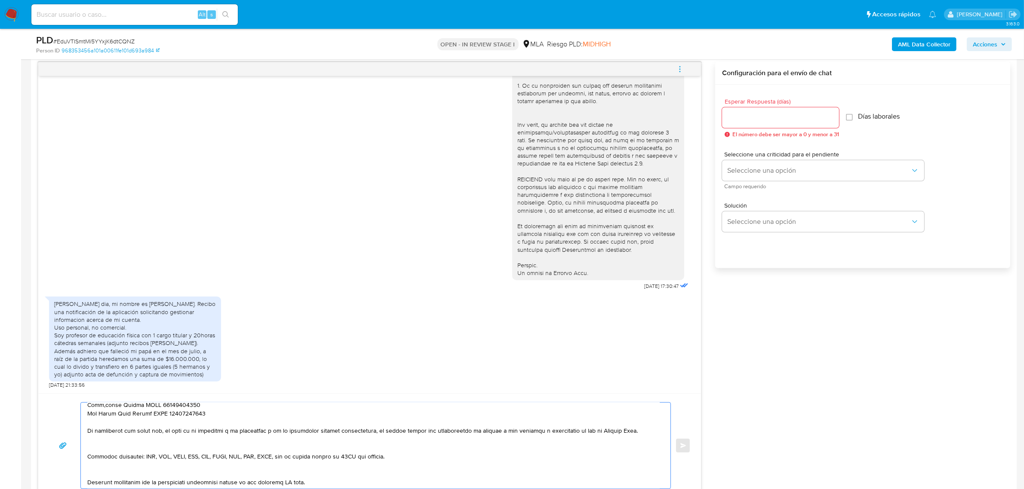
click at [147, 439] on textarea at bounding box center [373, 446] width 572 height 86
click at [117, 461] on textarea at bounding box center [373, 446] width 572 height 86
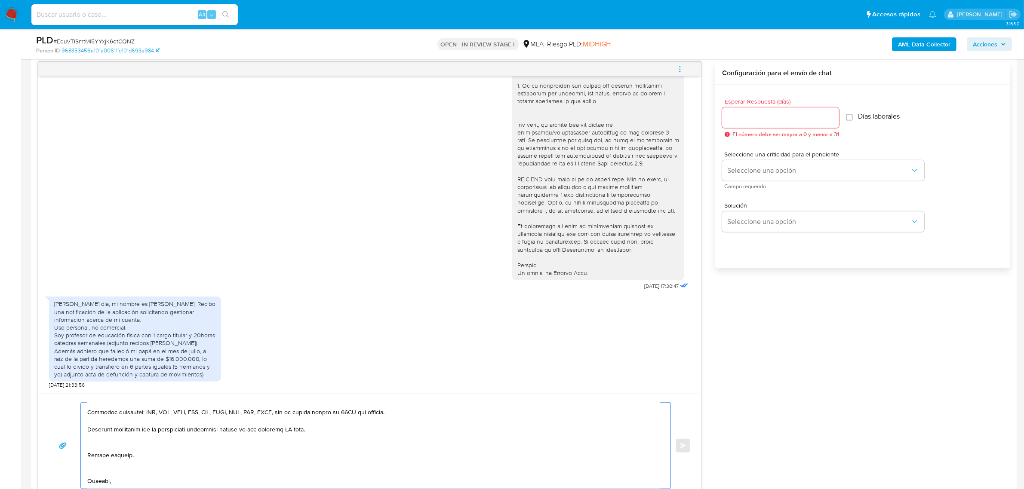
scroll to position [203, 0]
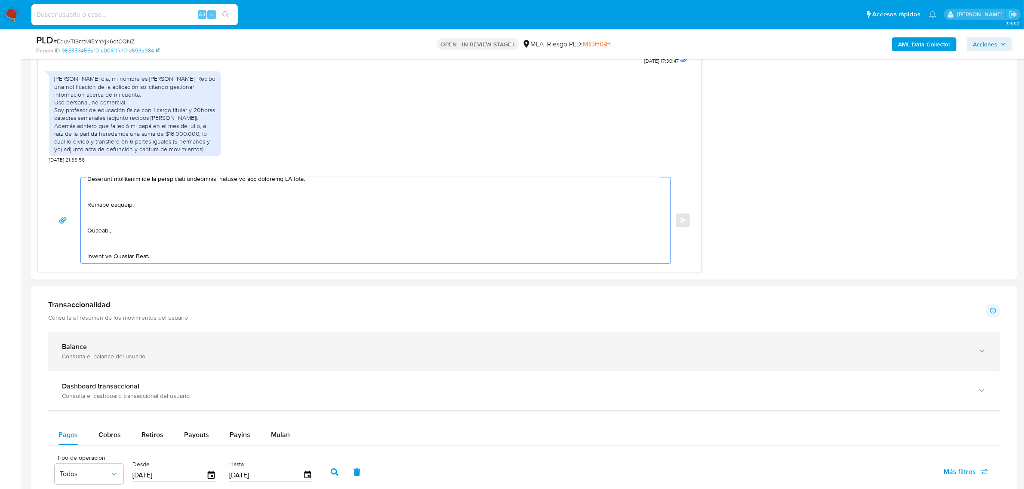
drag, startPoint x: 236, startPoint y: 412, endPoint x: 319, endPoint y: 334, distance: 113.8
click at [319, 335] on div "Información de Usuario Ver mirada por persona Buscar Volver al orden por defect…" at bounding box center [524, 329] width 986 height 1622
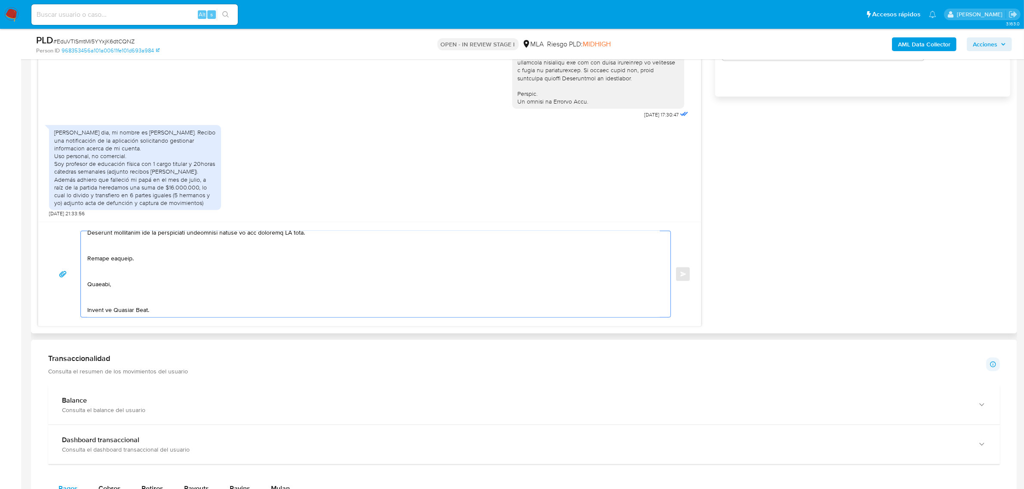
scroll to position [150, 0]
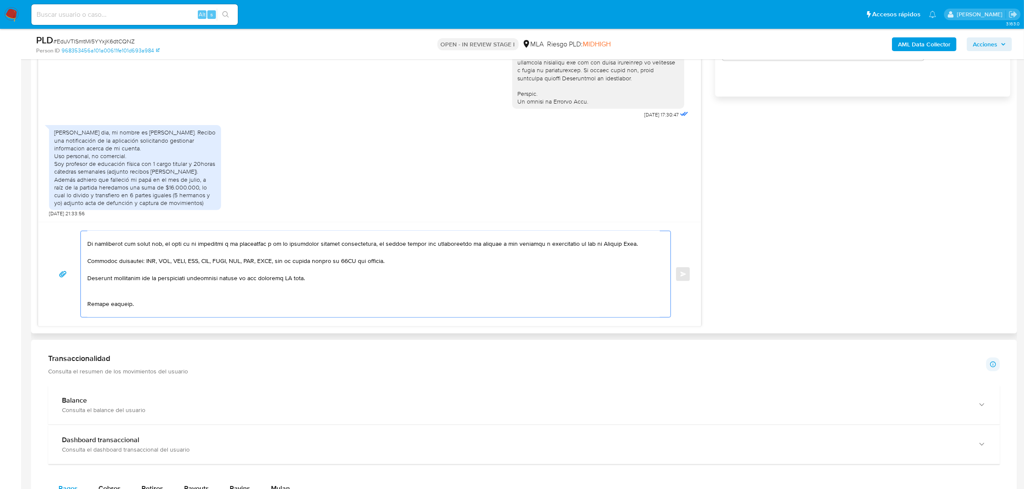
click at [253, 289] on textarea at bounding box center [373, 274] width 572 height 86
click at [229, 285] on textarea at bounding box center [373, 274] width 572 height 86
drag, startPoint x: 229, startPoint y: 281, endPoint x: 401, endPoint y: 261, distance: 173.6
click at [401, 261] on textarea at bounding box center [373, 274] width 572 height 86
click at [299, 282] on textarea at bounding box center [373, 274] width 572 height 86
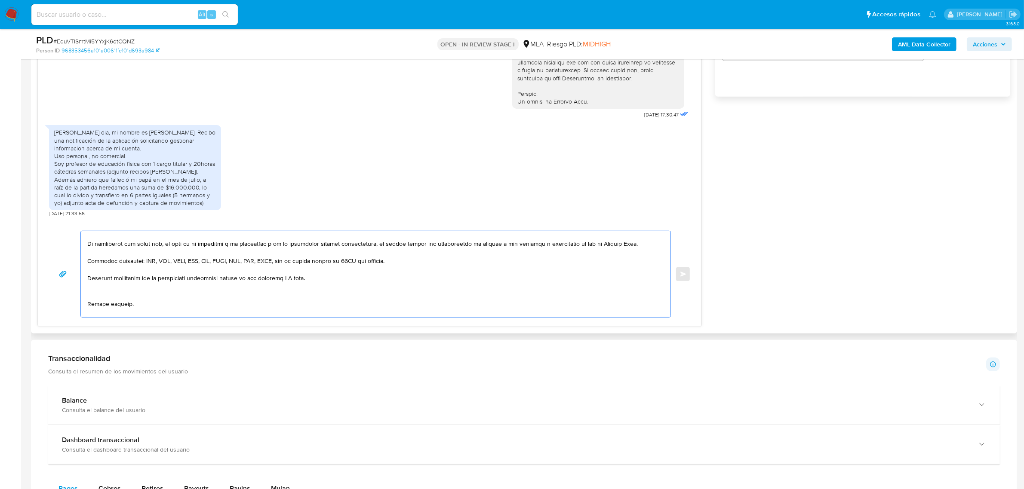
click at [299, 282] on textarea at bounding box center [373, 274] width 572 height 86
click at [254, 282] on textarea at bounding box center [373, 274] width 572 height 86
click at [223, 282] on textarea at bounding box center [373, 274] width 572 height 86
drag, startPoint x: 224, startPoint y: 278, endPoint x: 379, endPoint y: 277, distance: 155.2
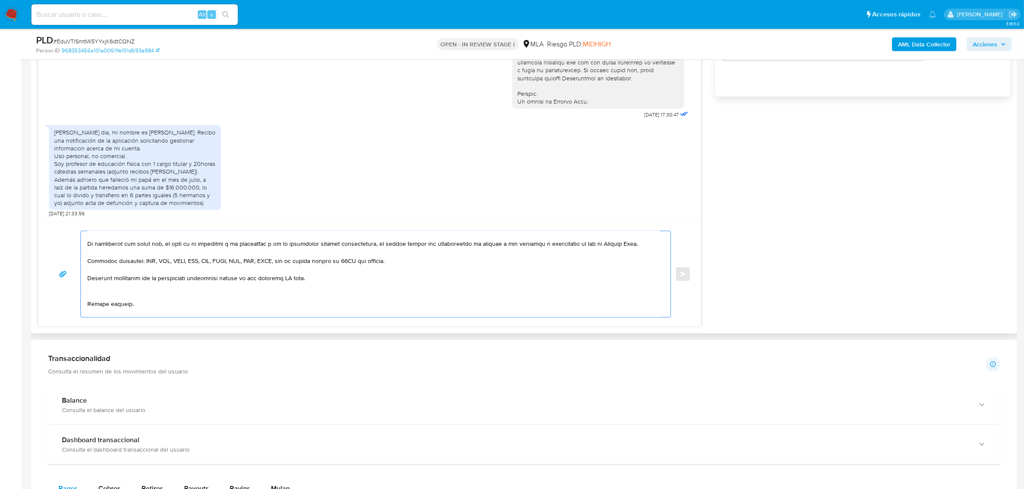
click at [379, 277] on textarea at bounding box center [373, 274] width 572 height 86
click at [122, 291] on textarea at bounding box center [373, 274] width 572 height 86
click at [101, 303] on textarea at bounding box center [373, 274] width 572 height 86
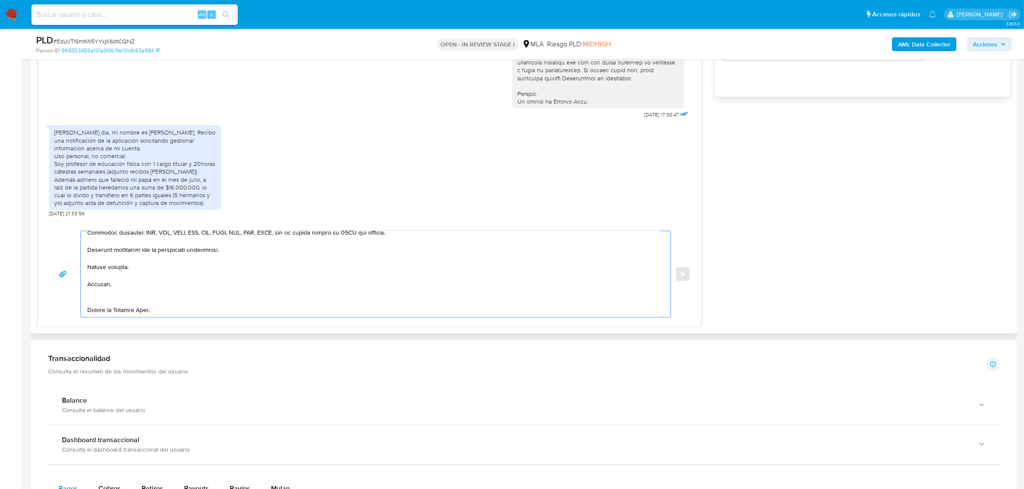
click at [100, 282] on textarea at bounding box center [373, 274] width 572 height 86
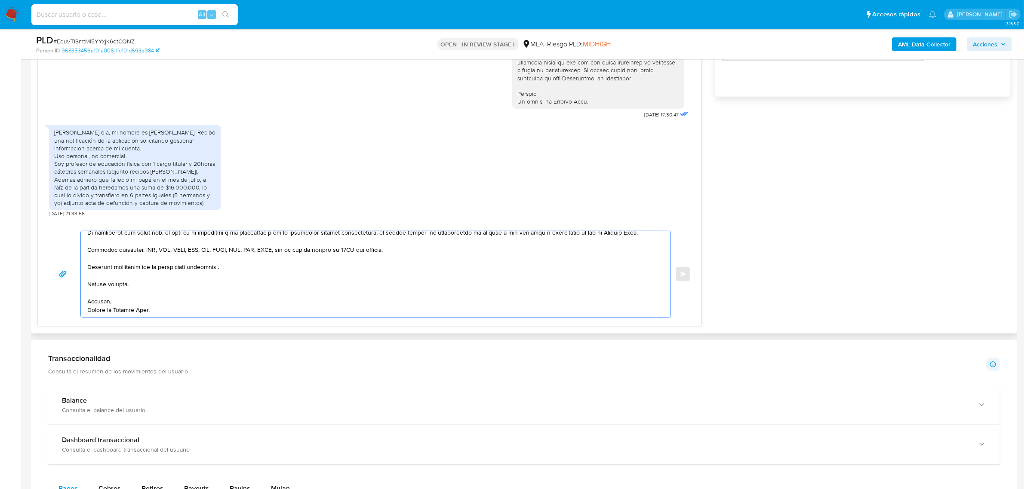
scroll to position [169, 0]
click at [136, 312] on textarea at bounding box center [373, 274] width 572 height 86
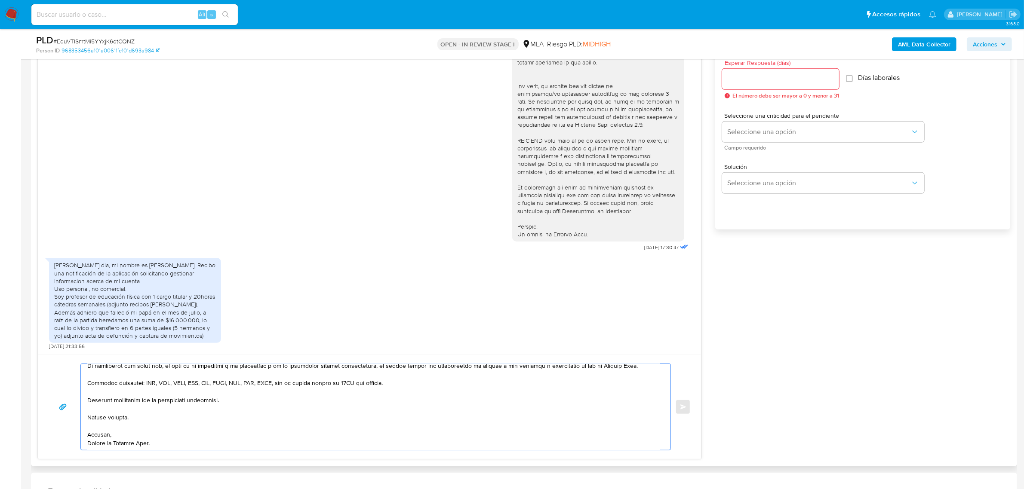
scroll to position [402, 0]
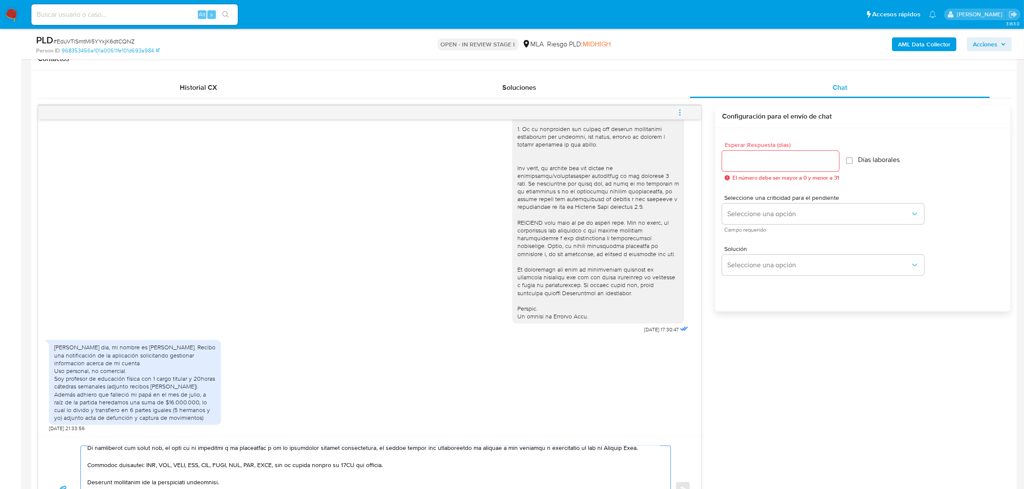
type textarea "Buenas tardes, Alejandro. Gracias por esperar nuestra respuesta, y por la infor…"
click at [765, 163] on input "Esperar Respuesta (días)" at bounding box center [780, 161] width 117 height 11
type input "1"
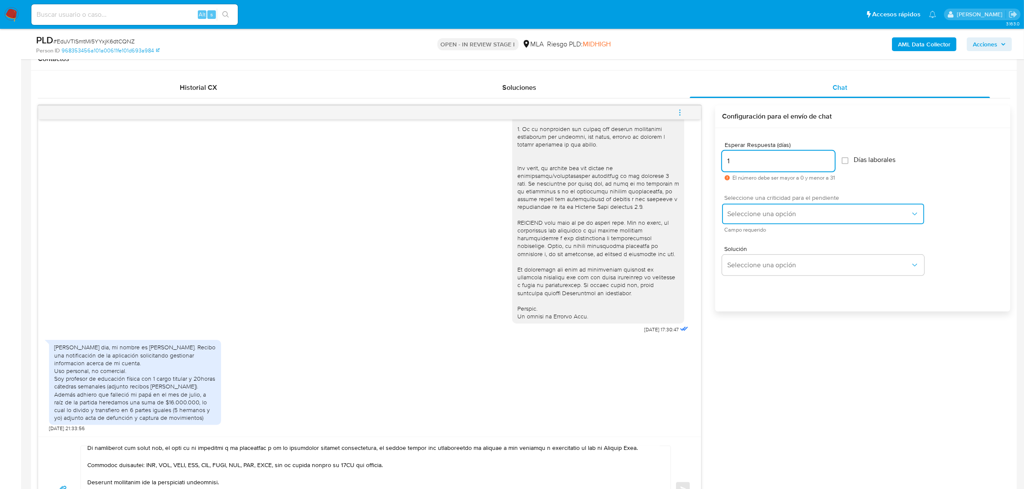
click at [745, 213] on span "Seleccione una opción" at bounding box center [818, 214] width 183 height 9
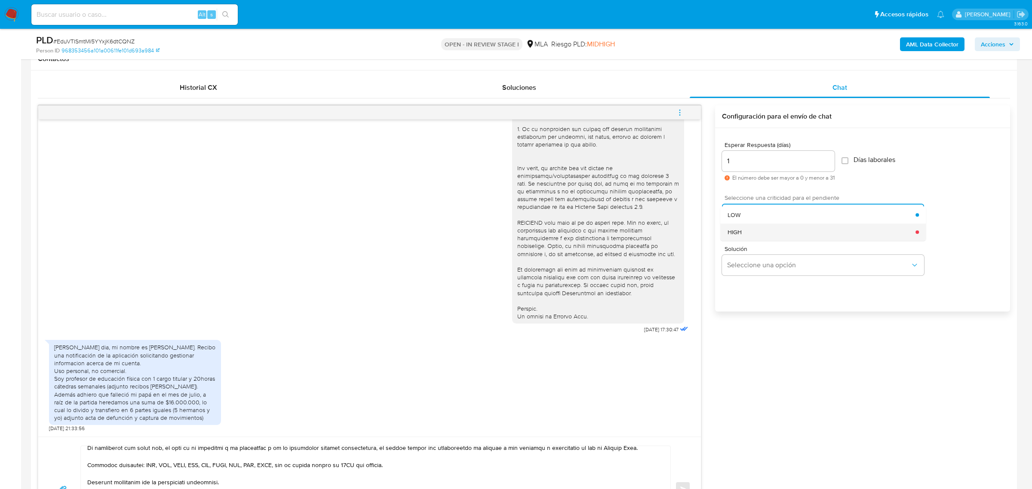
click at [754, 241] on div "HIGH" at bounding box center [822, 232] width 188 height 17
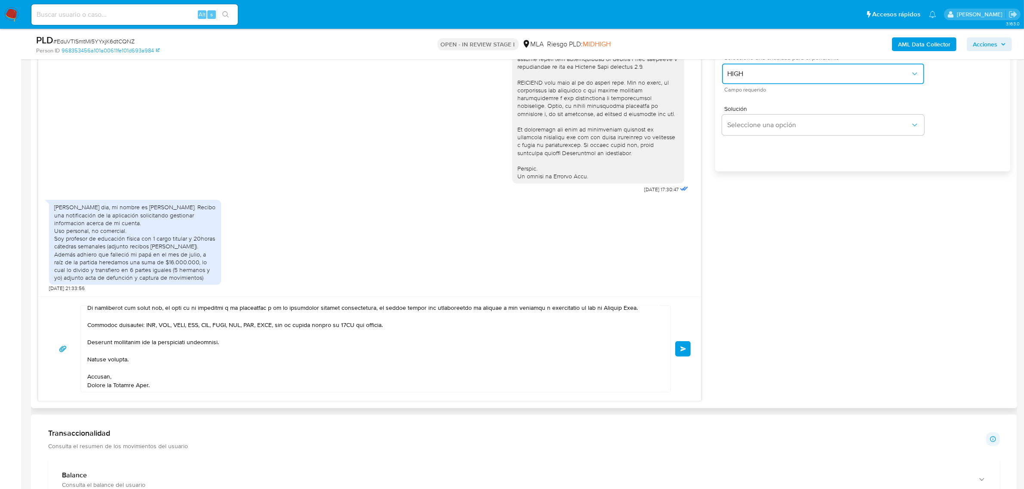
scroll to position [563, 0]
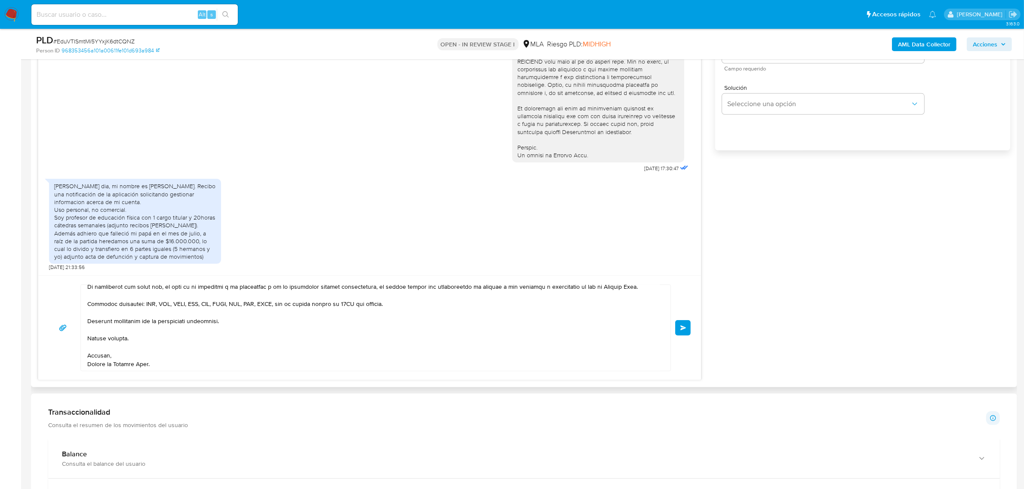
click at [685, 332] on button "Enviar" at bounding box center [682, 327] width 15 height 15
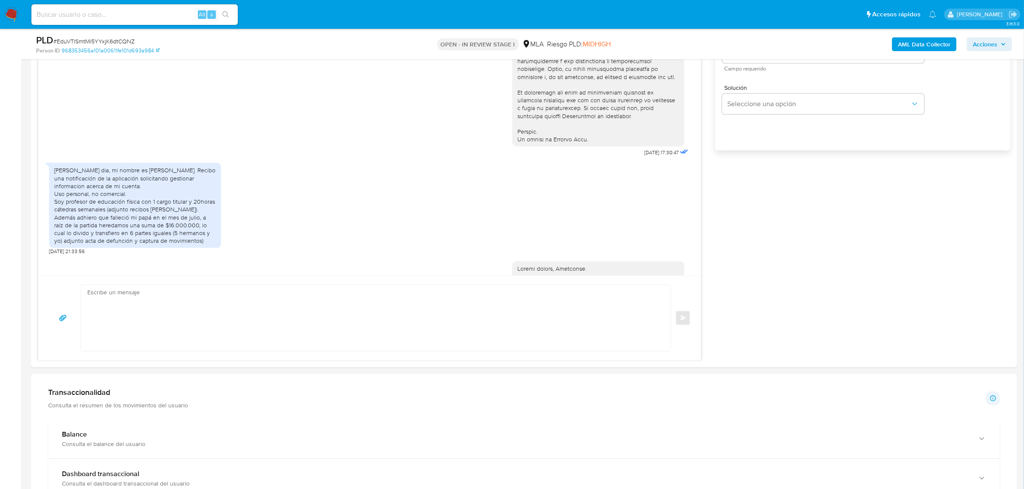
scroll to position [620, 0]
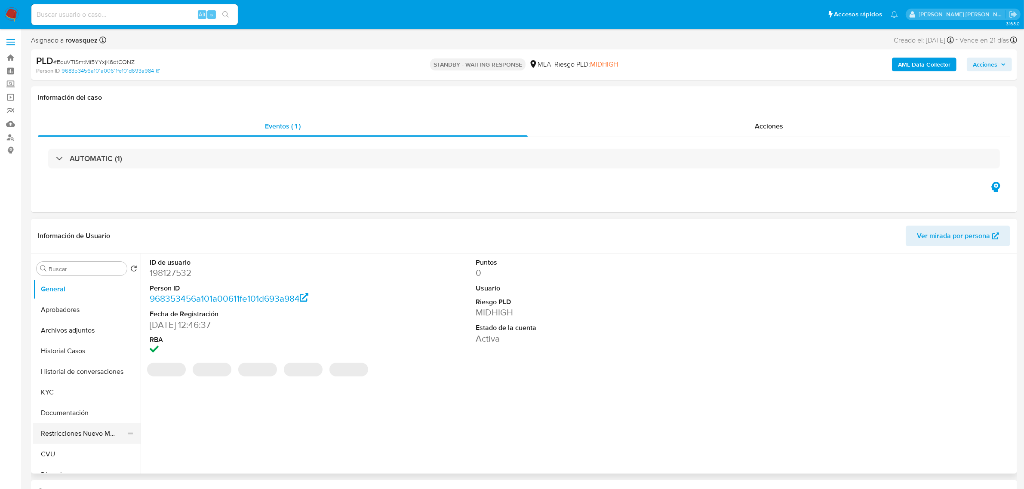
select select "10"
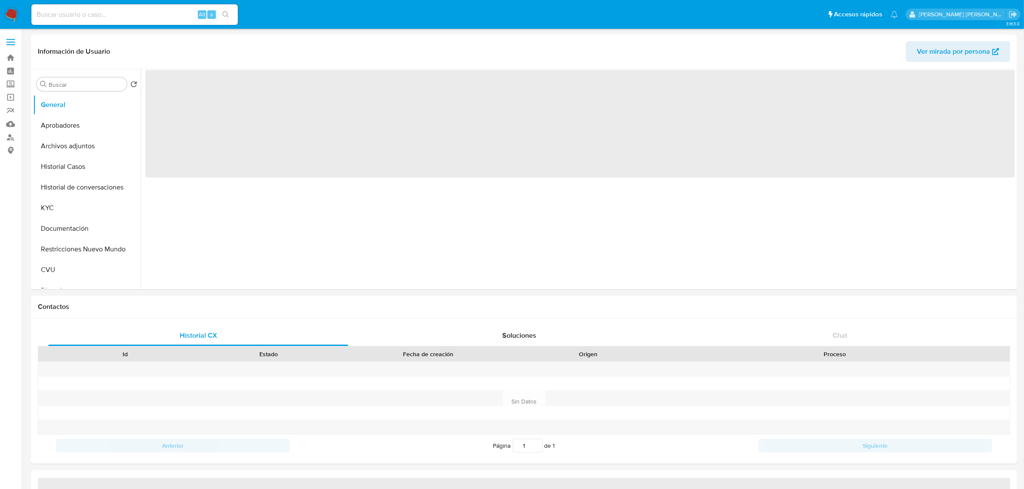
select select "10"
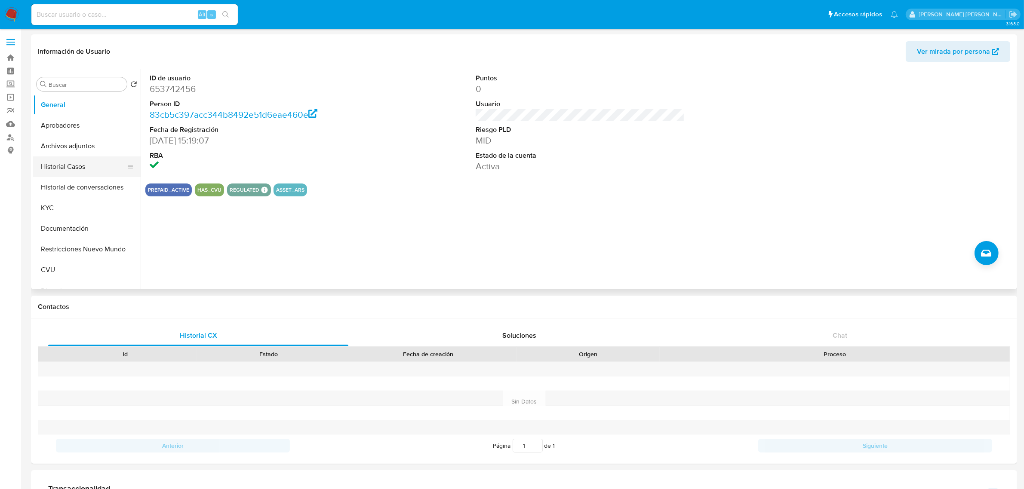
click at [84, 168] on button "Historial Casos" at bounding box center [83, 167] width 101 height 21
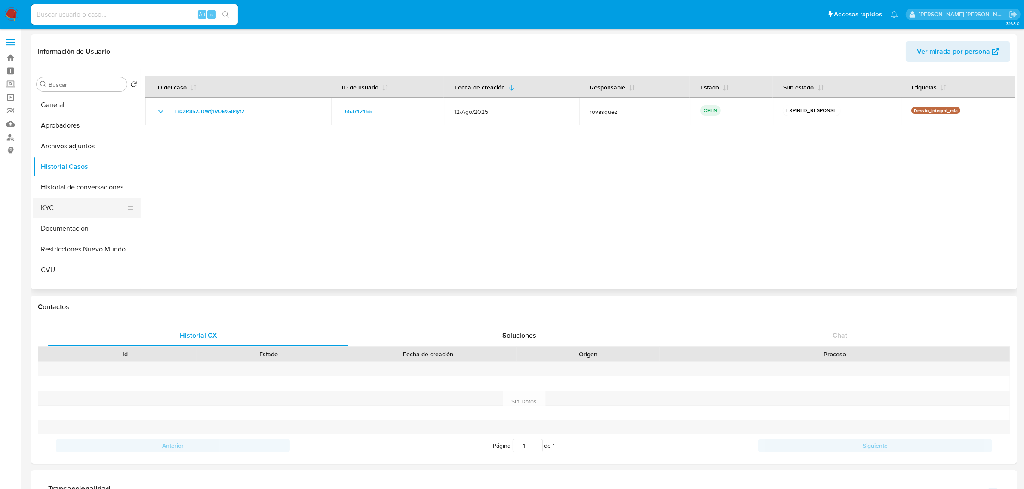
click at [54, 208] on button "KYC" at bounding box center [83, 208] width 101 height 21
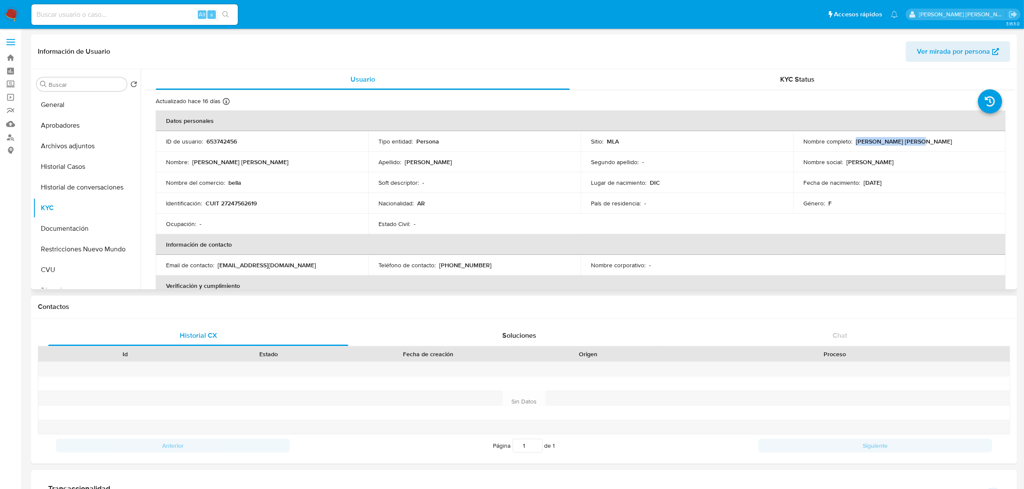
drag, startPoint x: 854, startPoint y: 144, endPoint x: 923, endPoint y: 143, distance: 69.2
click at [923, 143] on div "Nombre completo : Andrea Fabiana Vidal" at bounding box center [899, 142] width 192 height 8
copy p "[PERSON_NAME] [PERSON_NAME]"
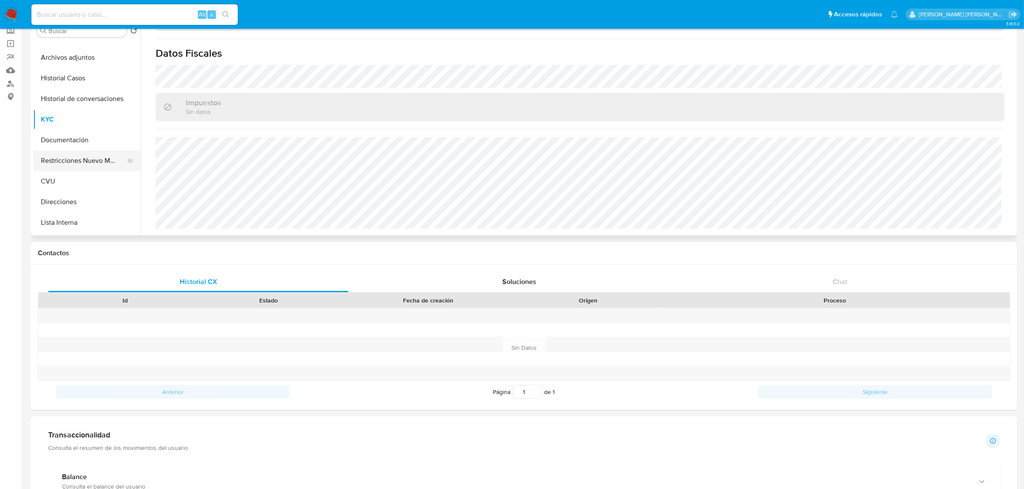
scroll to position [54, 0]
click at [74, 185] on button "Direcciones" at bounding box center [86, 183] width 107 height 21
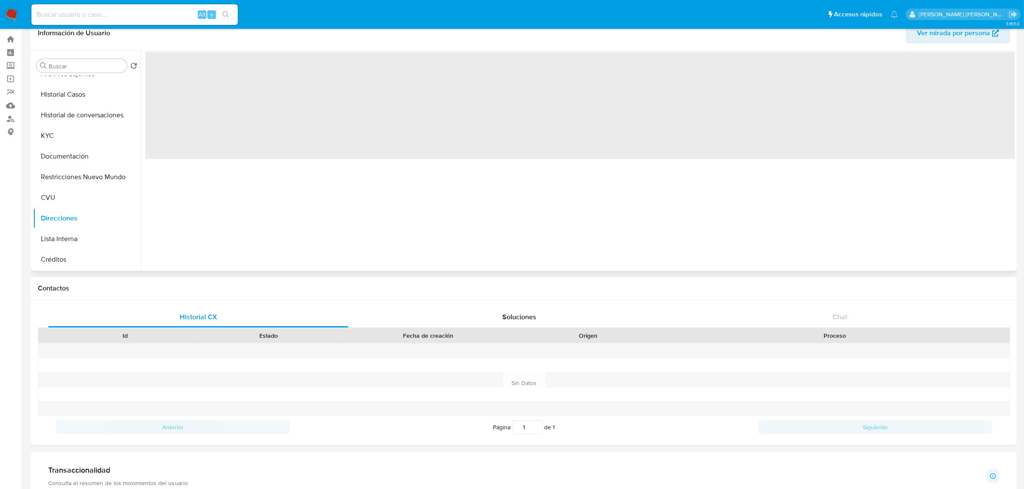
scroll to position [0, 0]
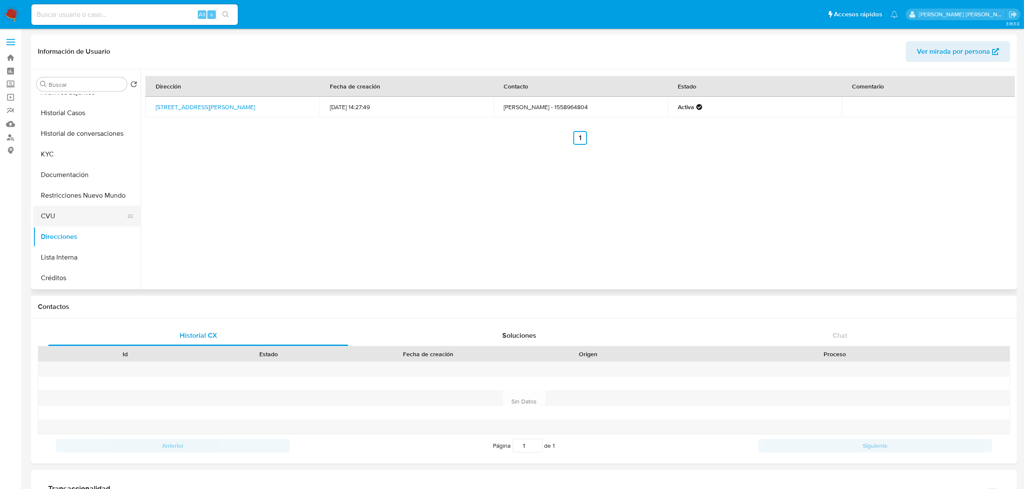
click at [72, 221] on button "CVU" at bounding box center [83, 216] width 101 height 21
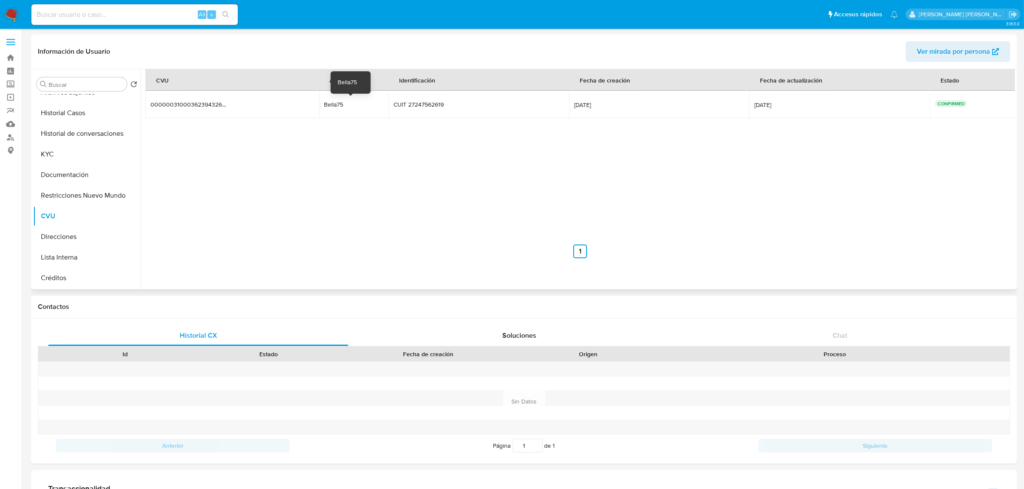
click at [336, 101] on div "Bella75" at bounding box center [351, 105] width 55 height 8
click at [53, 151] on button "KYC" at bounding box center [83, 154] width 101 height 21
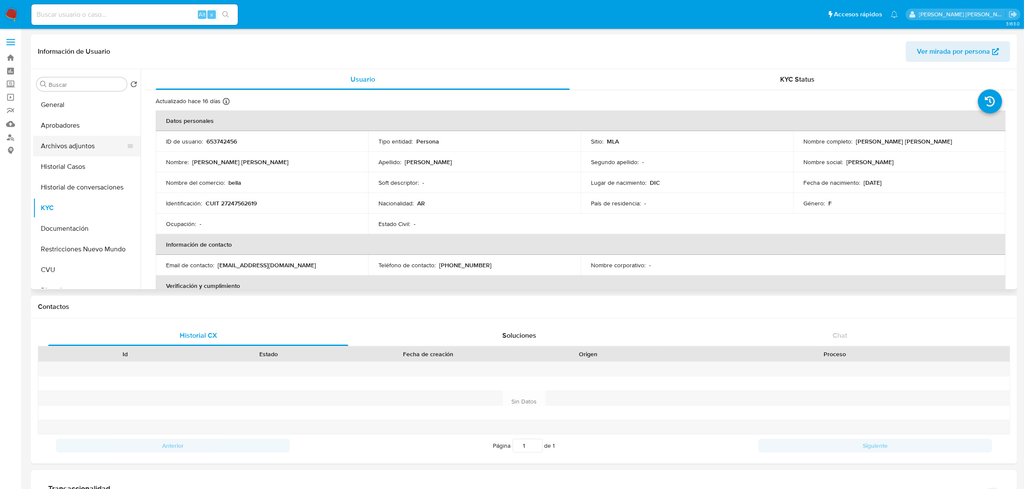
click at [73, 145] on button "Archivos adjuntos" at bounding box center [83, 146] width 101 height 21
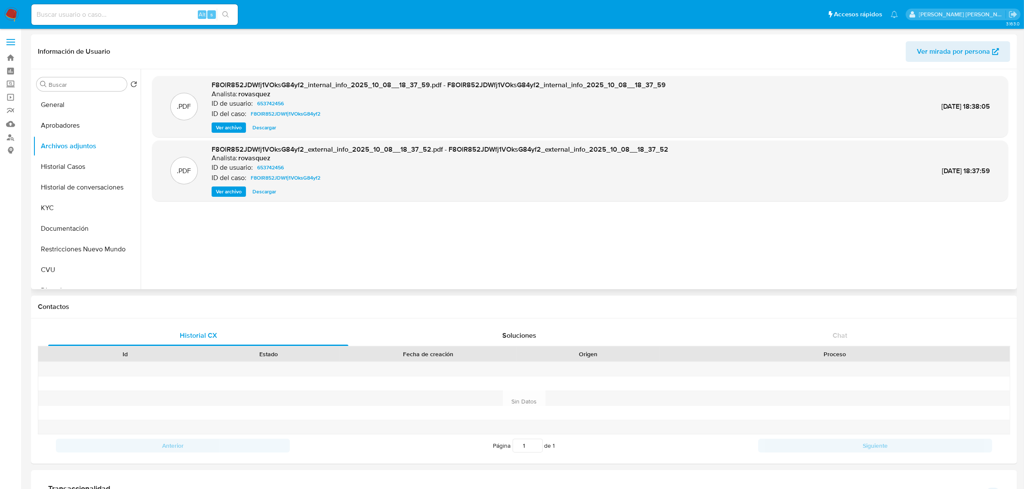
click at [227, 193] on span "Ver archivo" at bounding box center [229, 191] width 26 height 9
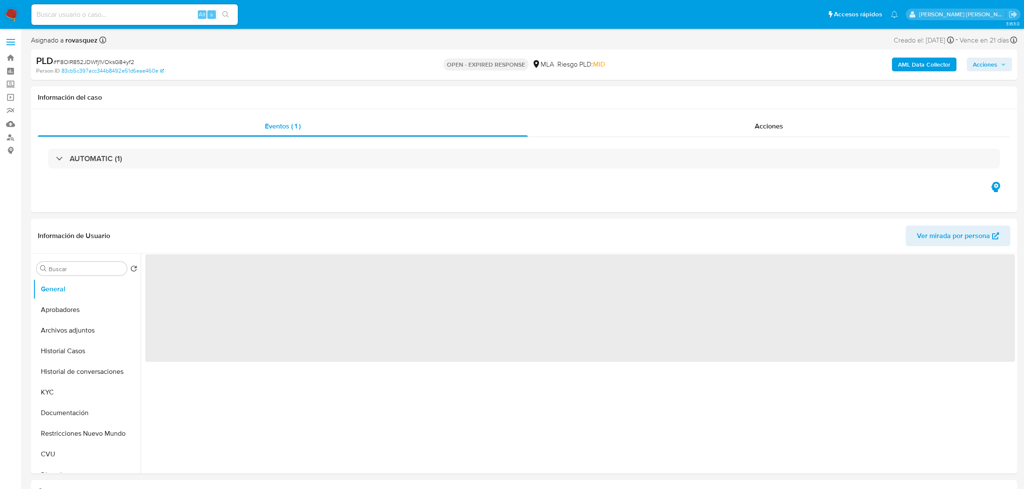
select select "10"
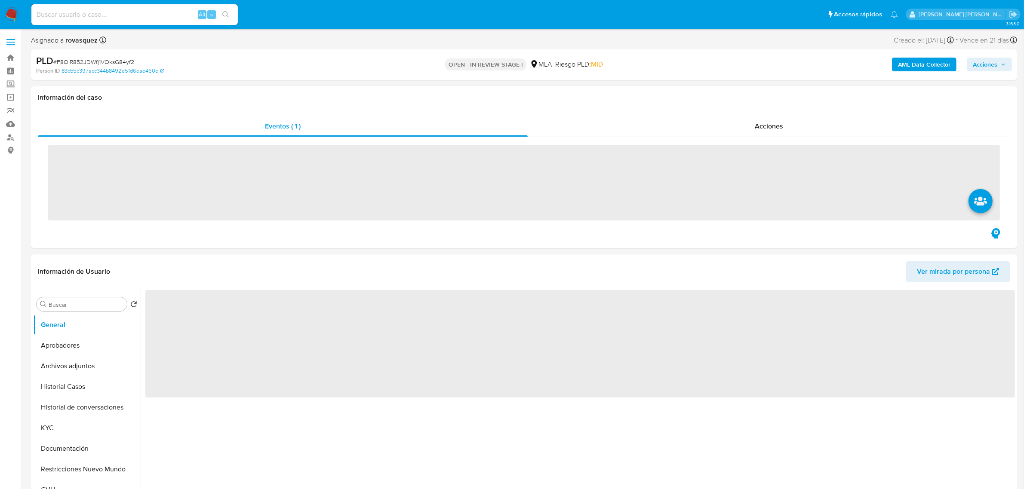
click at [921, 68] on b "AML Data Collector" at bounding box center [924, 65] width 52 height 14
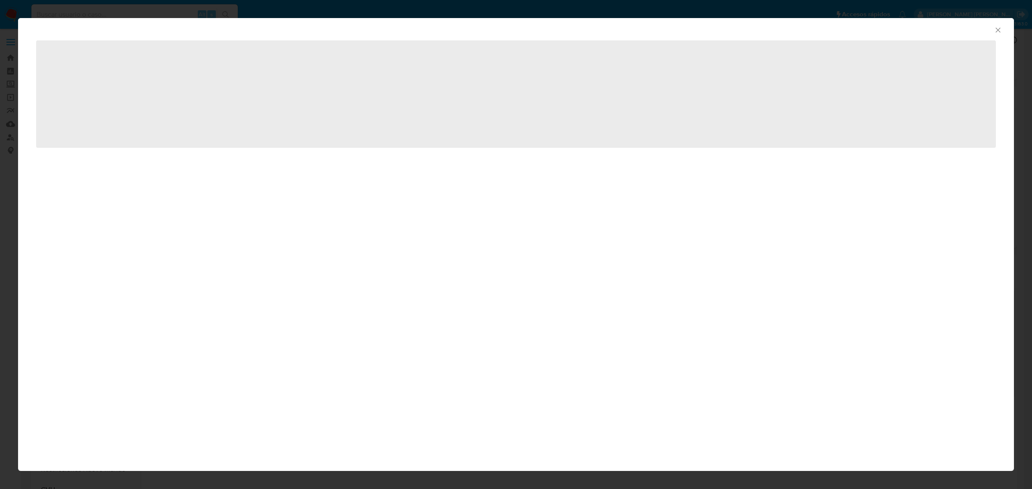
select select "10"
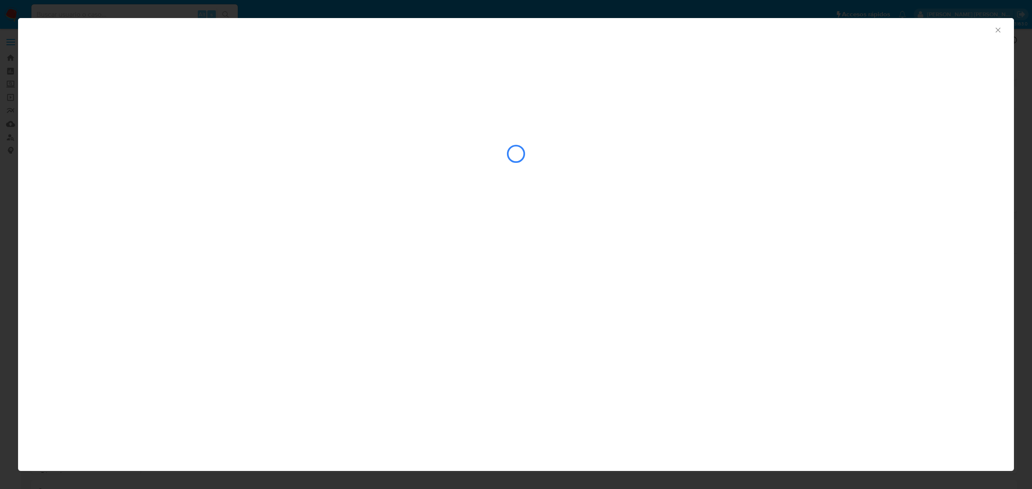
click at [995, 28] on icon "Cerrar ventana" at bounding box center [998, 30] width 9 height 9
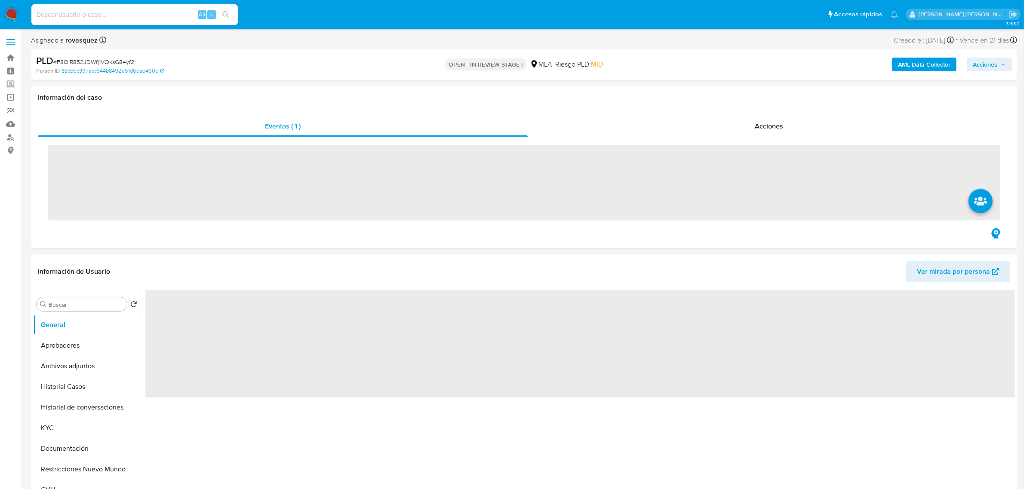
click at [913, 63] on b "AML Data Collector" at bounding box center [924, 65] width 52 height 14
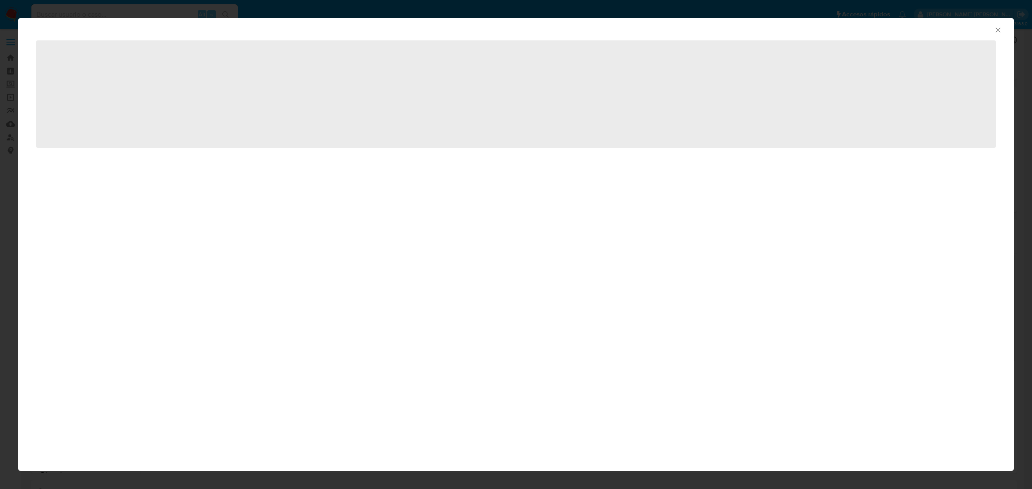
select select "10"
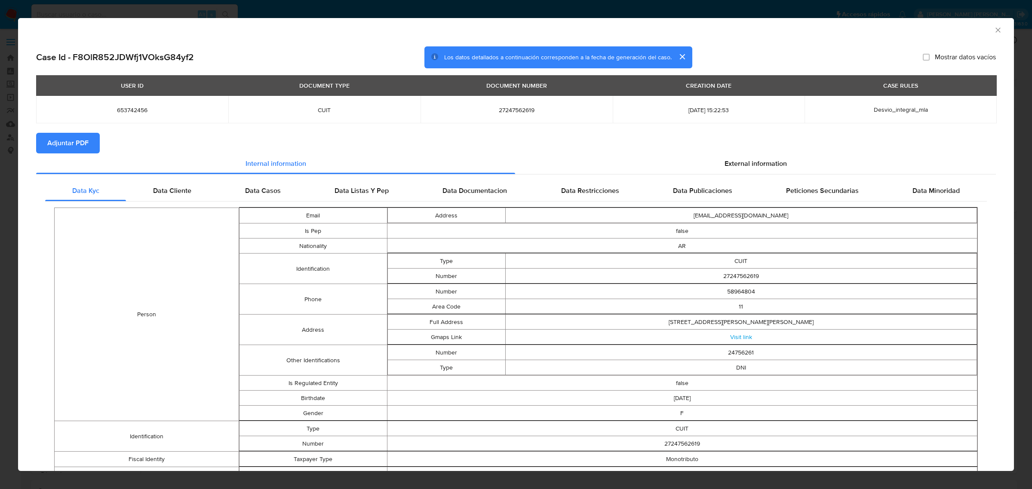
click at [77, 143] on span "Adjuntar PDF" at bounding box center [67, 143] width 41 height 19
click at [995, 31] on icon "Cerrar ventana" at bounding box center [997, 30] width 5 height 5
